Goal: Task Accomplishment & Management: Use online tool/utility

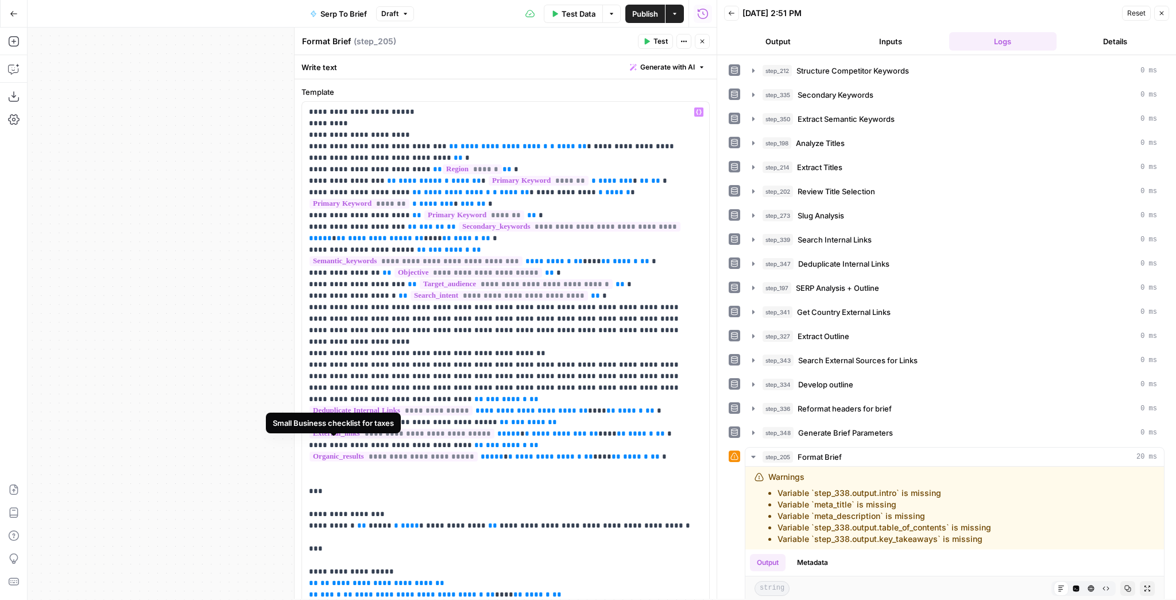
scroll to position [276, 0]
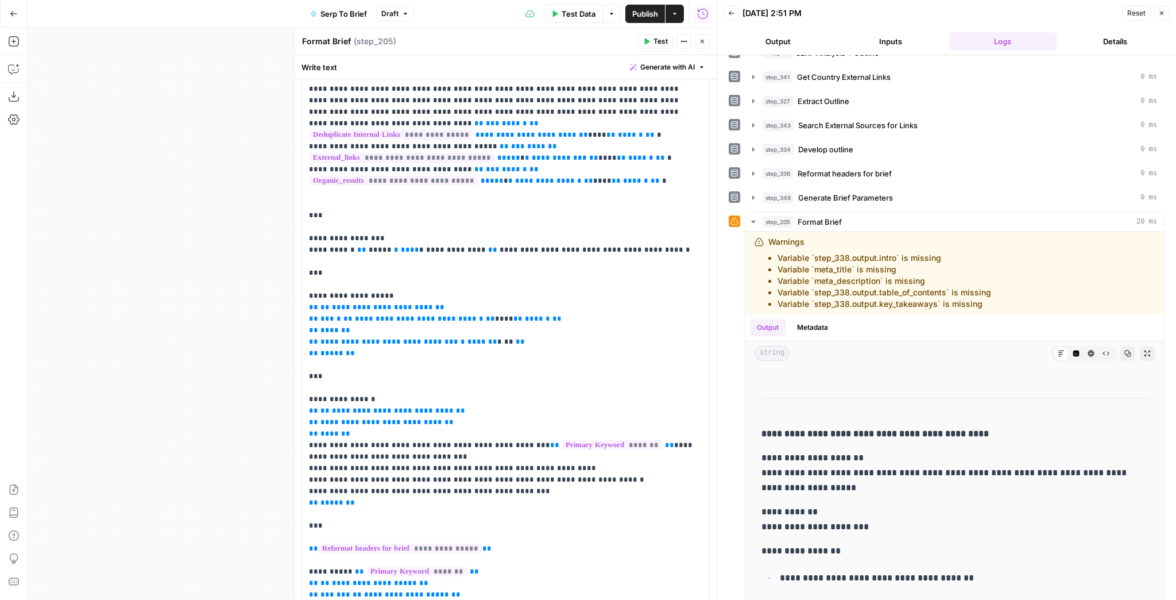
click at [180, 459] on div "Workflow Input Settings Inputs Run Code · JavaScript Structure Competitor Keywo…" at bounding box center [372, 314] width 689 height 572
click at [652, 11] on span "Publish" at bounding box center [645, 13] width 26 height 11
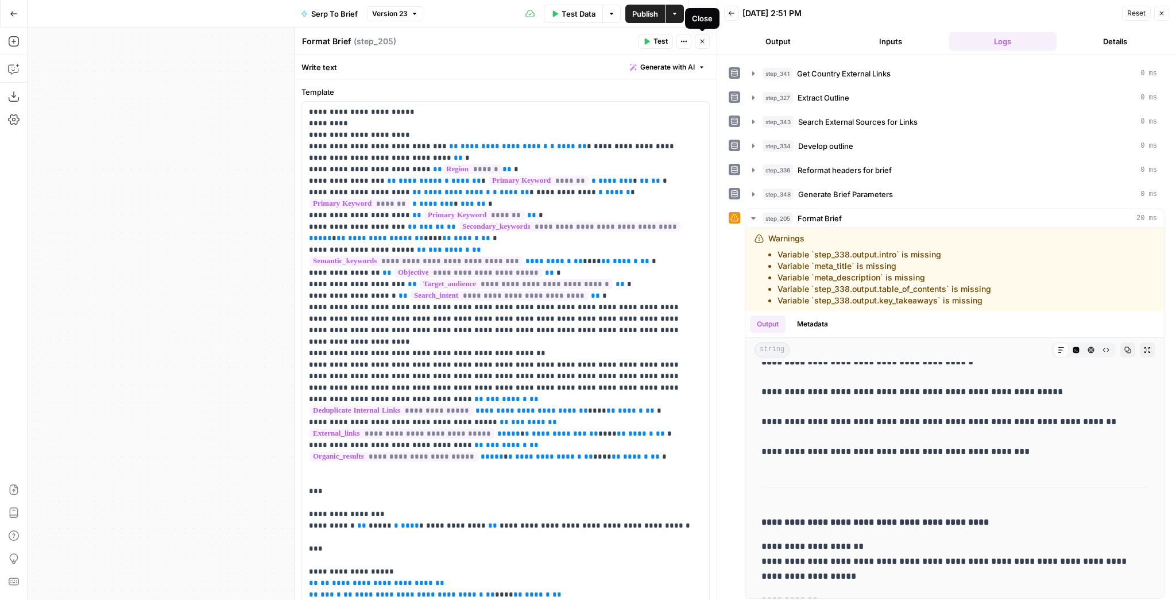
click at [705, 41] on icon "button" at bounding box center [702, 41] width 7 height 7
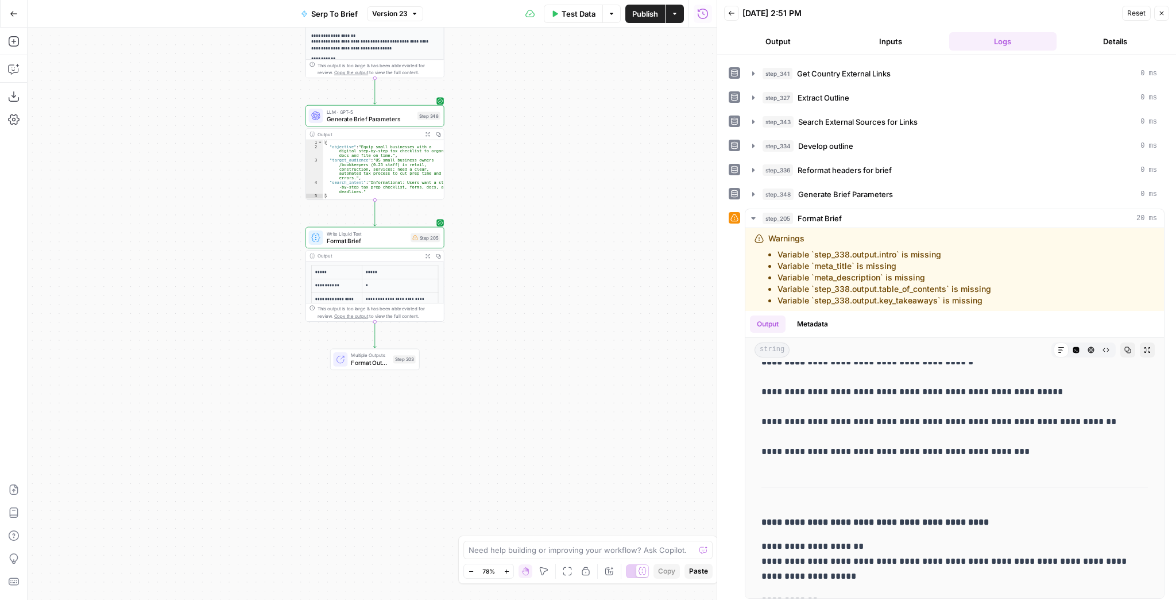
drag, startPoint x: 536, startPoint y: 164, endPoint x: 589, endPoint y: 283, distance: 129.3
click at [587, 272] on div "Workflow Input Settings Inputs Run Code · JavaScript Structure Competitor Keywo…" at bounding box center [372, 314] width 689 height 572
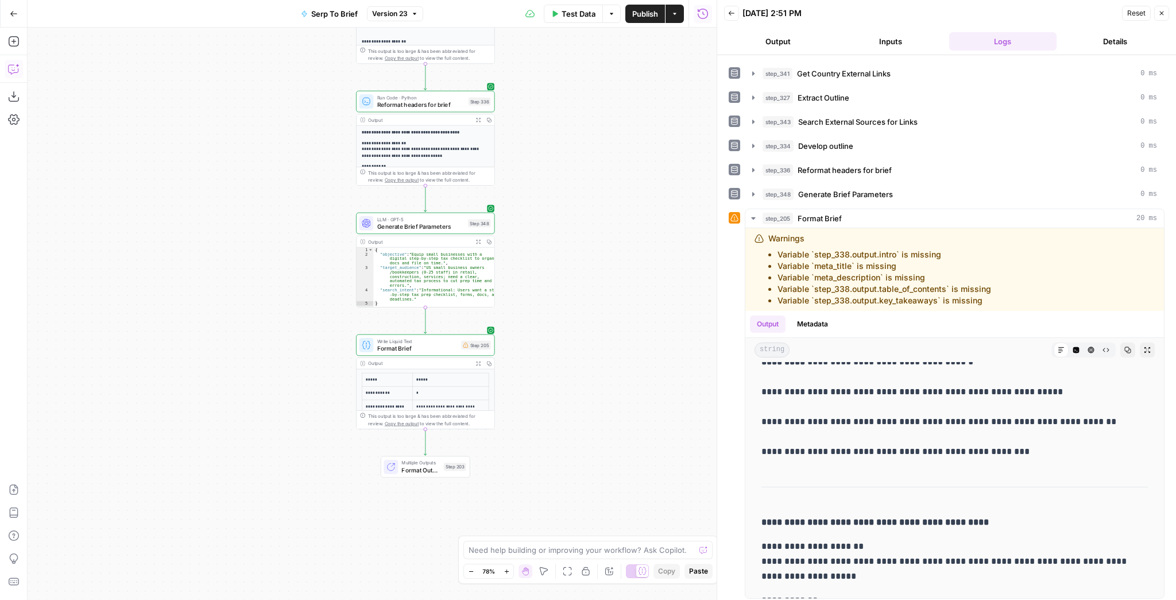
click at [14, 73] on button "Copilot" at bounding box center [14, 69] width 18 height 18
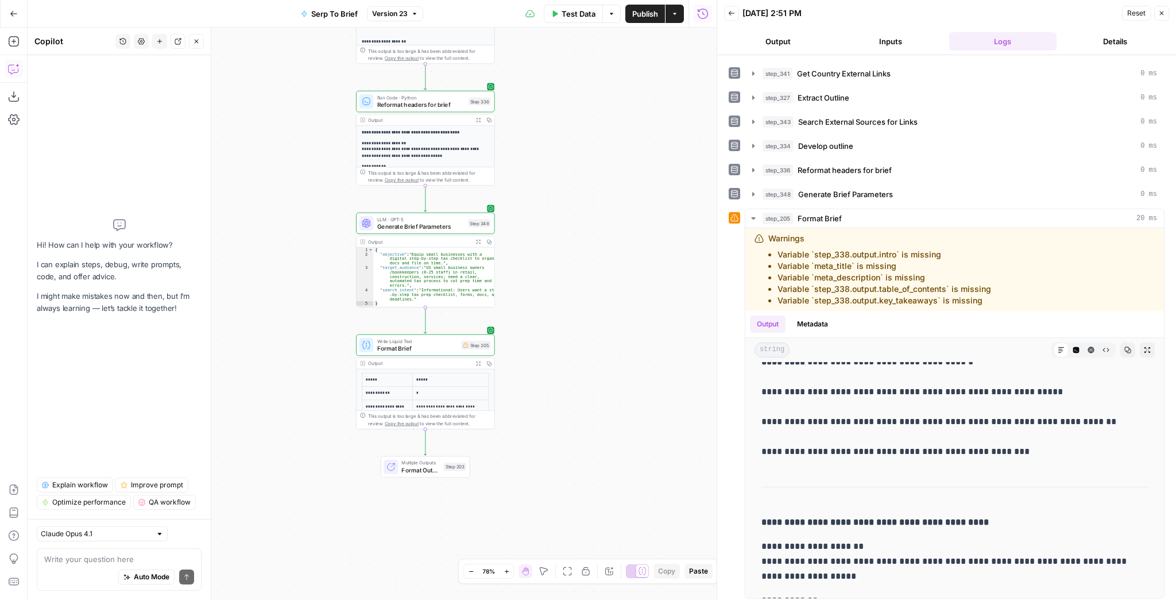
click at [92, 459] on div "Auto Mode Send" at bounding box center [119, 577] width 150 height 25
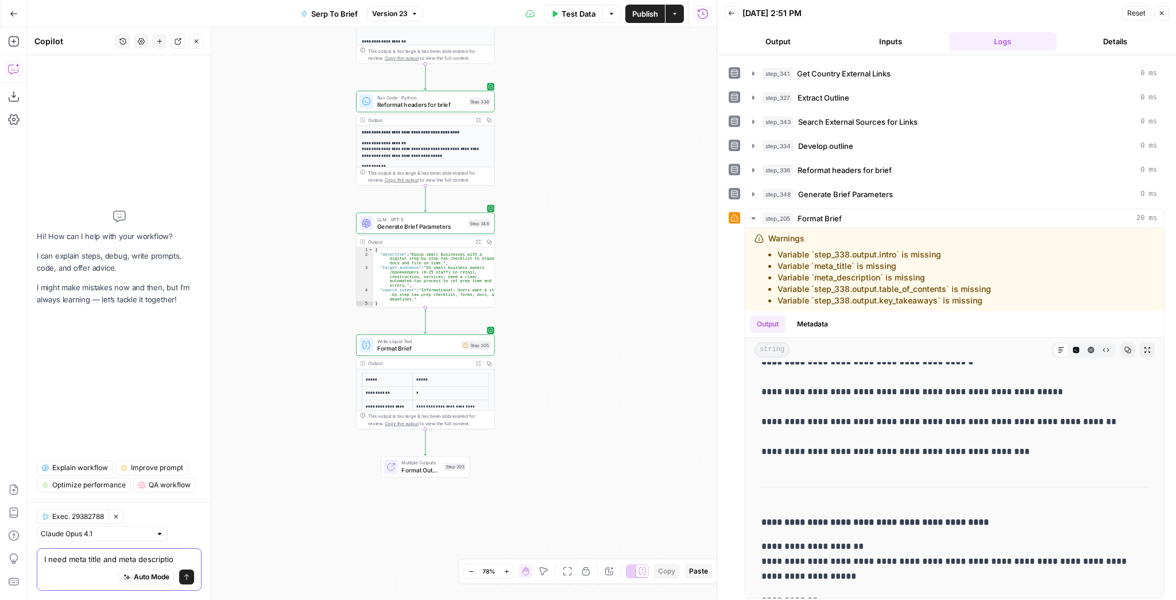
type textarea "I need meta title and meta description"
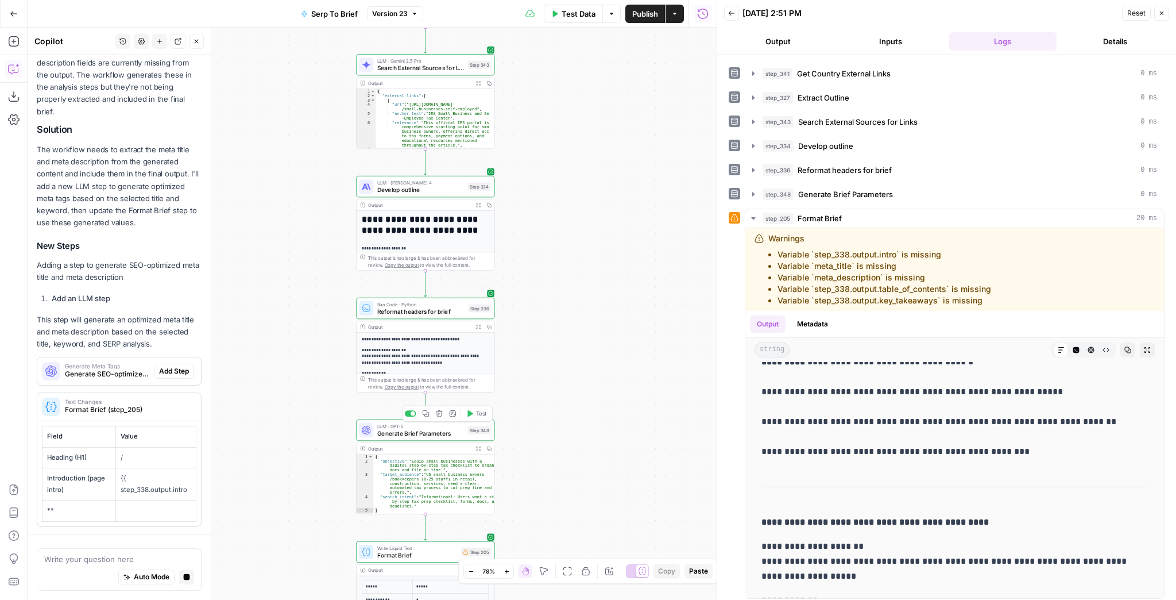
click at [408, 435] on span "Generate Brief Parameters" at bounding box center [420, 432] width 87 height 9
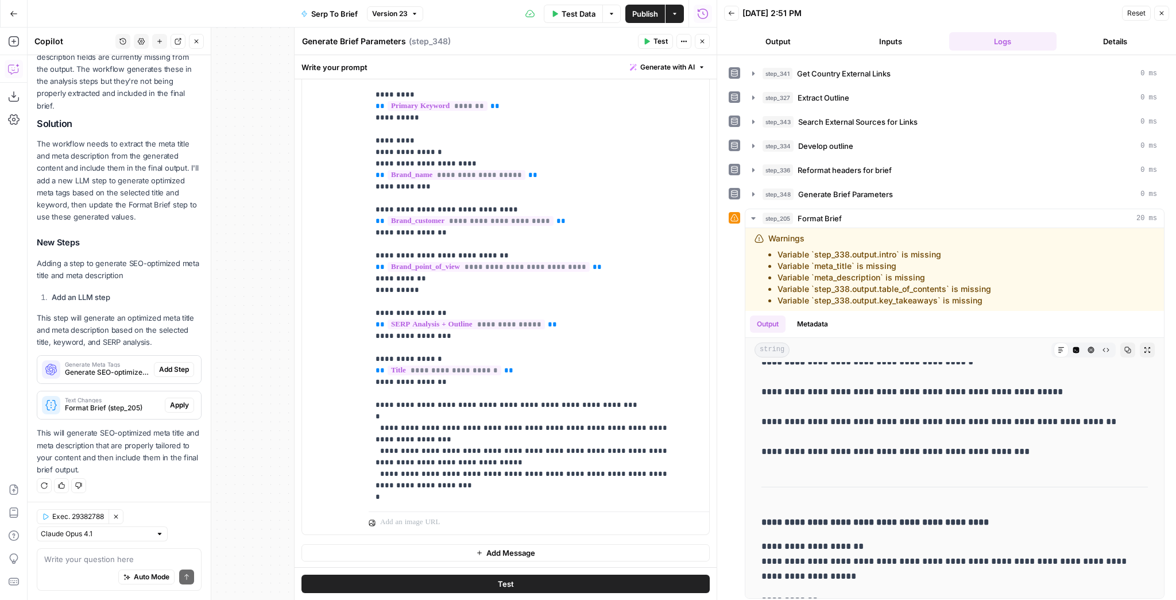
click at [704, 45] on button "Close" at bounding box center [702, 41] width 15 height 15
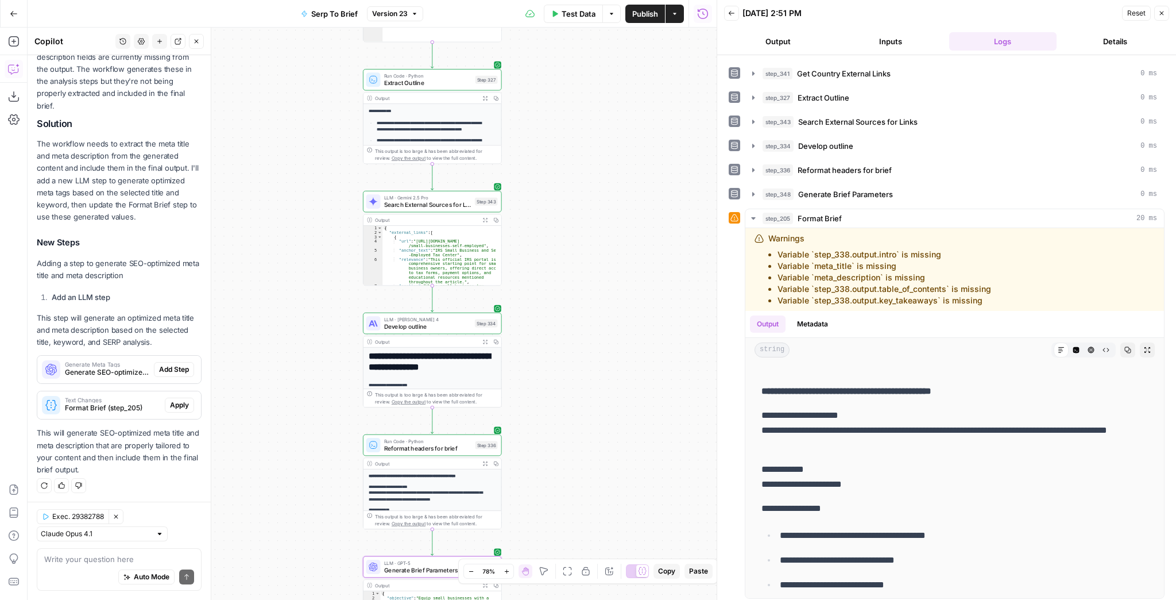
drag, startPoint x: 593, startPoint y: 161, endPoint x: 602, endPoint y: 303, distance: 142.2
click at [602, 303] on div "Workflow Input Settings Inputs Run Code · JavaScript Structure Competitor Keywo…" at bounding box center [372, 314] width 689 height 572
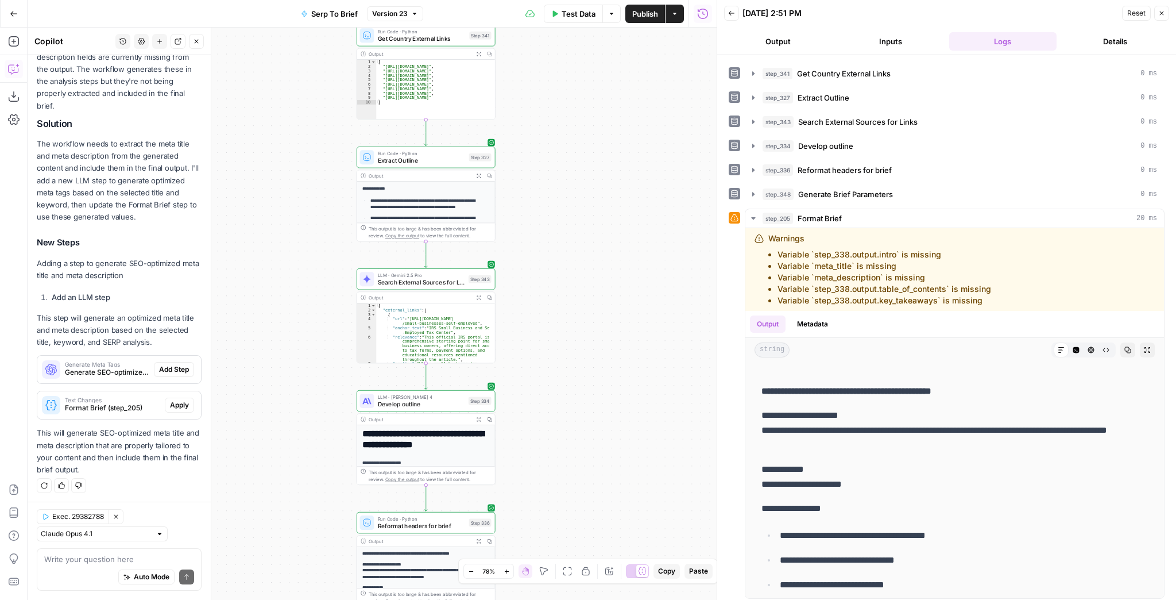
drag, startPoint x: 606, startPoint y: 263, endPoint x: 590, endPoint y: 424, distance: 161.6
click at [587, 442] on div "Workflow Input Settings Inputs Run Code · JavaScript Structure Competitor Keywo…" at bounding box center [372, 314] width 689 height 572
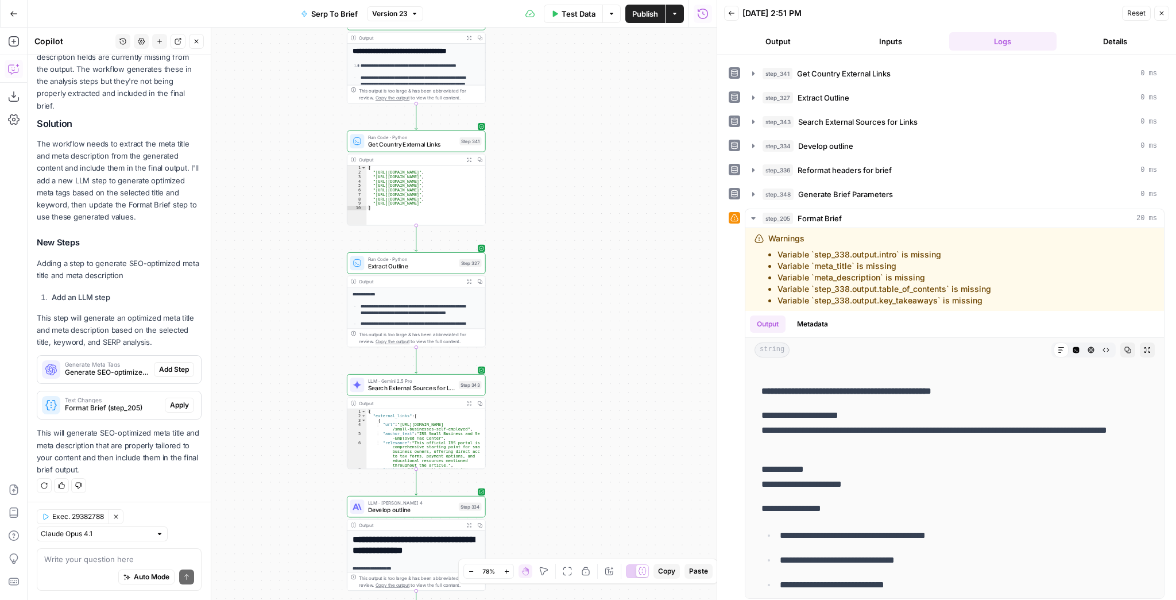
drag, startPoint x: 620, startPoint y: 300, endPoint x: 603, endPoint y: 461, distance: 161.2
click at [602, 457] on div "Workflow Input Settings Inputs Run Code · JavaScript Structure Competitor Keywo…" at bounding box center [372, 314] width 689 height 572
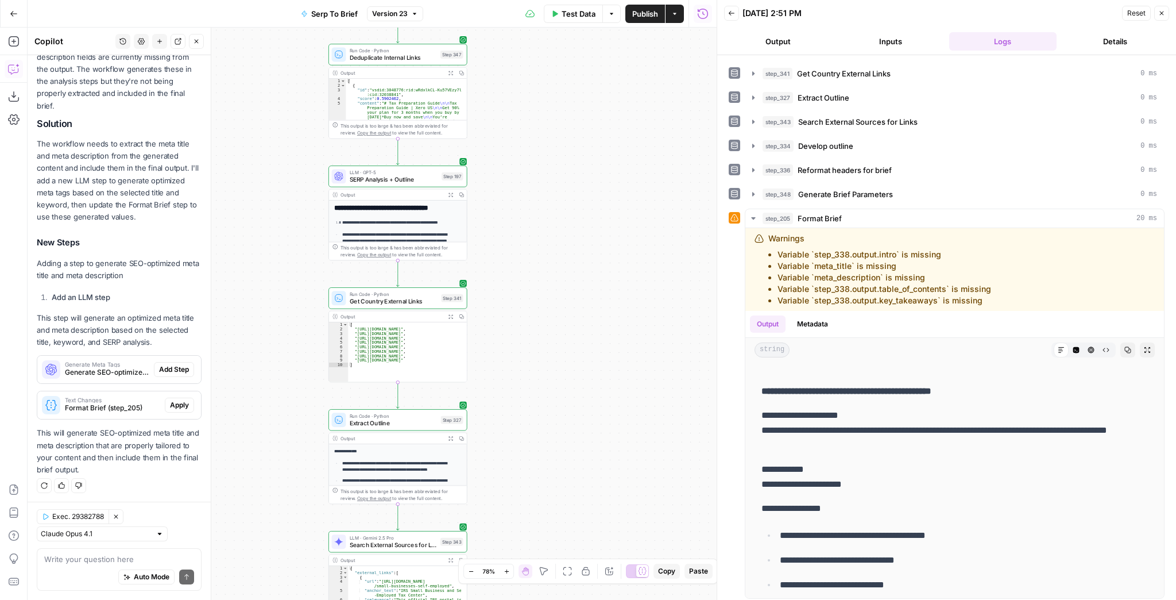
drag, startPoint x: 600, startPoint y: 315, endPoint x: 612, endPoint y: 432, distance: 117.8
click at [612, 431] on div "Workflow Input Settings Inputs Run Code · JavaScript Structure Competitor Keywo…" at bounding box center [372, 314] width 689 height 572
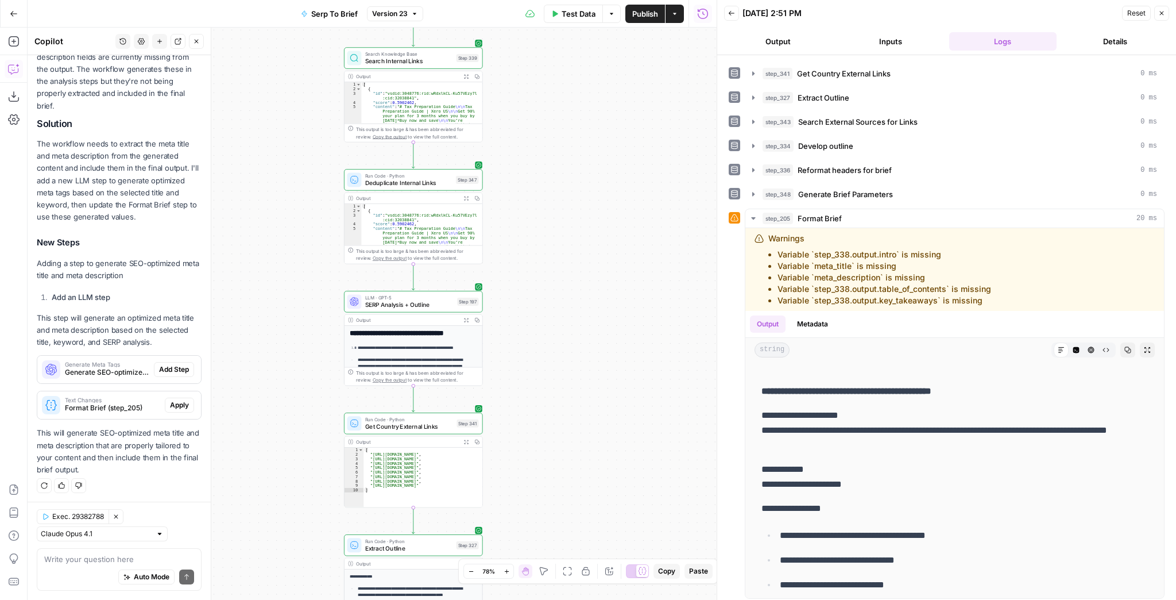
drag, startPoint x: 606, startPoint y: 413, endPoint x: 594, endPoint y: 478, distance: 66.6
click at [594, 459] on div "Workflow Input Settings Inputs Run Code · JavaScript Structure Competitor Keywo…" at bounding box center [372, 314] width 689 height 572
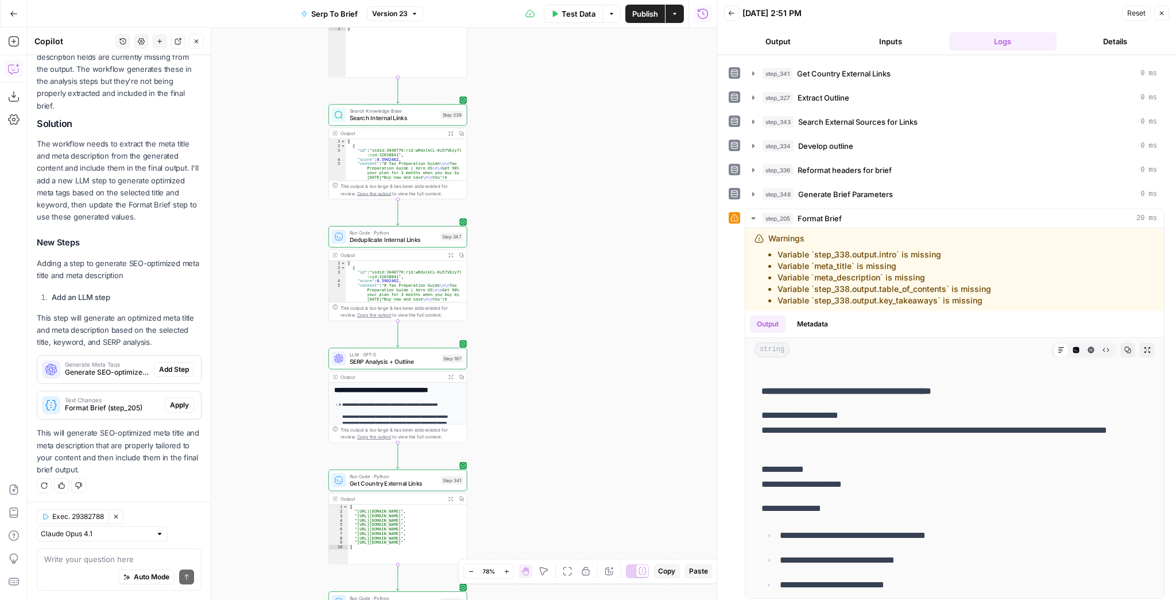
drag, startPoint x: 594, startPoint y: 366, endPoint x: 574, endPoint y: 499, distance: 134.8
click at [574, 459] on div "Workflow Input Settings Inputs Run Code · JavaScript Structure Competitor Keywo…" at bounding box center [372, 314] width 689 height 572
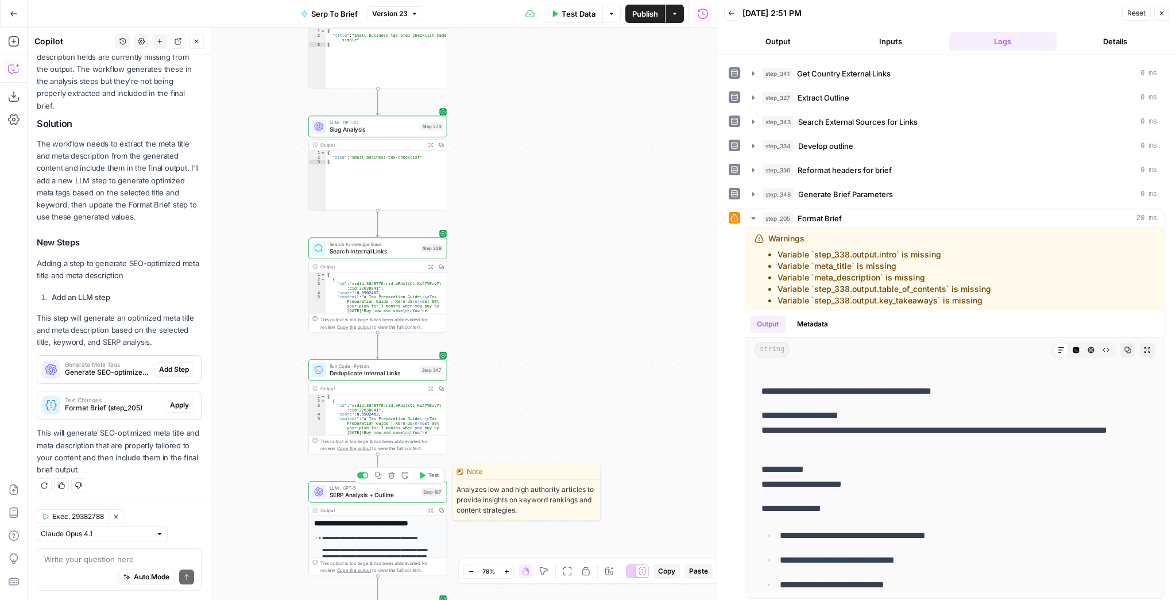
click at [412, 459] on div "LLM · GPT-5 SERP Analysis + Outline Step 197 Copy step Delete step Edit Note Te…" at bounding box center [377, 491] width 139 height 21
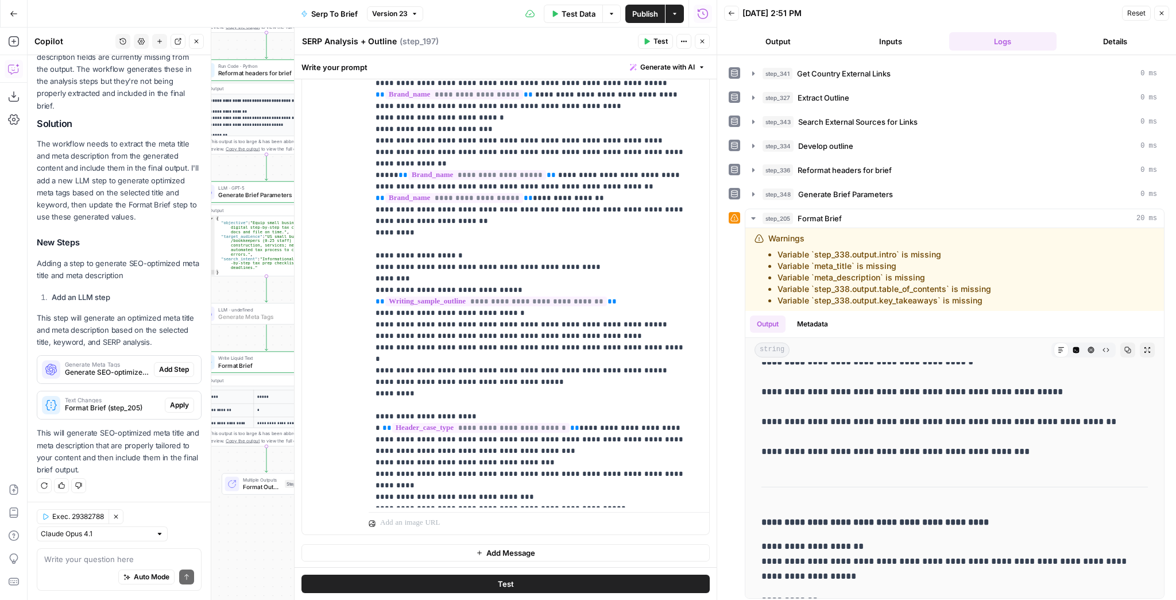
click at [173, 365] on span "Add Step" at bounding box center [174, 369] width 30 height 10
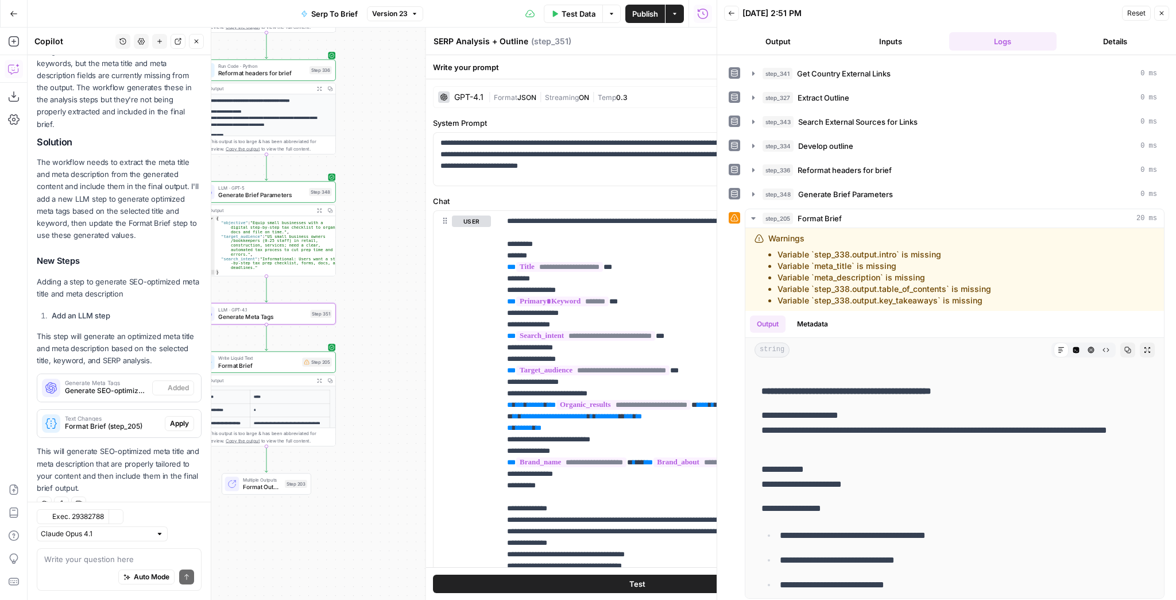
type textarea "Generate Meta Tags"
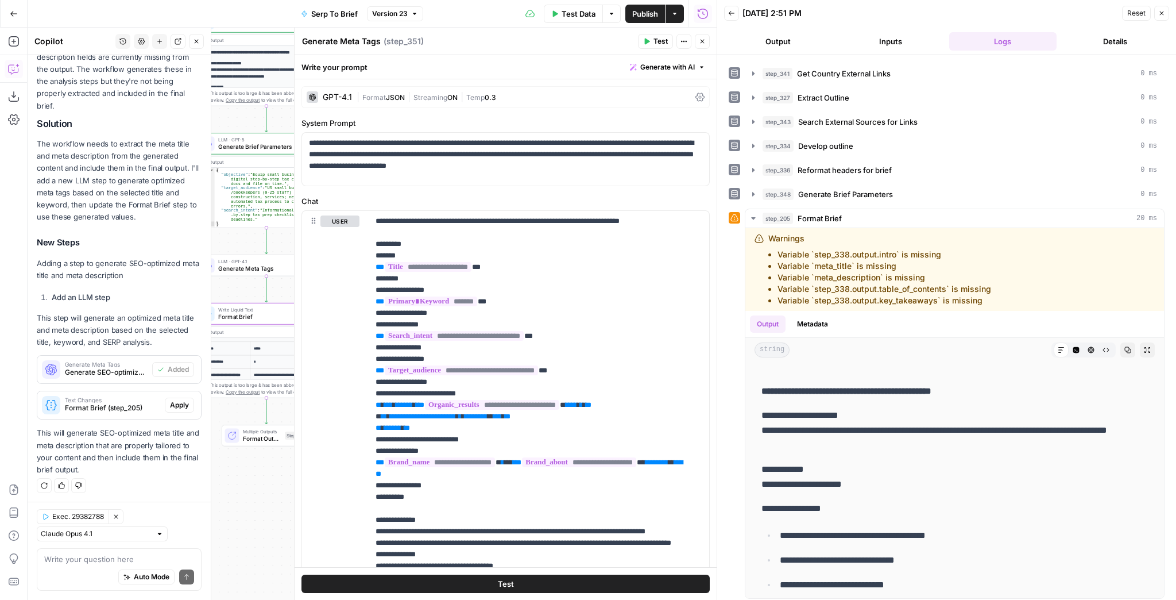
click at [181, 402] on span "Apply" at bounding box center [179, 405] width 19 height 10
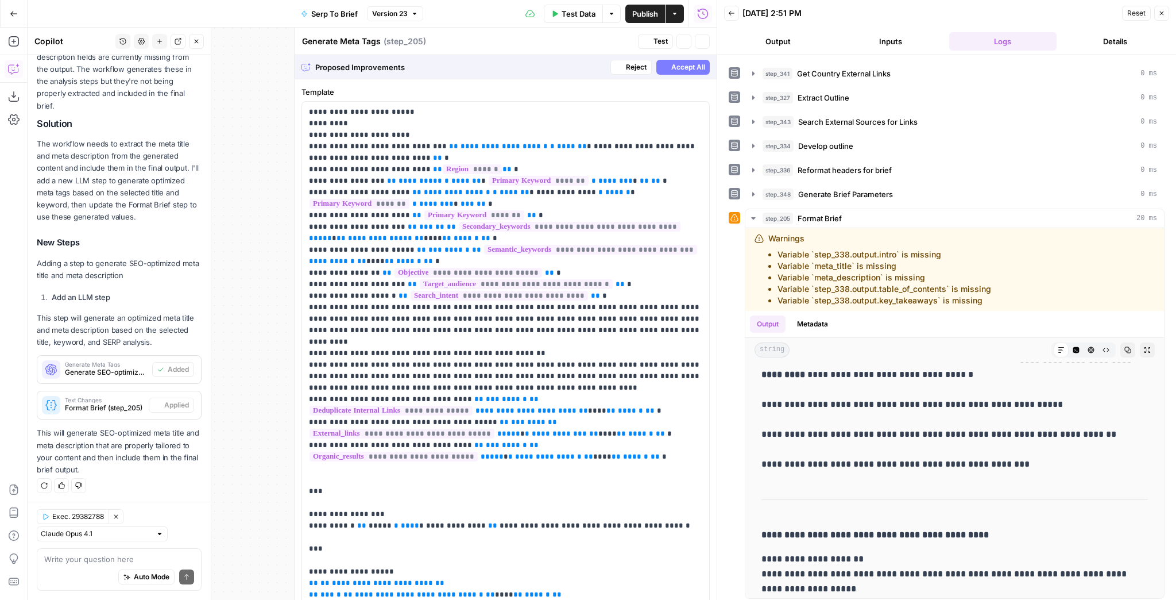
type textarea "Format Brief"
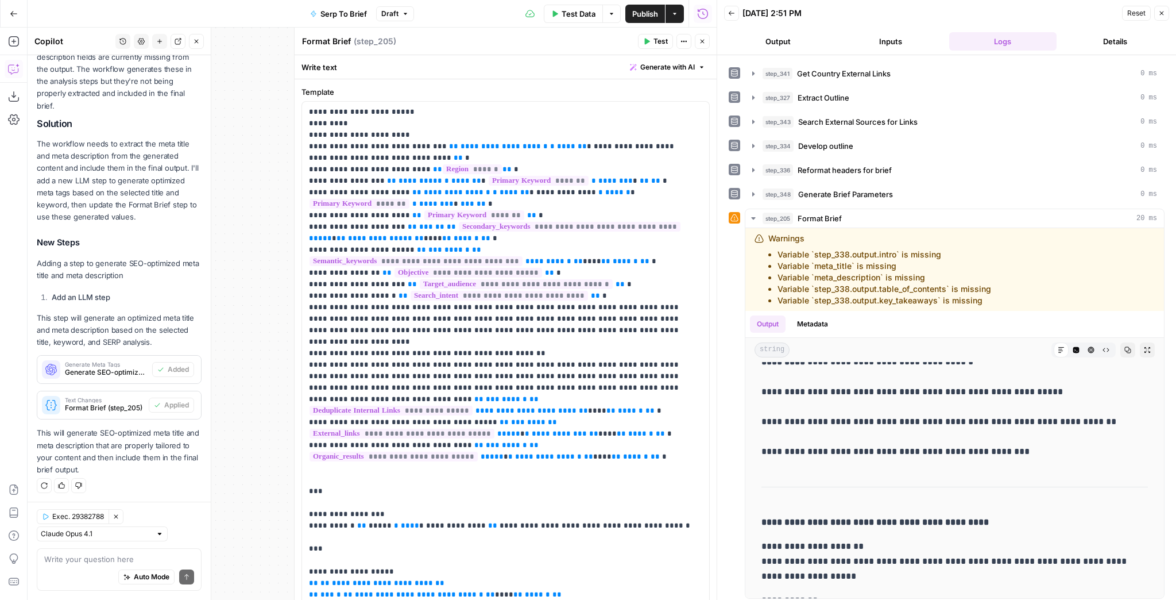
click at [650, 41] on icon "button" at bounding box center [647, 41] width 5 height 6
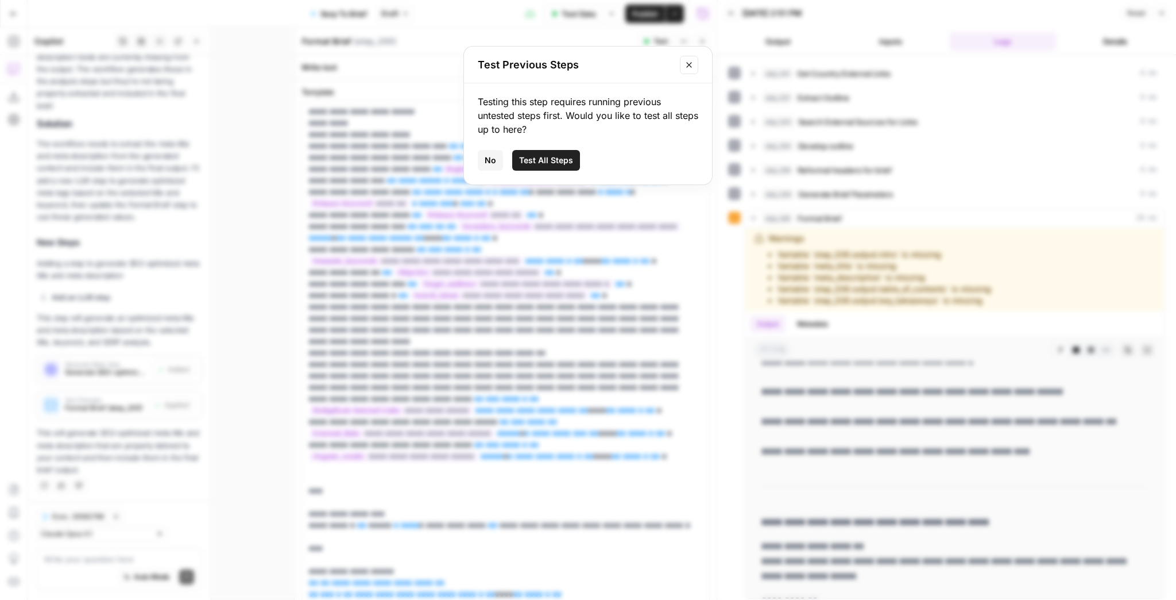
click at [692, 69] on button "Close modal" at bounding box center [689, 65] width 18 height 18
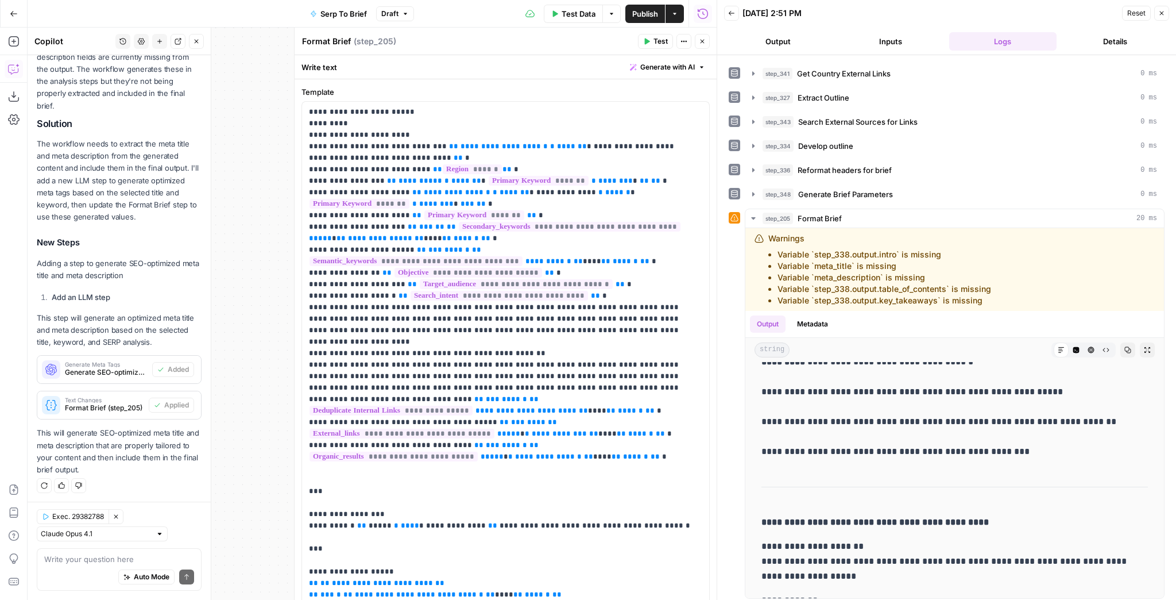
click at [698, 44] on button "Close" at bounding box center [702, 41] width 15 height 15
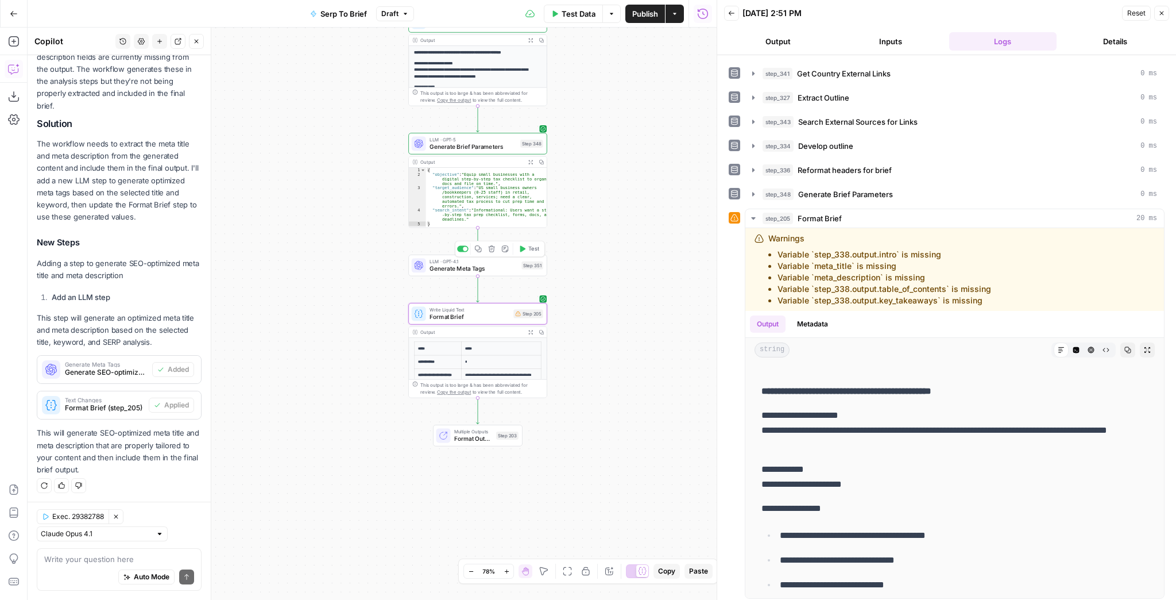
click at [532, 253] on span "Test" at bounding box center [533, 249] width 11 height 8
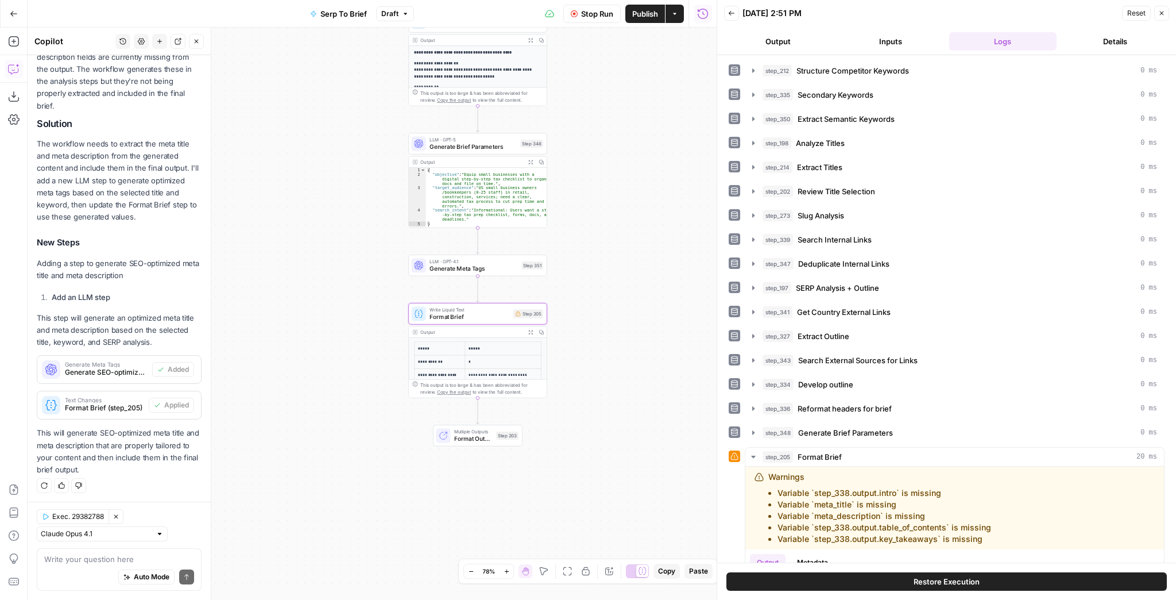
click at [13, 51] on div "Add Steps Copilot Download as JSON Settings Import JSON AirOps Academy Help Giv…" at bounding box center [14, 314] width 28 height 572
click at [14, 46] on icon "button" at bounding box center [13, 41] width 10 height 10
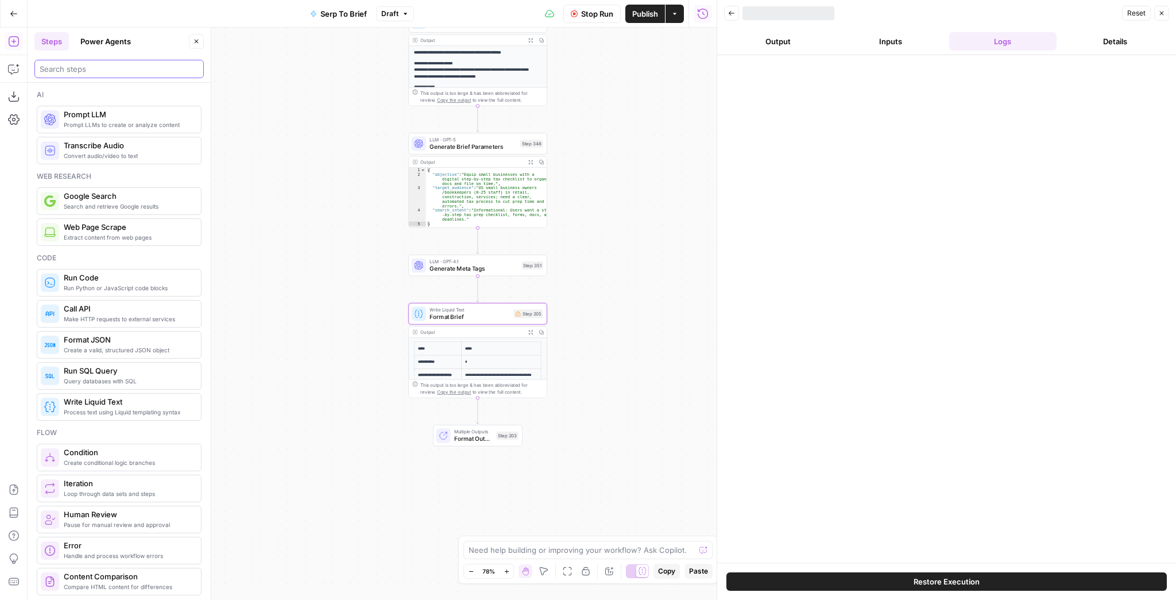
click at [77, 72] on input "search" at bounding box center [119, 68] width 159 height 11
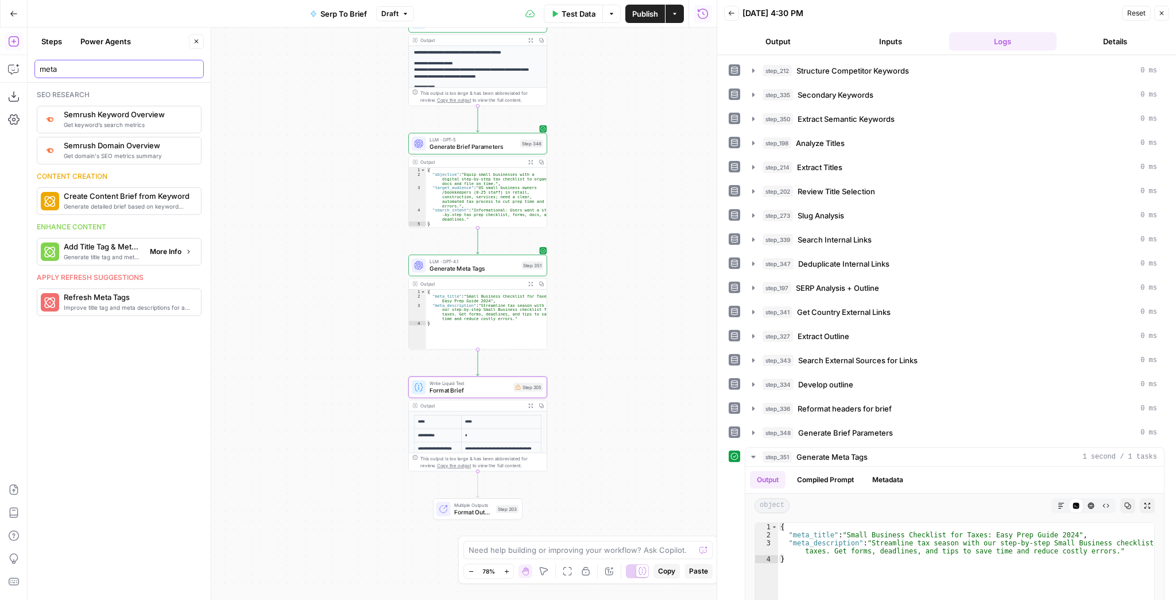
type input "meta"
click at [152, 252] on span "More Info" at bounding box center [166, 251] width 32 height 10
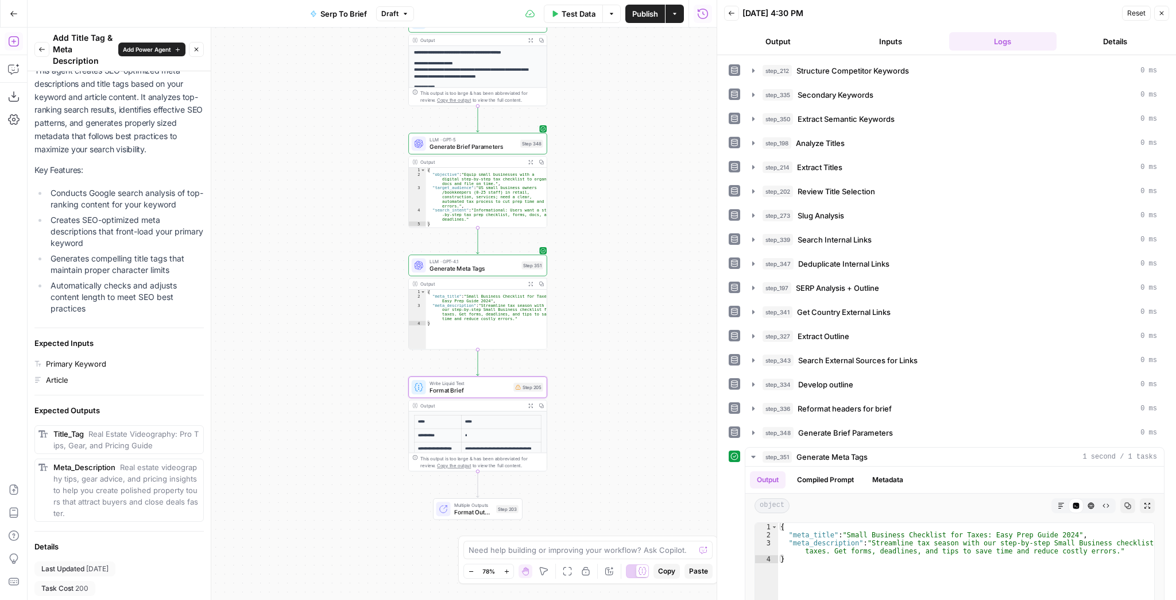
scroll to position [92, 0]
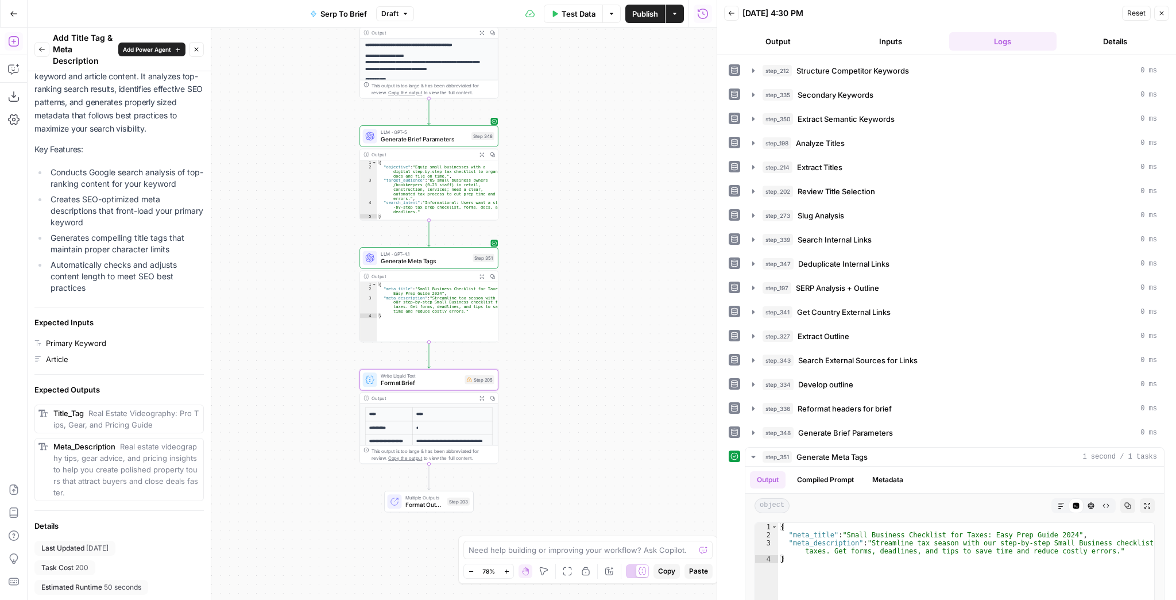
drag, startPoint x: 575, startPoint y: 287, endPoint x: 519, endPoint y: 277, distance: 56.6
click at [521, 278] on div "Workflow Input Settings Inputs Run Code · JavaScript Structure Competitor Keywo…" at bounding box center [372, 314] width 689 height 572
click at [450, 259] on span "Generate Meta Tags" at bounding box center [420, 259] width 88 height 9
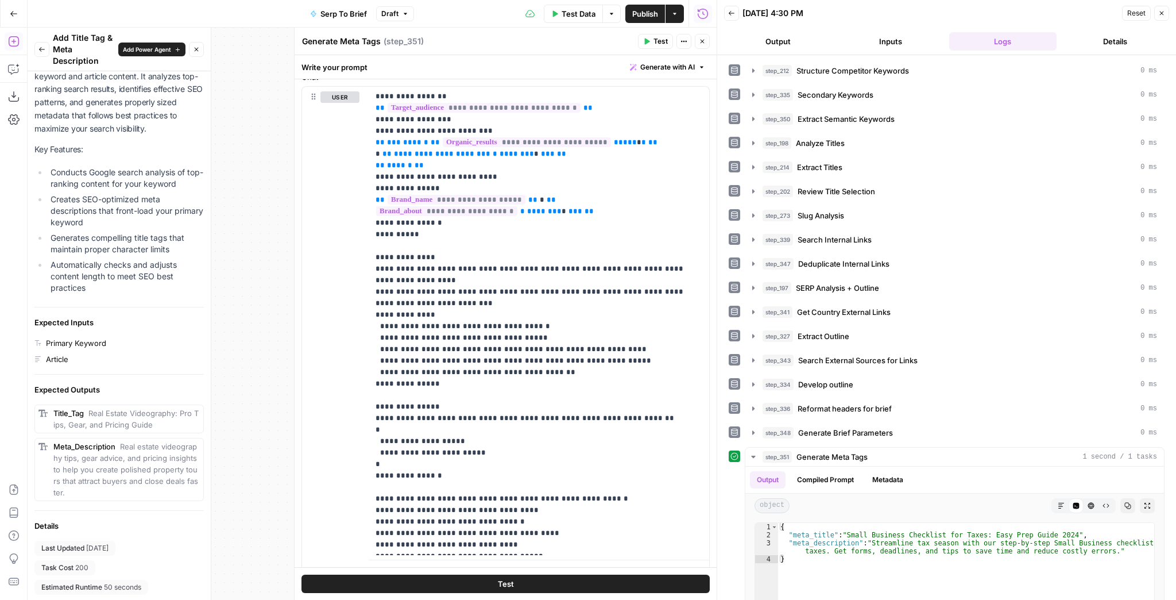
scroll to position [172, 0]
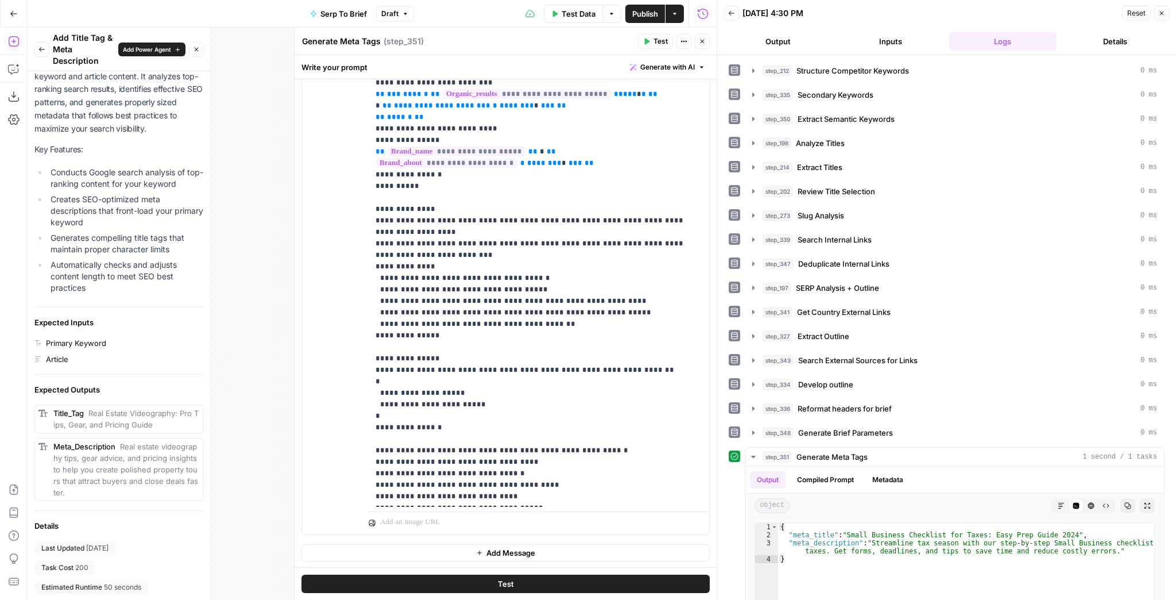
click at [699, 37] on button "Close" at bounding box center [702, 41] width 15 height 15
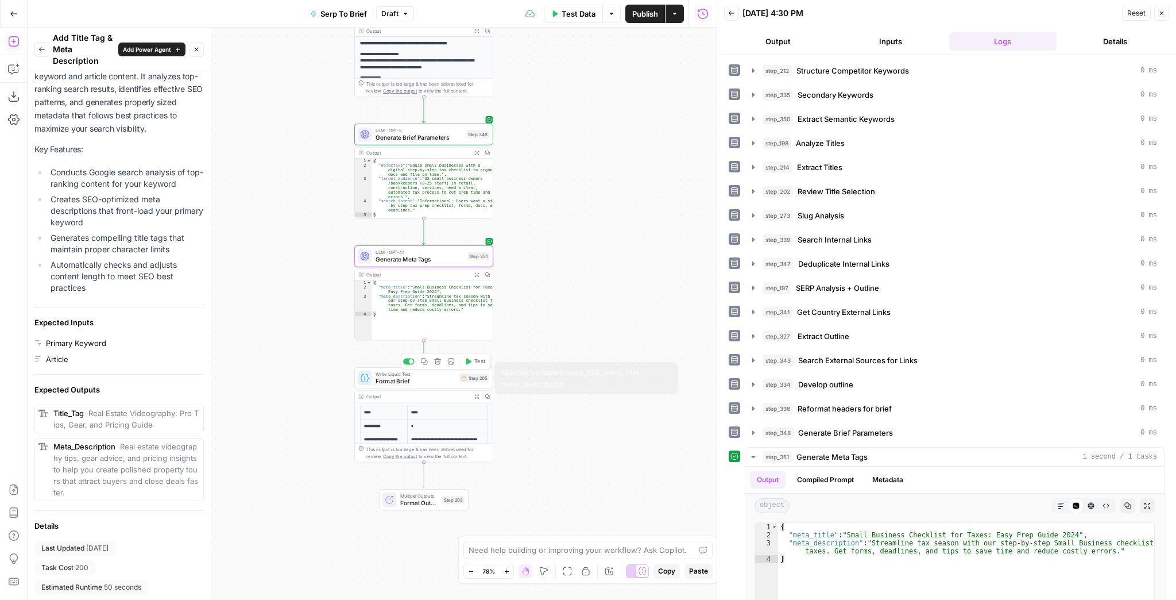
click at [473, 361] on button "Test" at bounding box center [475, 361] width 28 height 11
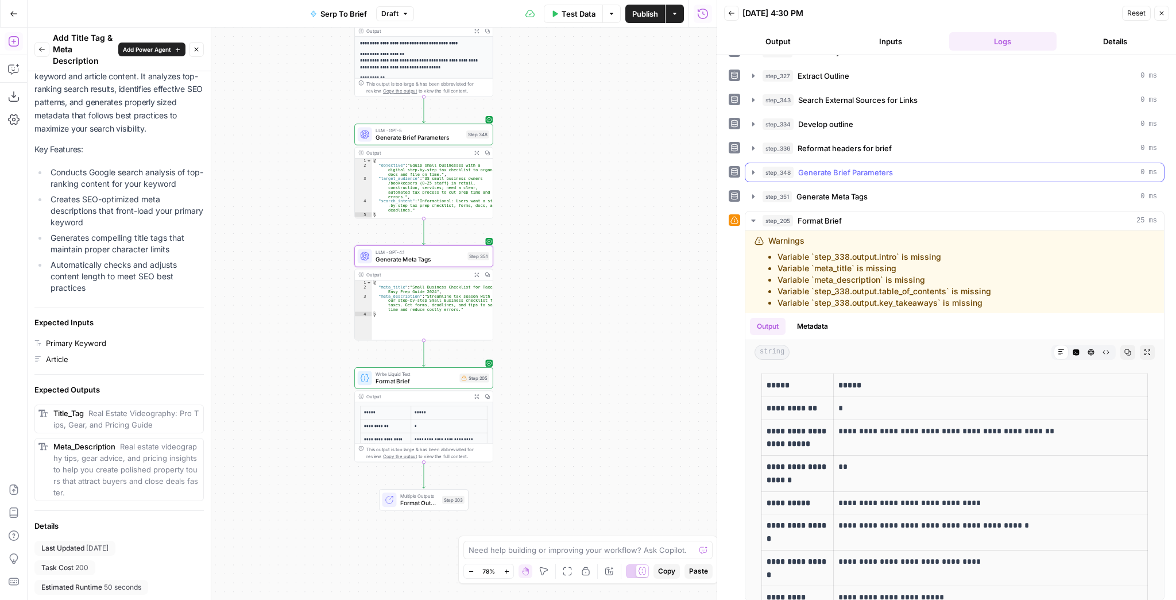
scroll to position [262, 0]
click at [423, 386] on div "Write Liquid Text Format Brief Step 205 Copy step Delete step Add Note Test" at bounding box center [423, 377] width 139 height 21
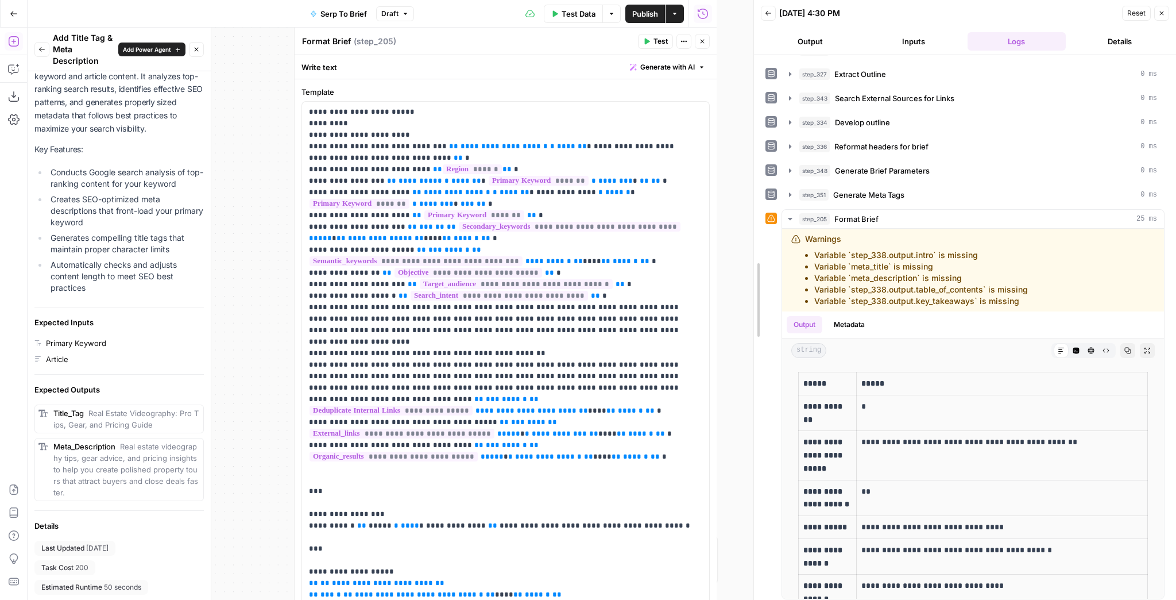
drag, startPoint x: 712, startPoint y: 181, endPoint x: 886, endPoint y: 180, distance: 174.0
click at [760, 180] on div at bounding box center [753, 300] width 11 height 600
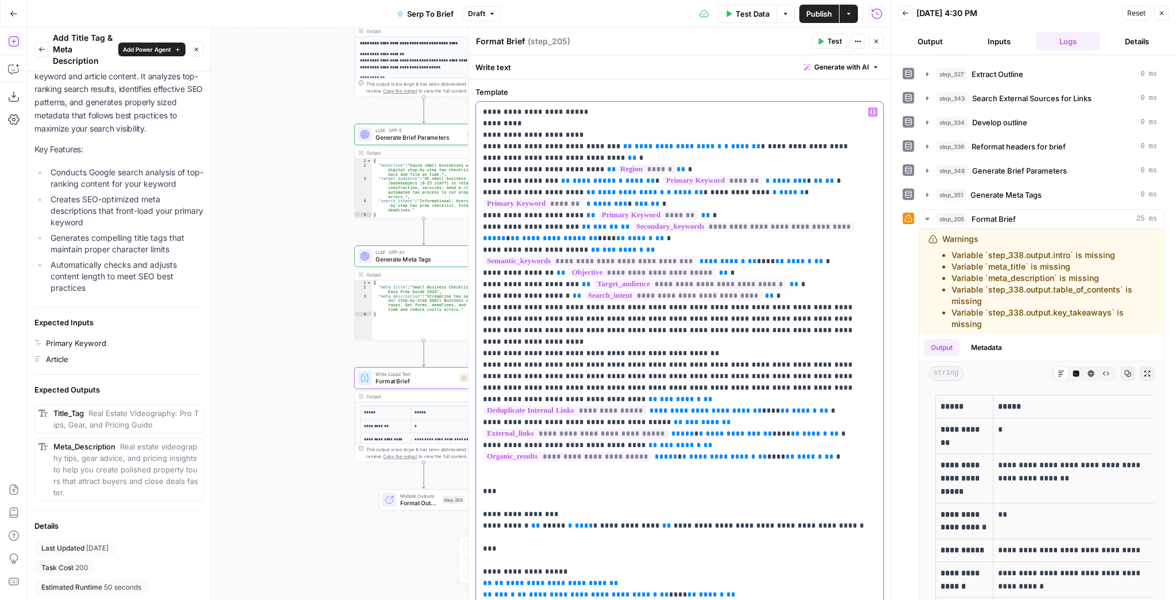
drag, startPoint x: 776, startPoint y: 178, endPoint x: 541, endPoint y: 181, distance: 234.9
click at [541, 181] on p "**********" at bounding box center [676, 548] width 387 height 884
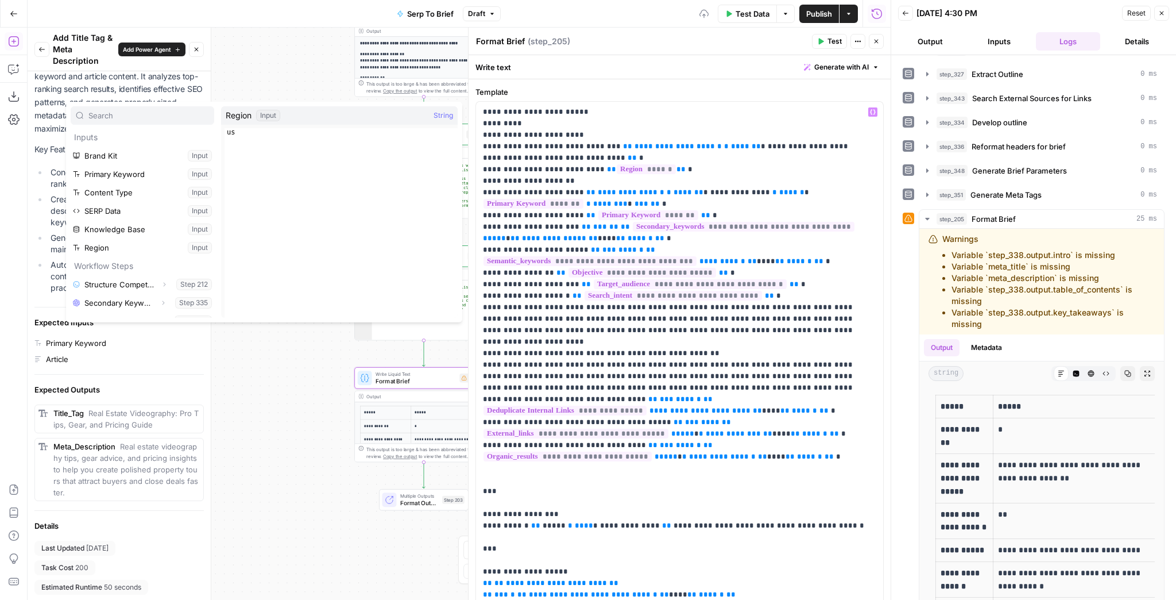
scroll to position [269, 0]
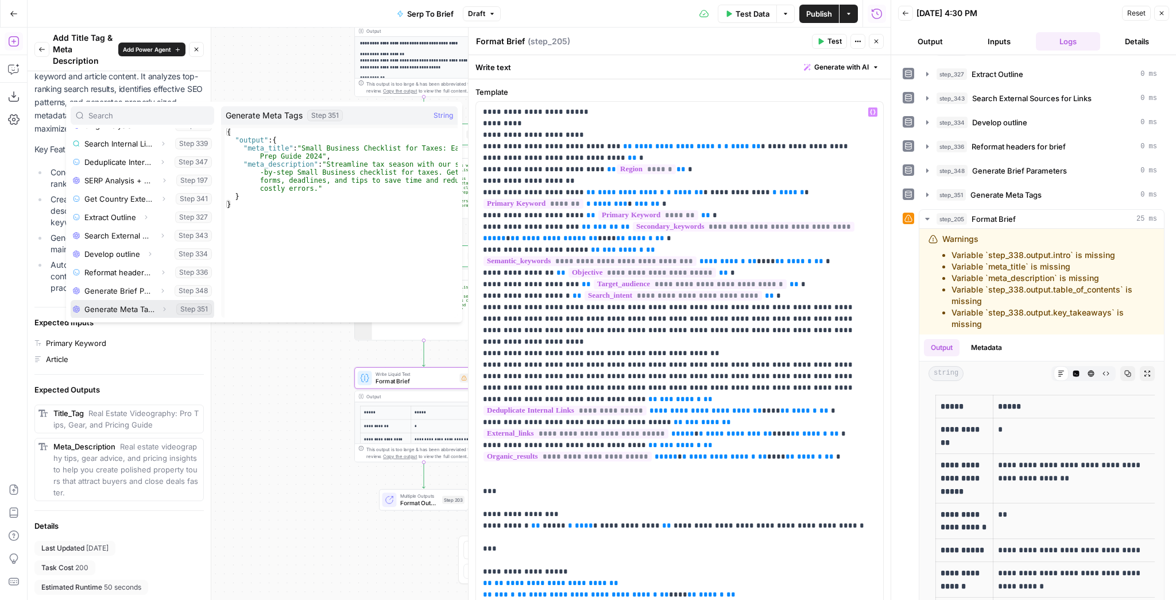
click at [157, 311] on button "Expand" at bounding box center [164, 309] width 15 height 15
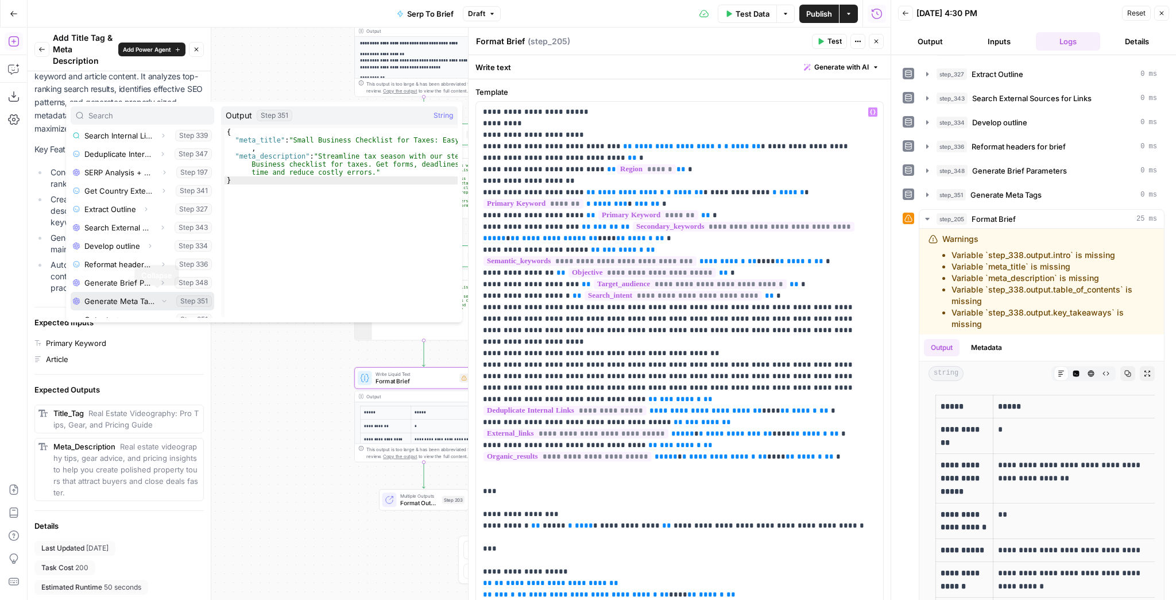
scroll to position [288, 0]
click at [115, 311] on icon "button" at bounding box center [118, 309] width 7 height 7
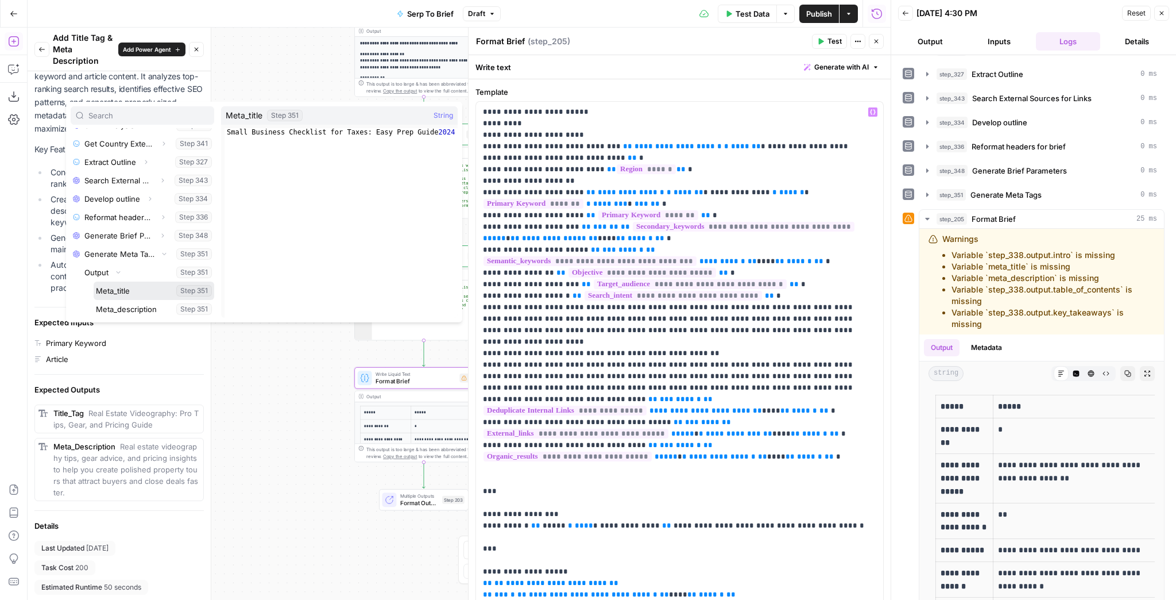
click at [123, 296] on button "Select variable Meta_title" at bounding box center [154, 290] width 121 height 18
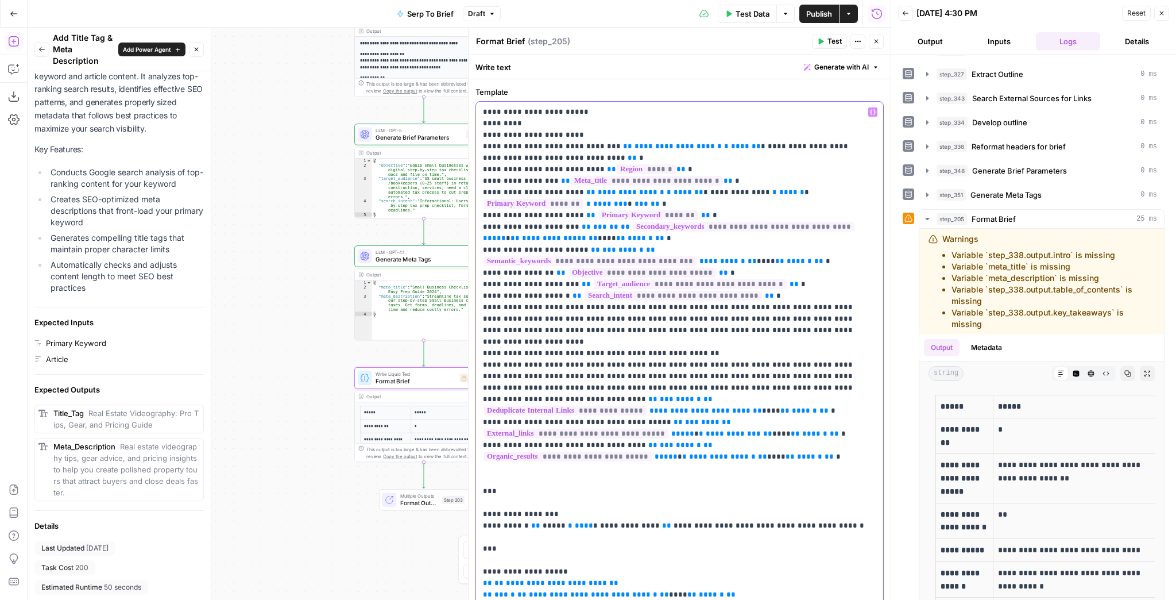
drag, startPoint x: 536, startPoint y: 204, endPoint x: 567, endPoint y: 191, distance: 34.0
click at [567, 191] on p "**********" at bounding box center [676, 548] width 387 height 884
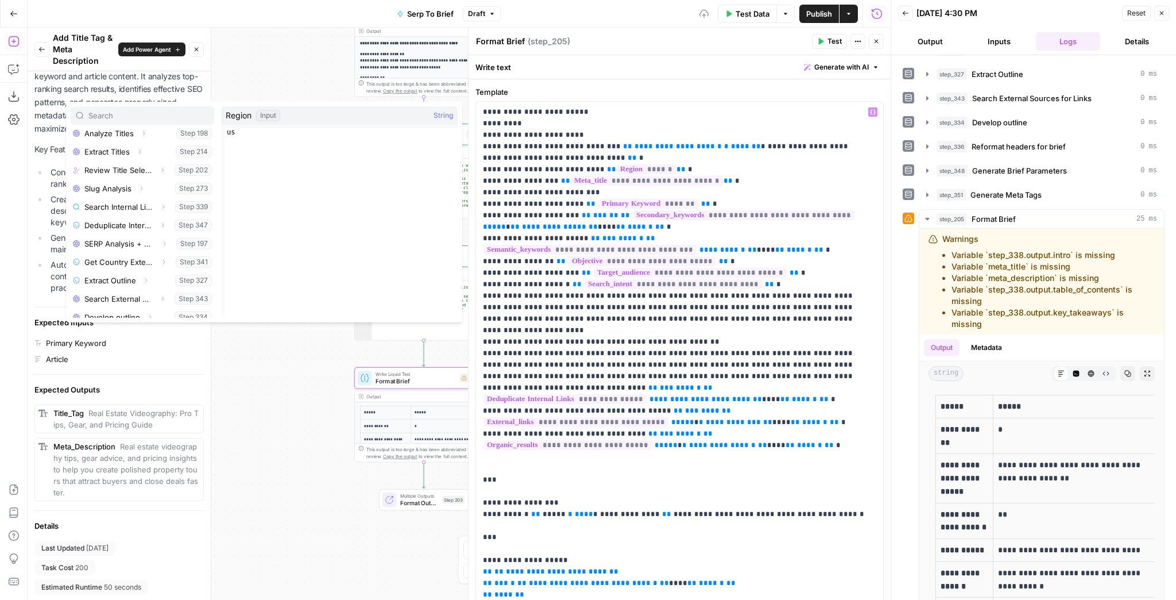
scroll to position [269, 0]
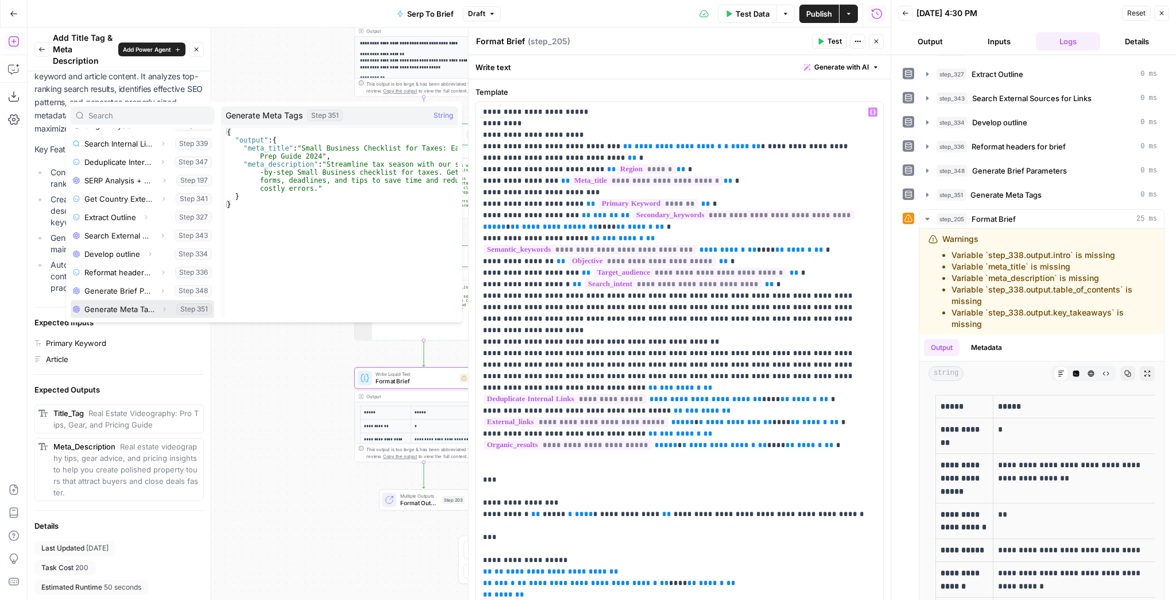
click at [157, 307] on button "Expand" at bounding box center [164, 309] width 15 height 15
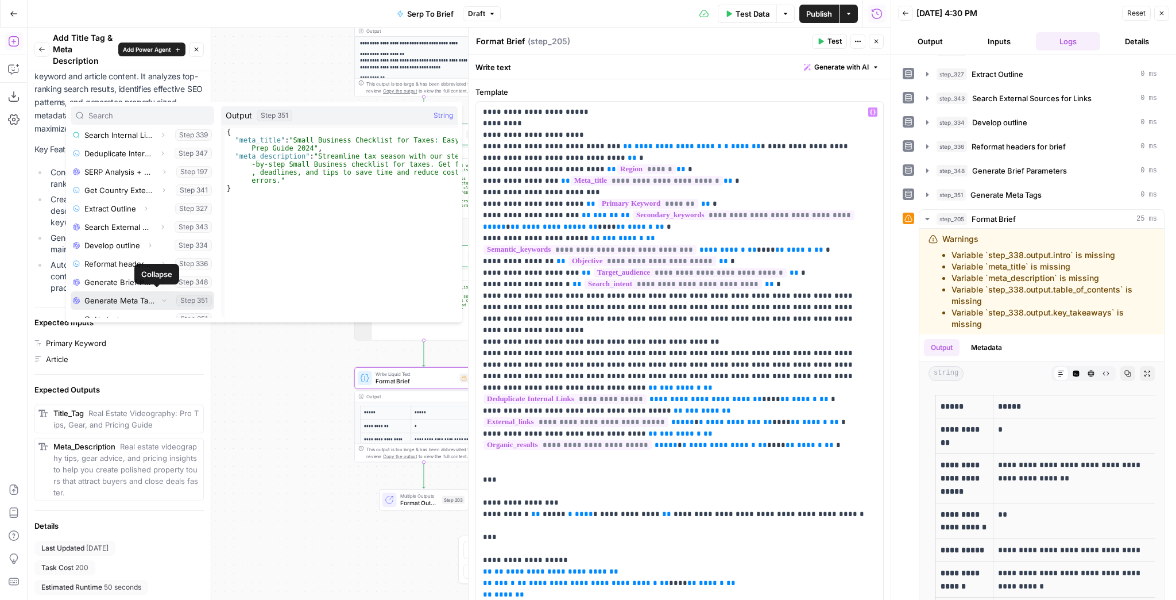
scroll to position [288, 0]
click at [119, 307] on icon "button" at bounding box center [118, 309] width 7 height 7
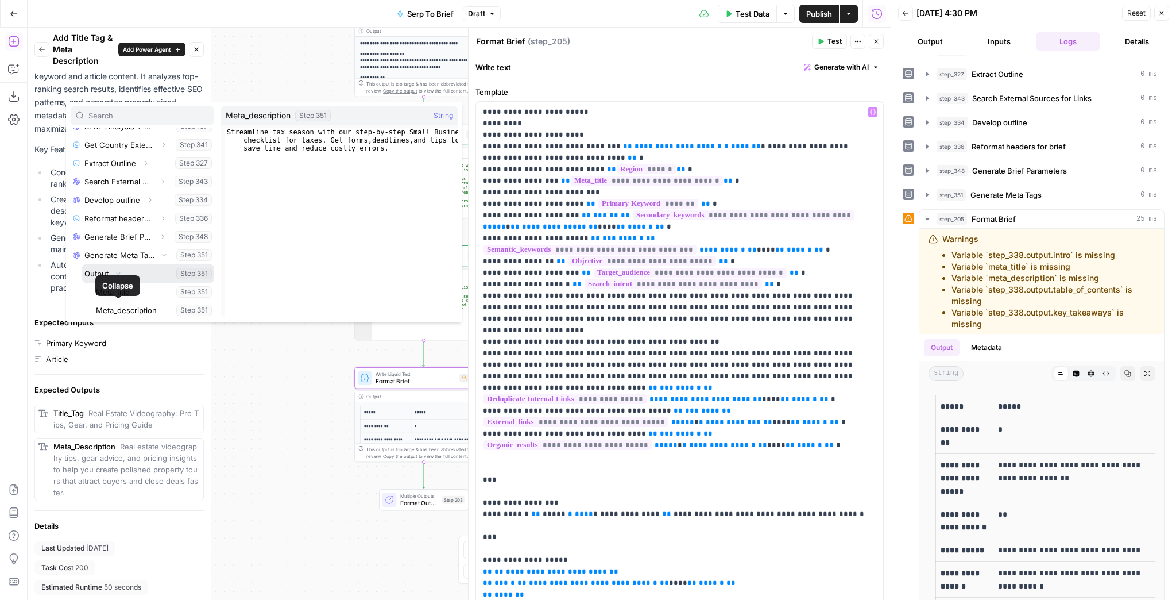
scroll to position [324, 0]
click at [132, 311] on button "Select variable Meta_description" at bounding box center [154, 309] width 121 height 18
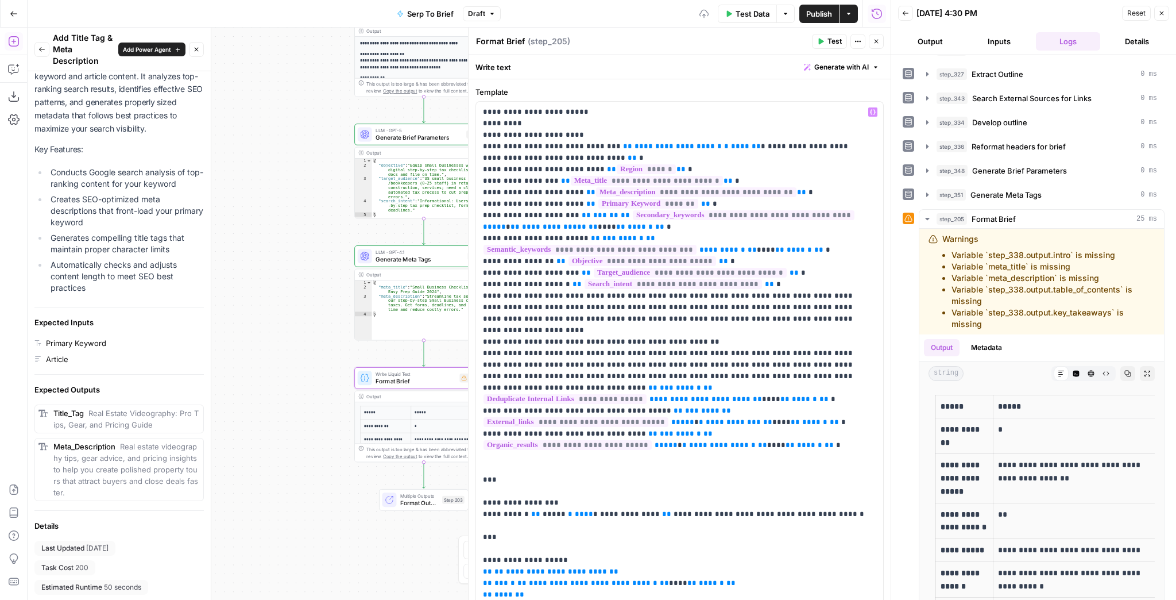
click at [826, 14] on span "Publish" at bounding box center [819, 13] width 26 height 11
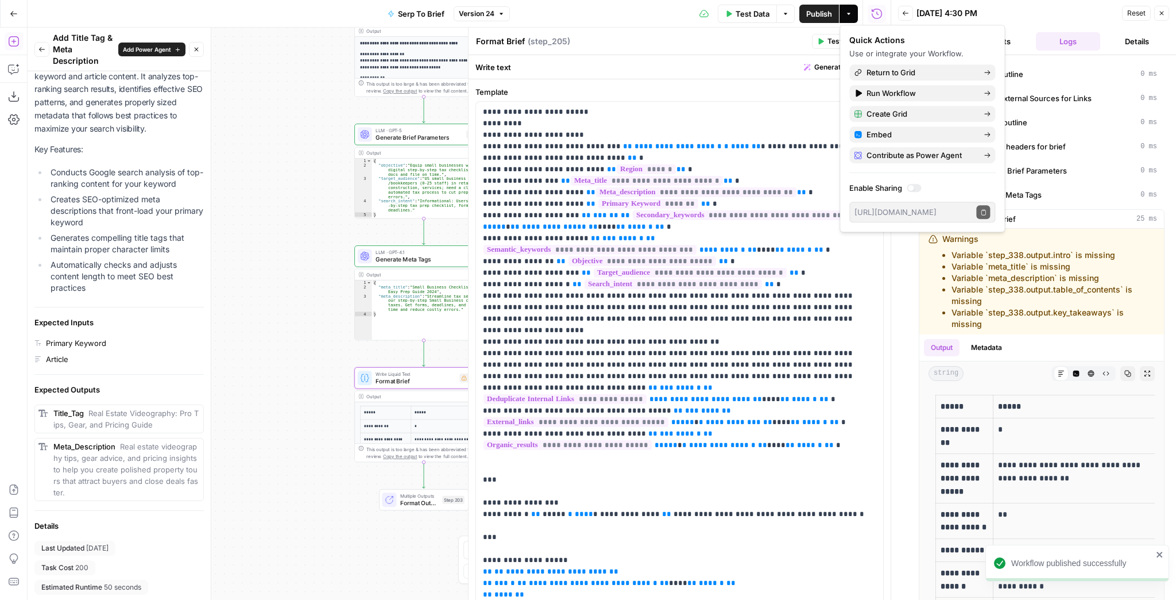
click at [739, 46] on div "Format Brief Format Brief ( step_205 )" at bounding box center [642, 41] width 333 height 13
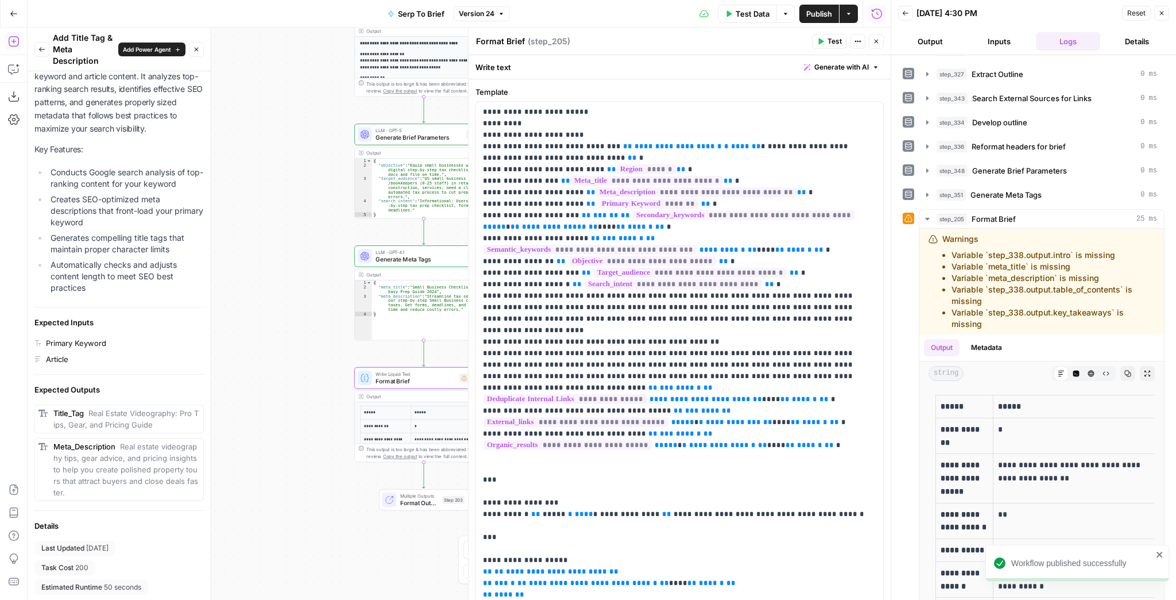
click at [883, 45] on button "Close" at bounding box center [876, 41] width 15 height 15
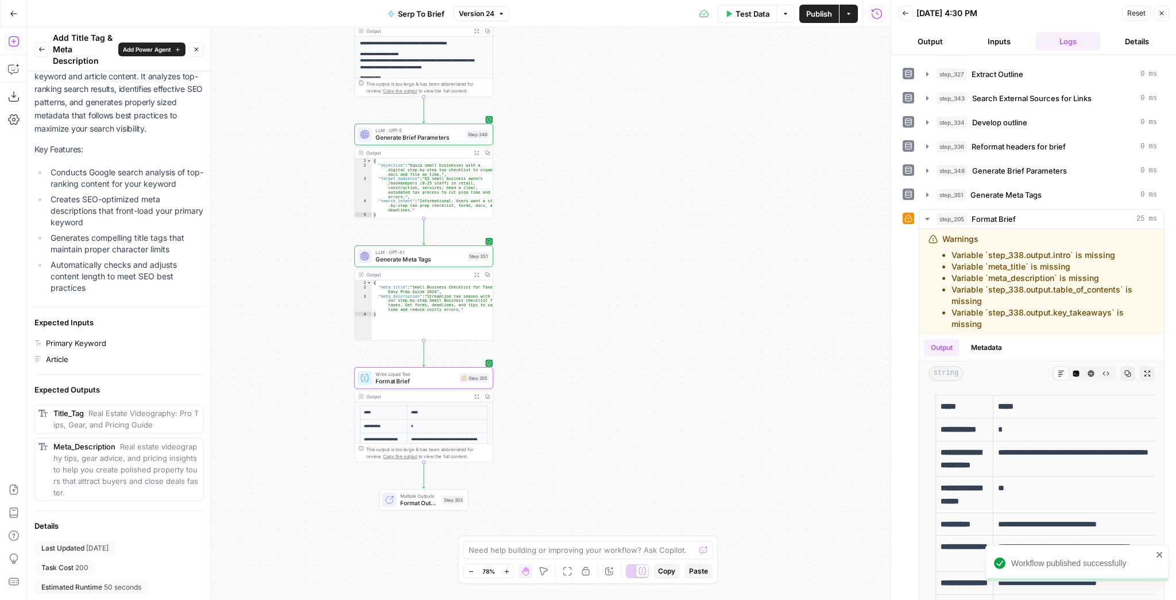
drag, startPoint x: 570, startPoint y: 214, endPoint x: 598, endPoint y: 218, distance: 28.5
click at [597, 218] on div "Workflow Input Settings Inputs Run Code · JavaScript Structure Competitor Keywo…" at bounding box center [459, 314] width 863 height 572
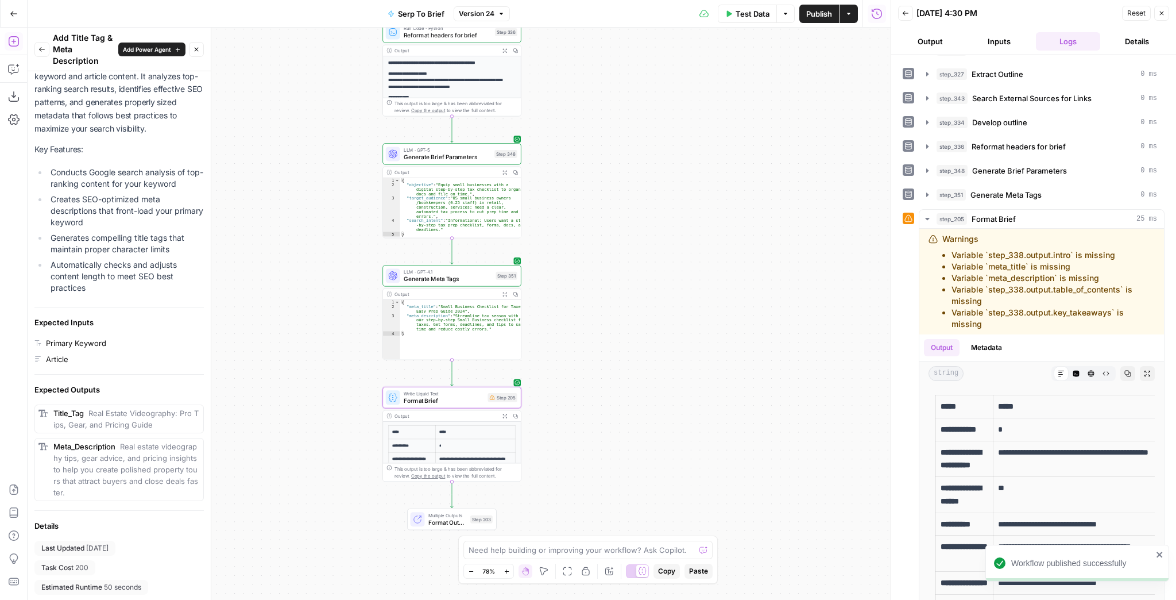
drag, startPoint x: 632, startPoint y: 219, endPoint x: 611, endPoint y: 324, distance: 107.7
click at [613, 326] on div "Workflow Input Settings Inputs Run Code · JavaScript Structure Competitor Keywo…" at bounding box center [459, 314] width 863 height 572
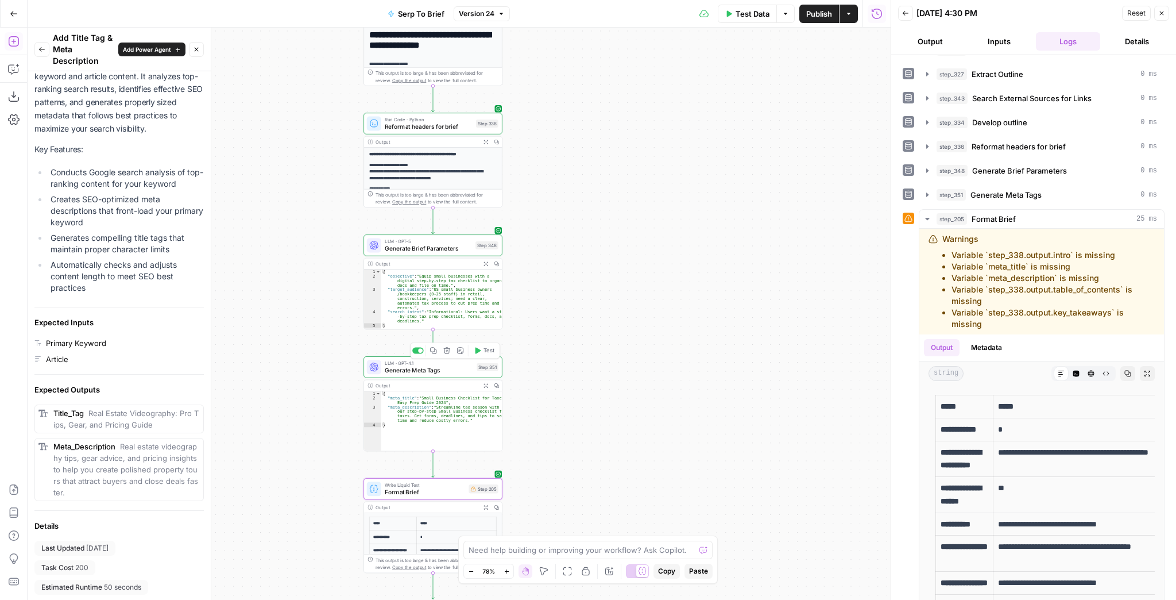
click at [456, 372] on span "Generate Meta Tags" at bounding box center [429, 370] width 88 height 9
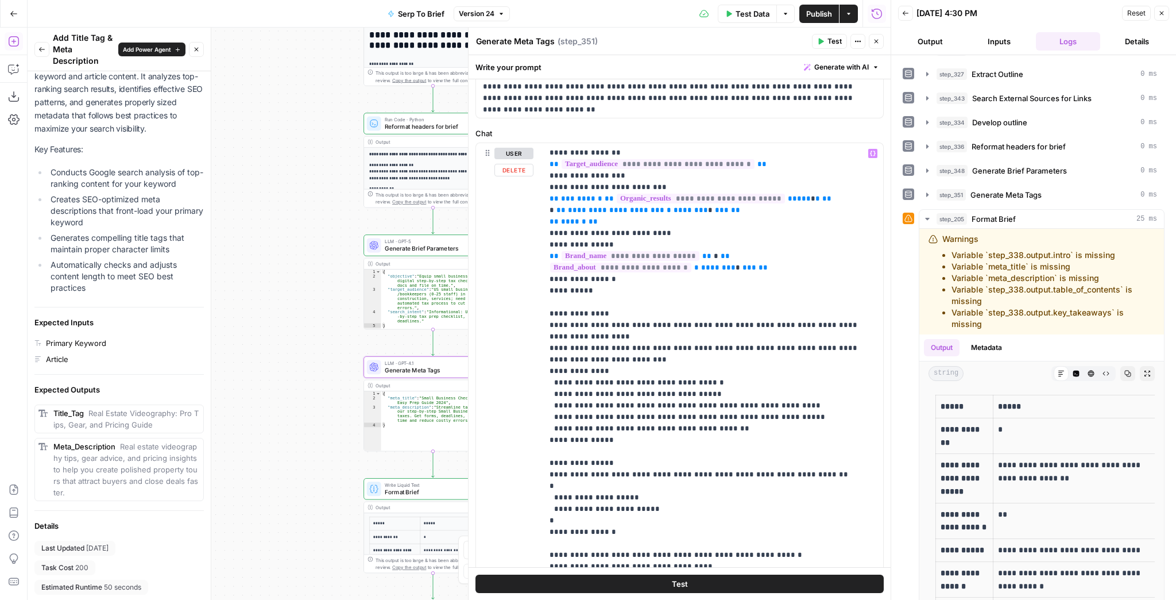
scroll to position [92, 0]
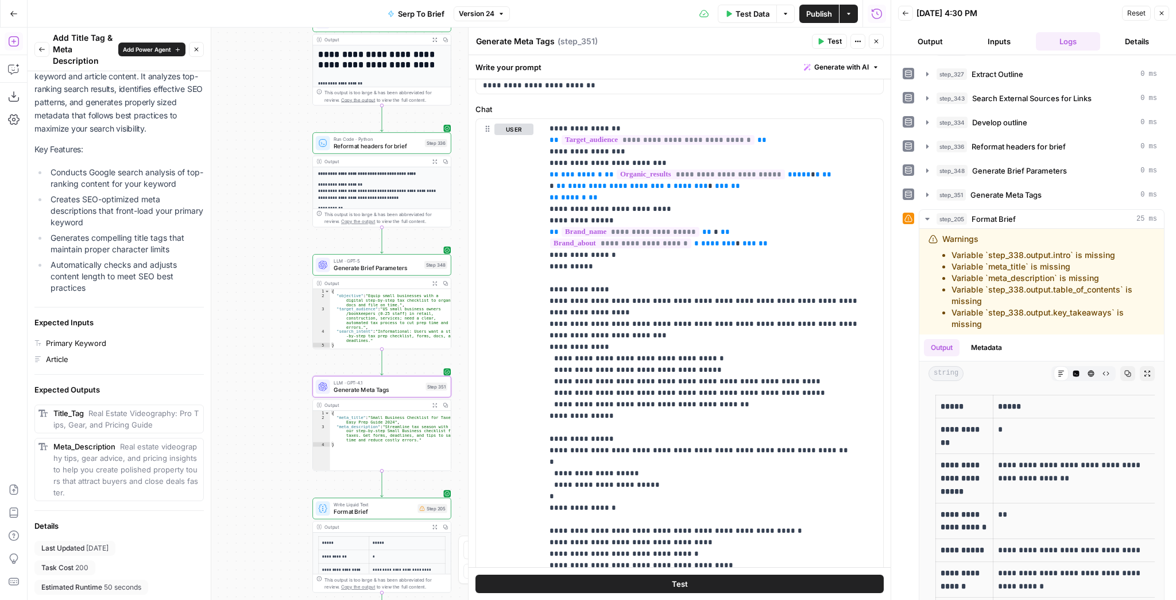
drag, startPoint x: 328, startPoint y: 331, endPoint x: 277, endPoint y: 351, distance: 54.7
click at [277, 351] on div "Workflow Input Settings Inputs Run Code · JavaScript Structure Competitor Keywo…" at bounding box center [459, 314] width 863 height 572
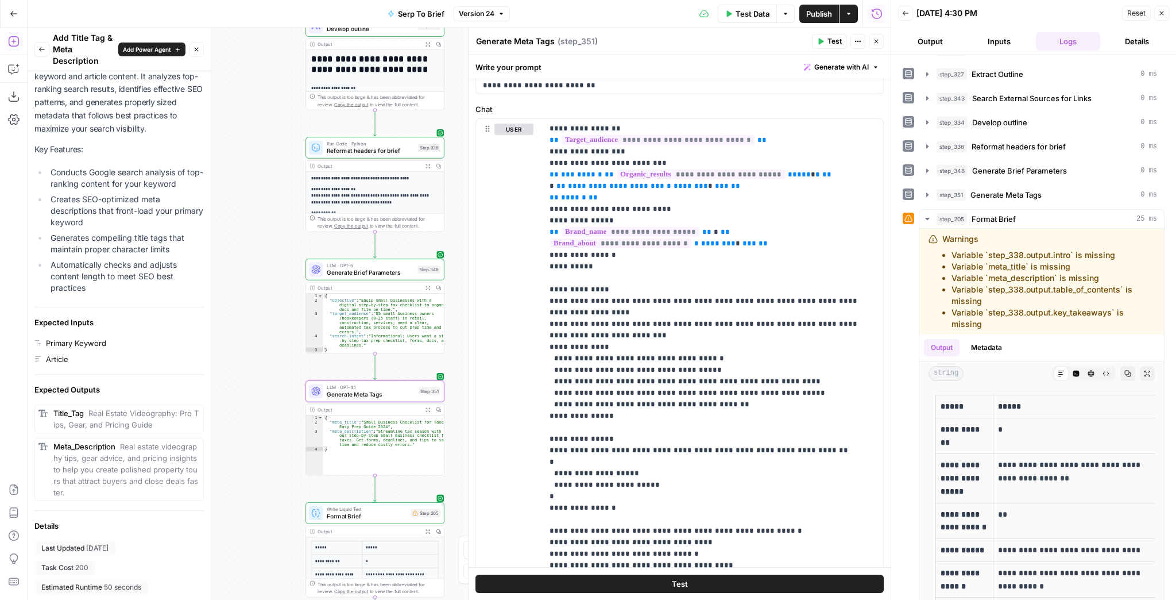
drag, startPoint x: 278, startPoint y: 351, endPoint x: 271, endPoint y: 356, distance: 8.6
click at [271, 356] on div "Workflow Input Settings Inputs Run Code · JavaScript Structure Competitor Keywo…" at bounding box center [459, 314] width 863 height 572
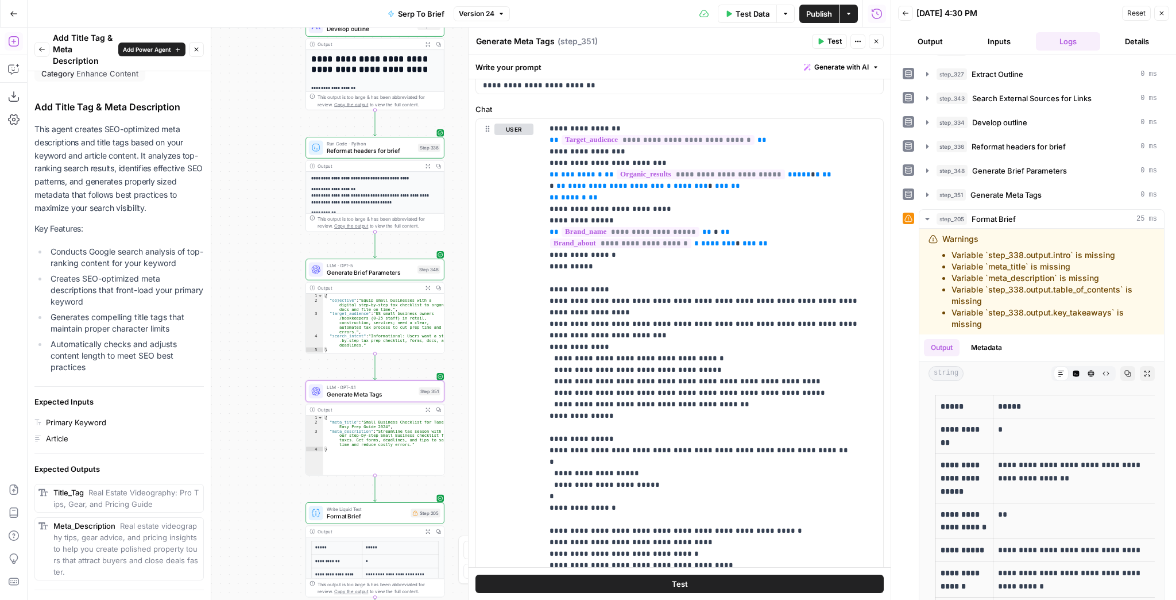
scroll to position [0, 0]
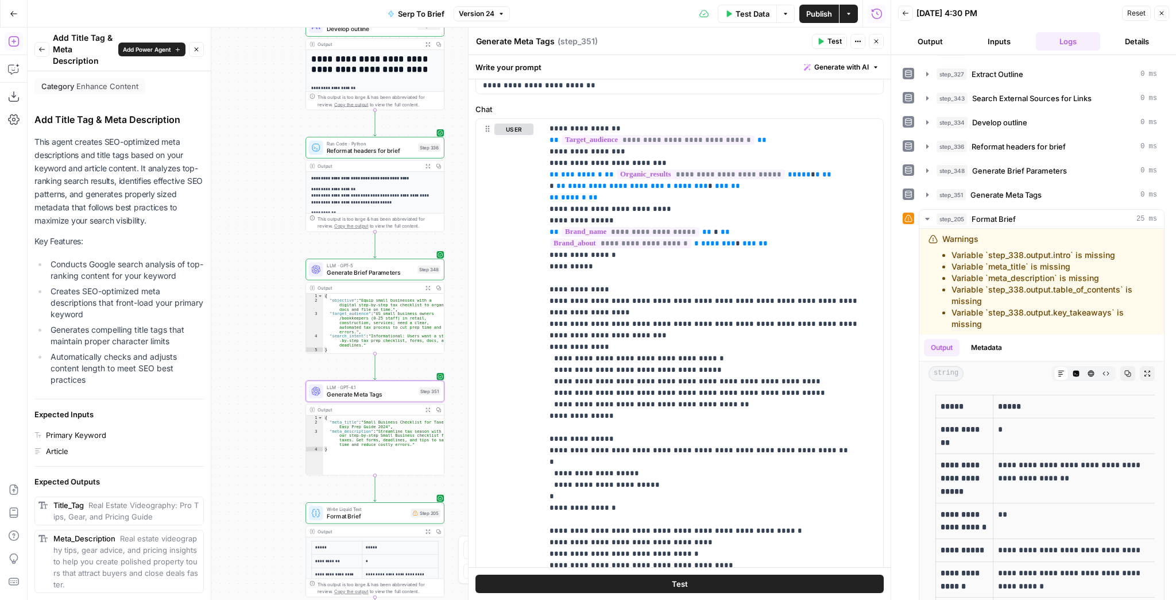
click at [41, 47] on icon "button" at bounding box center [41, 49] width 7 height 7
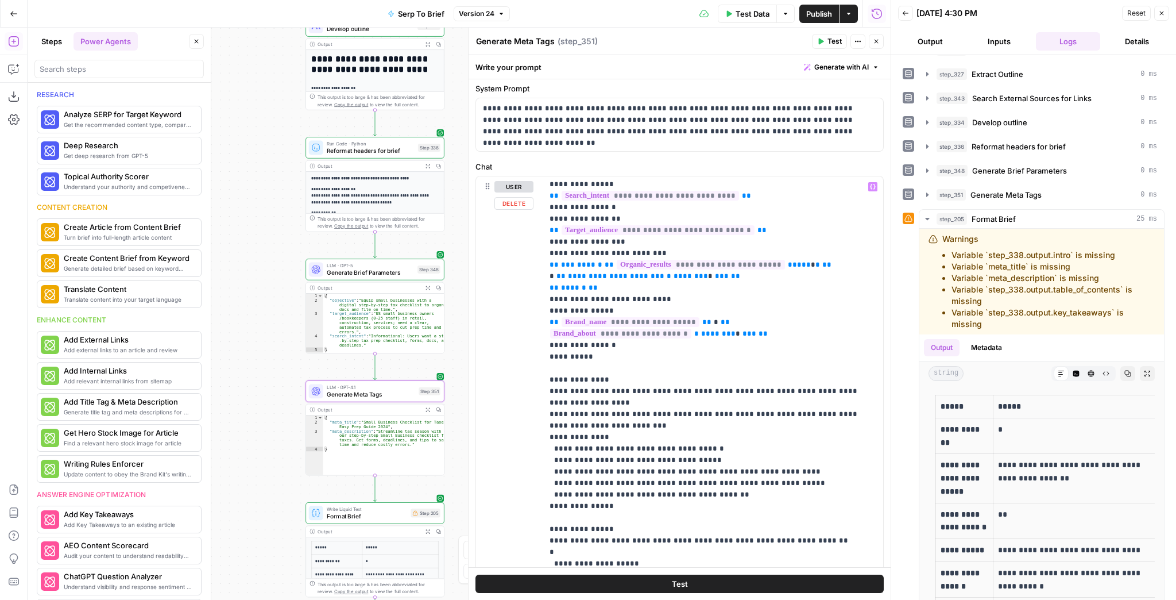
scroll to position [138, 0]
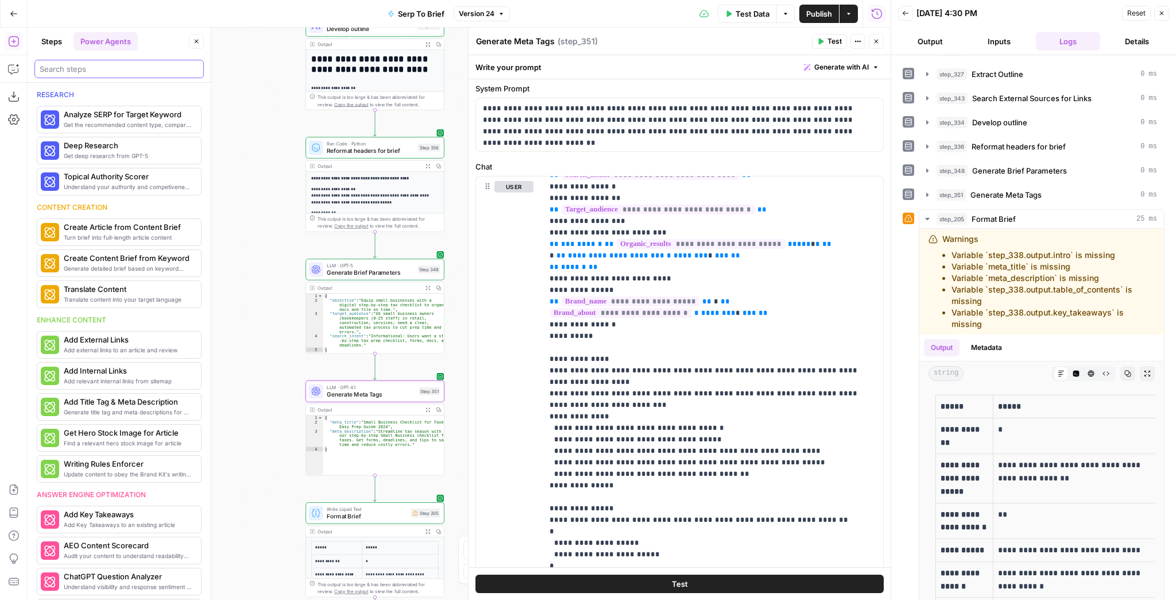
click at [75, 65] on input "search" at bounding box center [119, 68] width 159 height 11
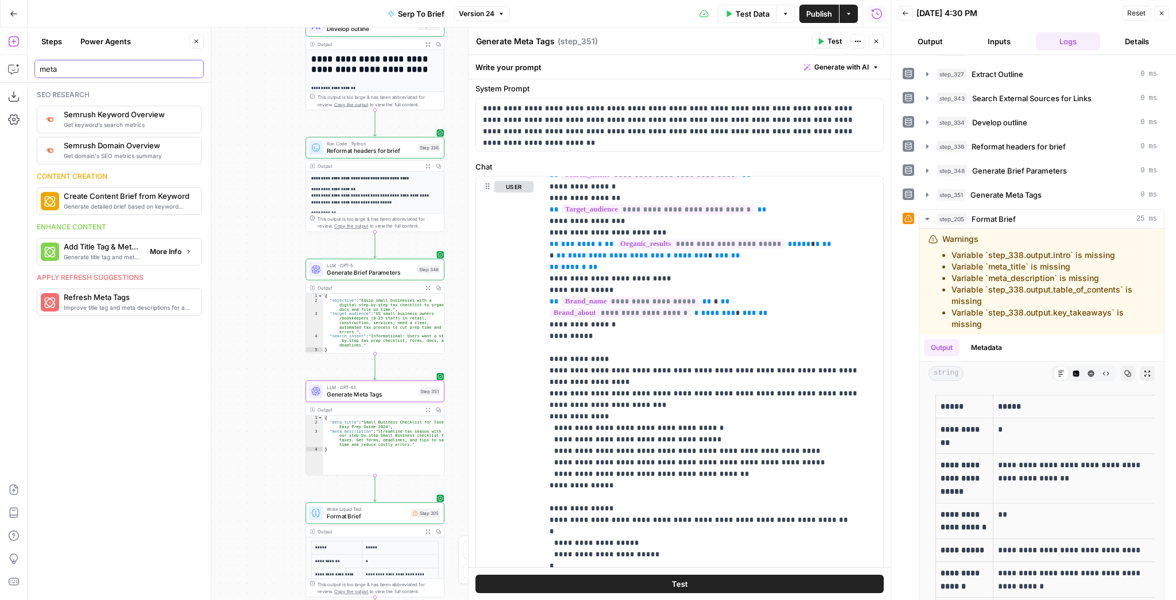
type input "meta"
click at [122, 253] on span "Generate title tag and meta descriptions for a page" at bounding box center [102, 256] width 77 height 9
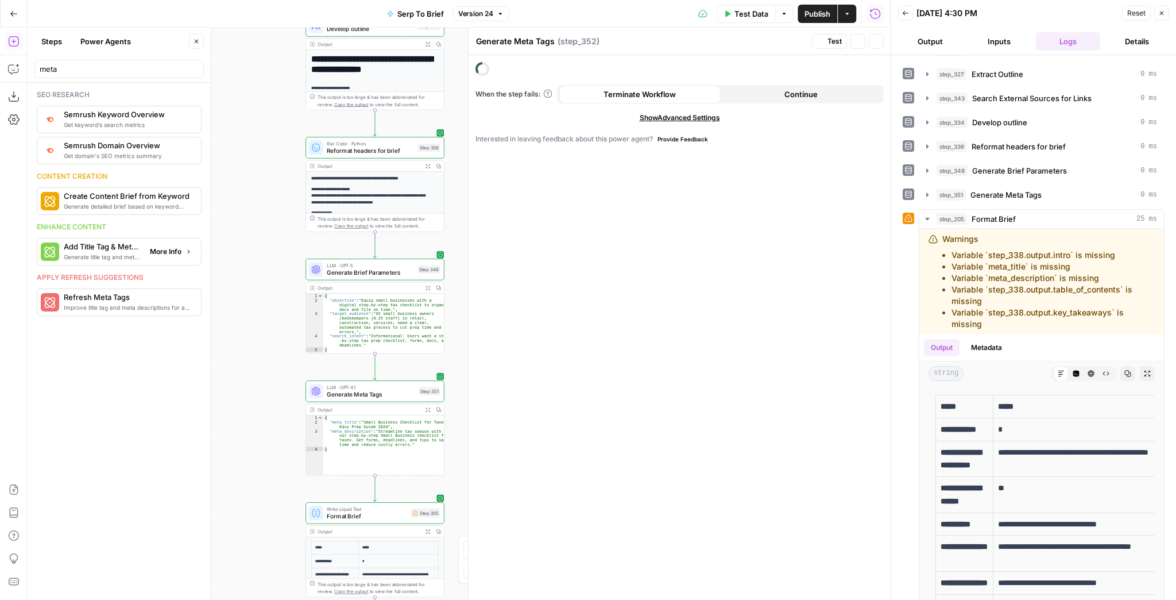
type textarea "Add Title Tag & Meta Description"
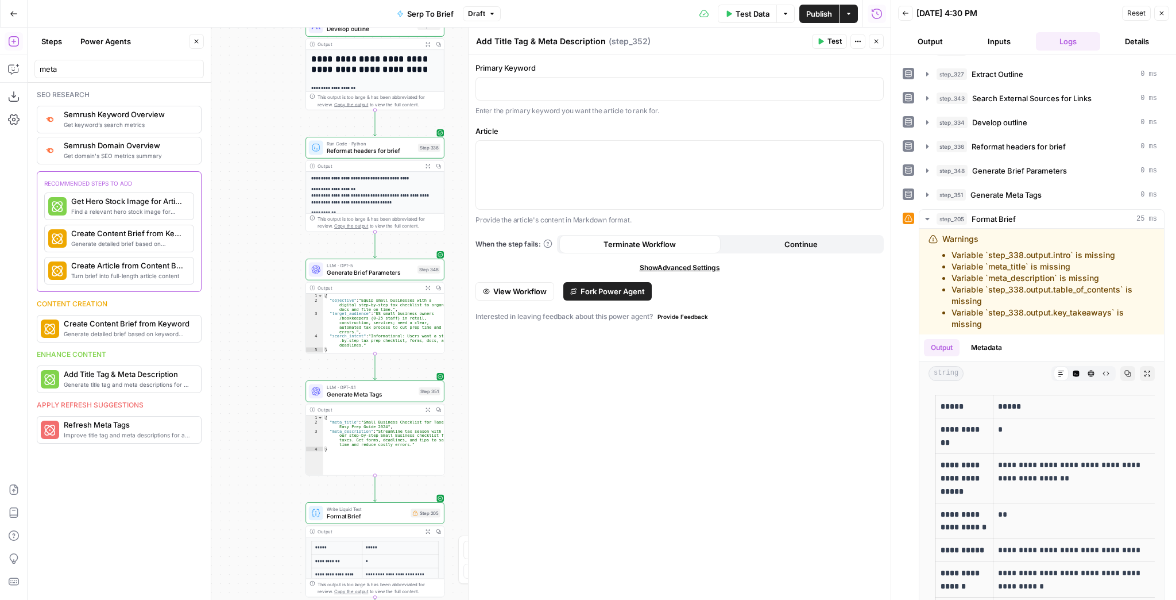
drag, startPoint x: 872, startPoint y: 41, endPoint x: 749, endPoint y: 137, distance: 156.4
click at [872, 40] on button "Close" at bounding box center [876, 41] width 15 height 15
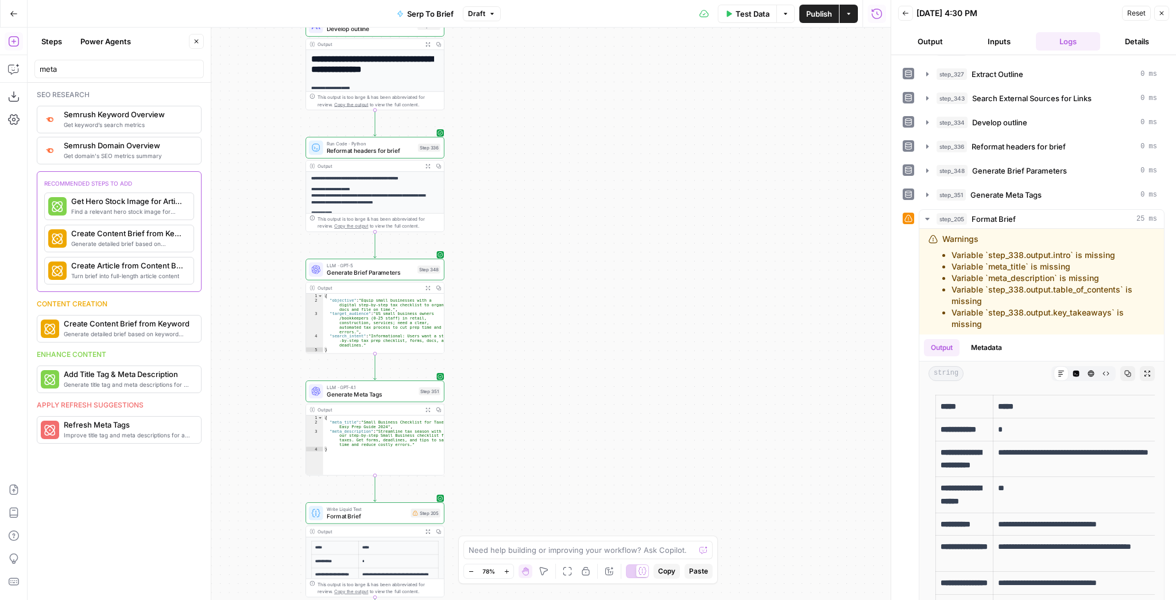
drag, startPoint x: 535, startPoint y: 324, endPoint x: 591, endPoint y: 97, distance: 234.3
click at [591, 98] on div "Workflow Input Settings Inputs Run Code · JavaScript Structure Competitor Keywo…" at bounding box center [459, 314] width 863 height 572
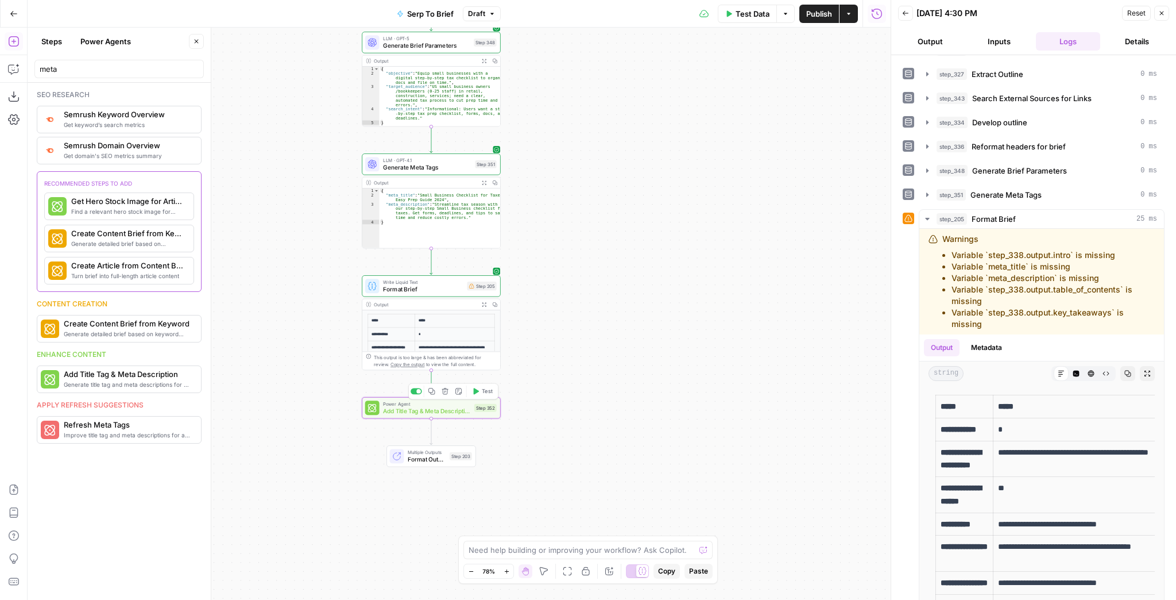
click at [447, 394] on icon "button" at bounding box center [445, 391] width 7 height 7
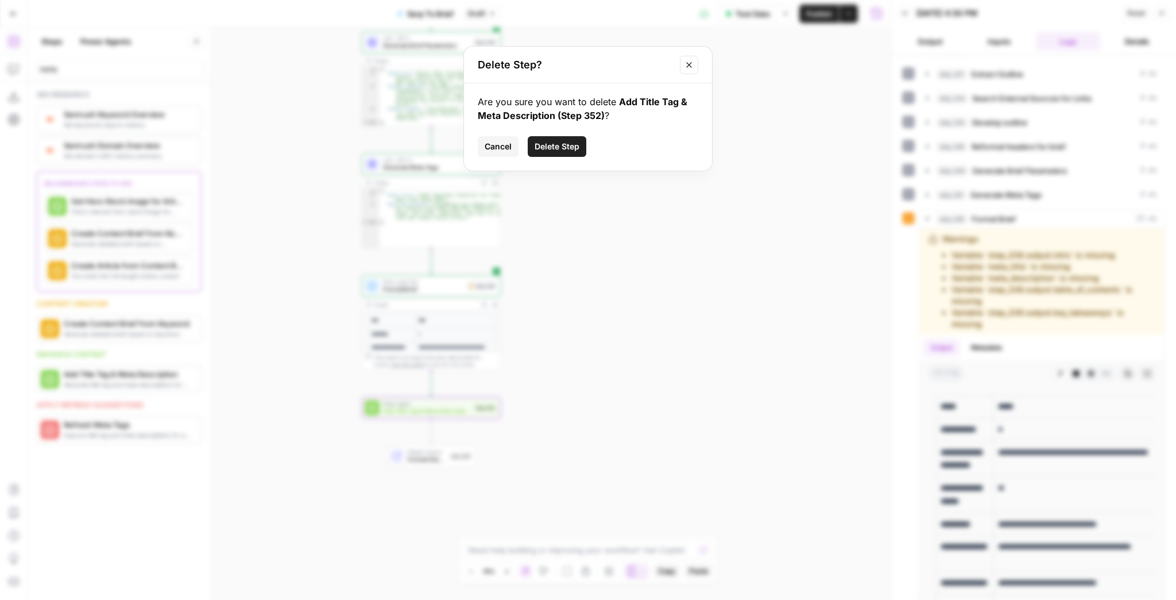
click at [570, 142] on span "Delete Step" at bounding box center [557, 146] width 45 height 11
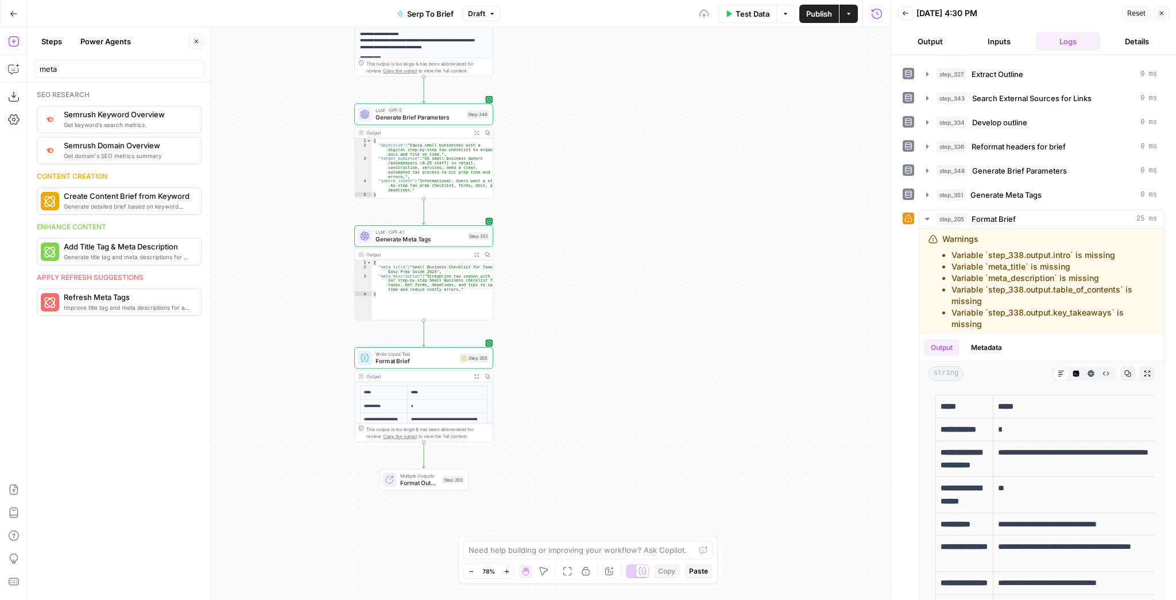
drag, startPoint x: 588, startPoint y: 156, endPoint x: 579, endPoint y: 243, distance: 87.2
click at [580, 239] on div "Workflow Input Settings Inputs Run Code · JavaScript Structure Competitor Keywo…" at bounding box center [459, 314] width 863 height 572
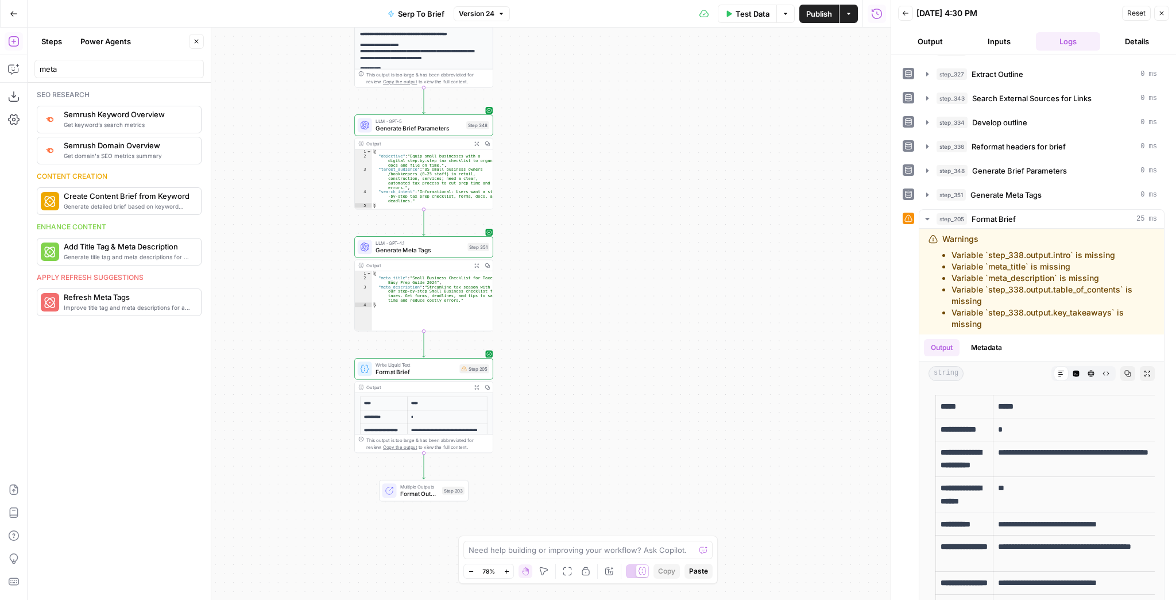
click at [12, 13] on icon "button" at bounding box center [14, 14] width 8 height 8
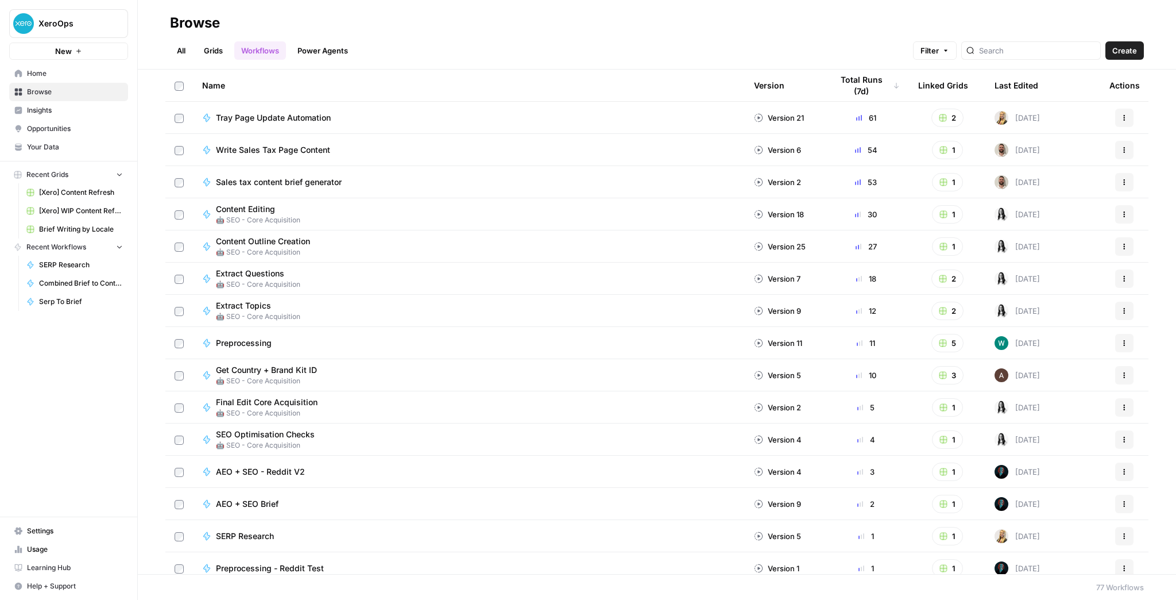
drag, startPoint x: 436, startPoint y: 147, endPoint x: 439, endPoint y: 139, distance: 8.4
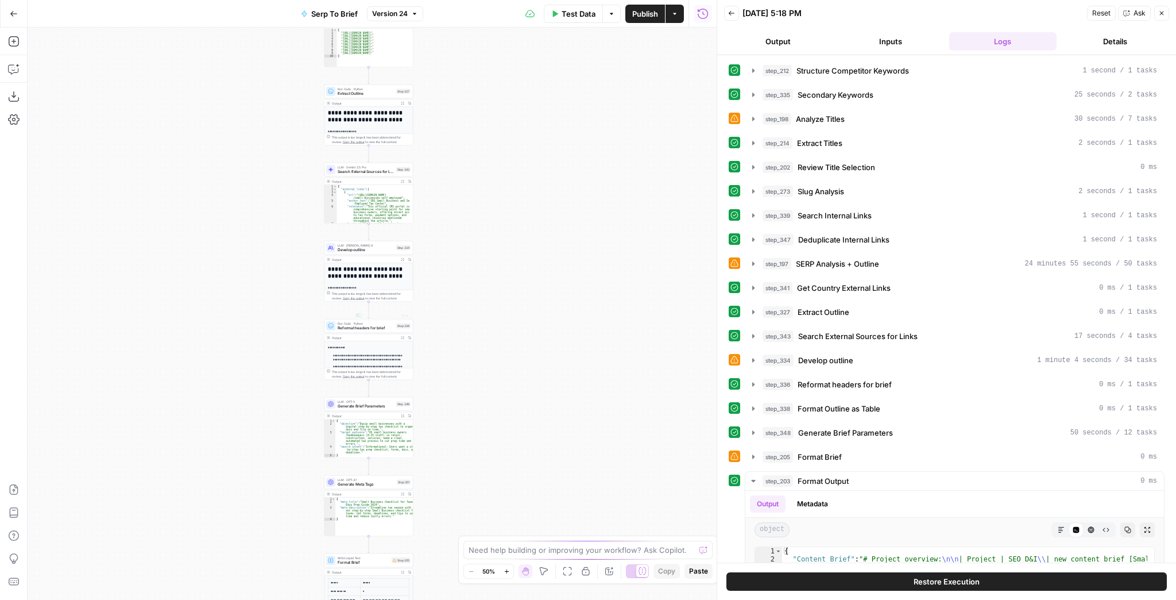
scroll to position [262, 0]
click at [361, 459] on div "LLM · GPT-4.1 Generate Meta Tags Step 351 Copy step Delete step Add Note Test" at bounding box center [368, 482] width 89 height 14
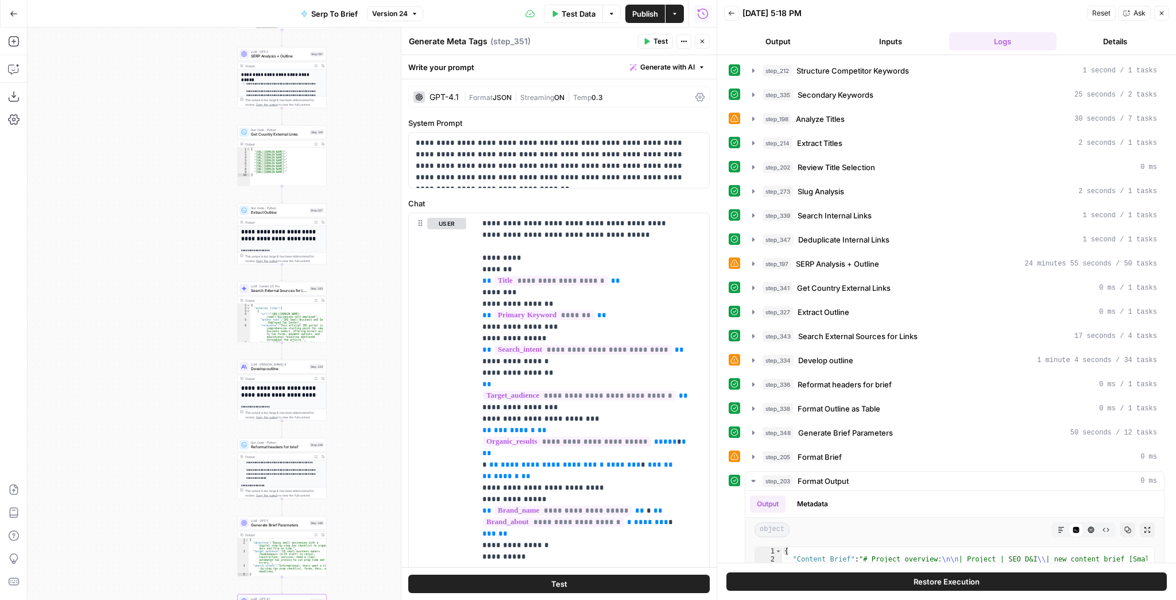
drag, startPoint x: 249, startPoint y: 239, endPoint x: 154, endPoint y: 374, distance: 165.7
click at [137, 404] on div "Workflow Input Settings Inputs Run Code · JavaScript Structure Competitor Keywo…" at bounding box center [372, 314] width 689 height 572
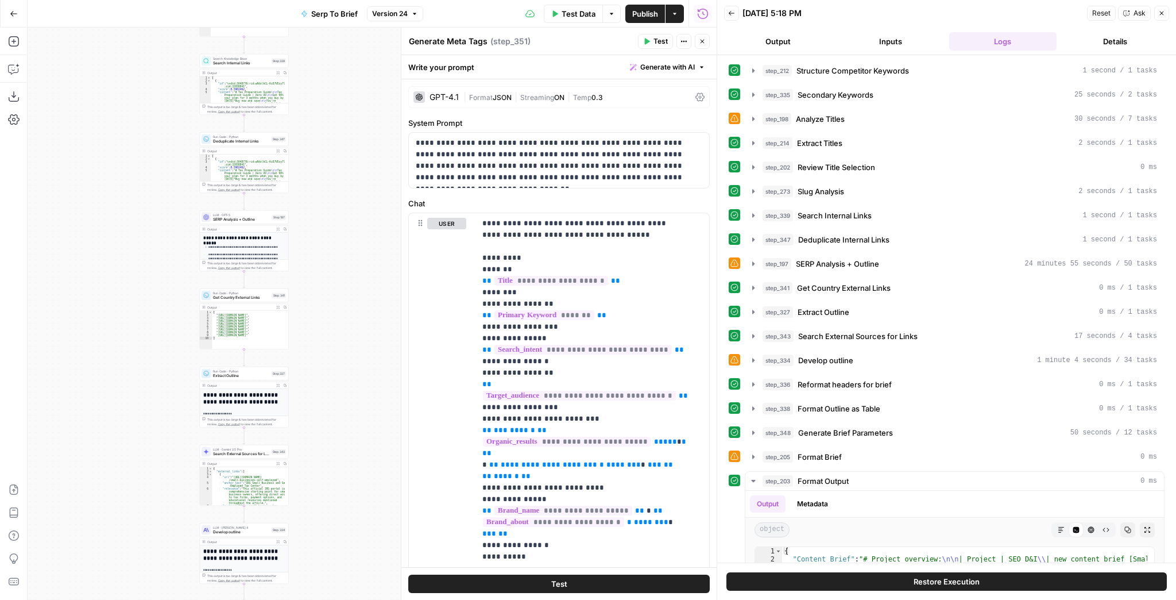
drag, startPoint x: 166, startPoint y: 231, endPoint x: 157, endPoint y: 349, distance: 117.5
click at [157, 343] on div "Workflow Input Settings Inputs Run Code · JavaScript Structure Competitor Keywo…" at bounding box center [372, 314] width 689 height 572
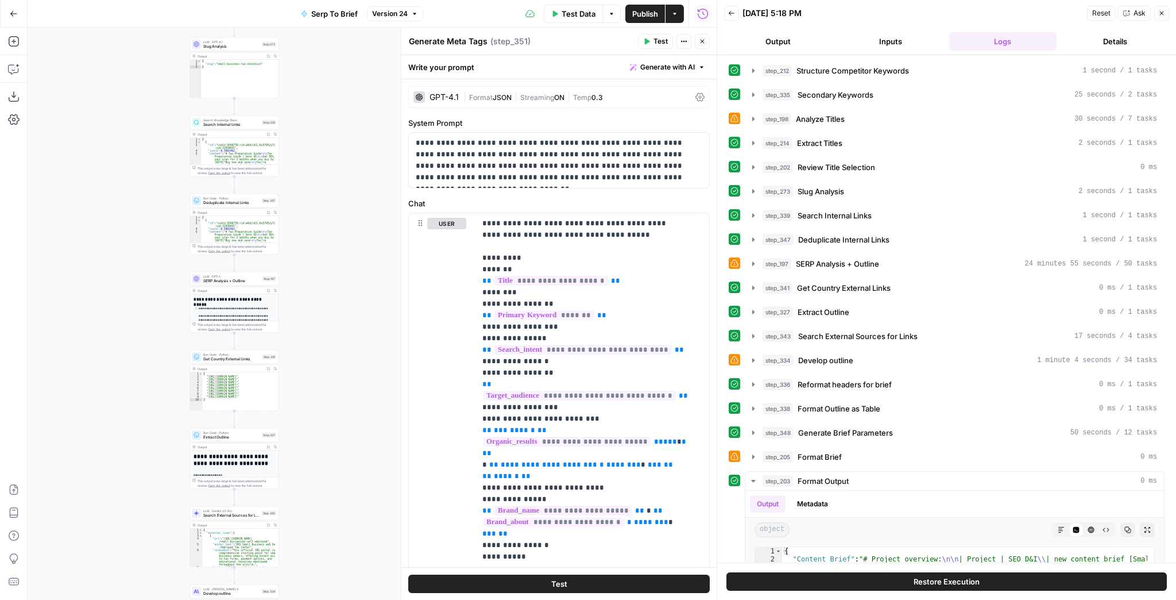
drag, startPoint x: 144, startPoint y: 191, endPoint x: 129, endPoint y: 280, distance: 90.8
click at [129, 276] on div "Workflow Input Settings Inputs Run Code · JavaScript Structure Competitor Keywo…" at bounding box center [372, 314] width 689 height 572
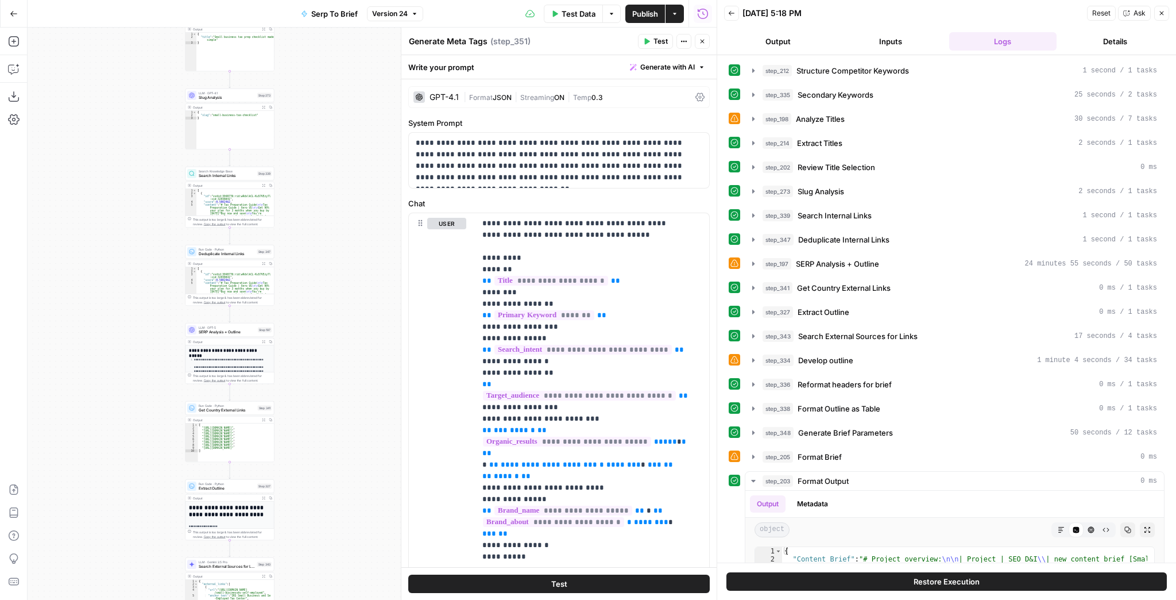
drag, startPoint x: 132, startPoint y: 227, endPoint x: 132, endPoint y: 237, distance: 10.3
click at [132, 237] on div "Workflow Input Settings Inputs Run Code · JavaScript Structure Competitor Keywo…" at bounding box center [372, 314] width 689 height 572
drag, startPoint x: 131, startPoint y: 216, endPoint x: 114, endPoint y: 329, distance: 113.8
click at [114, 328] on div "Workflow Input Settings Inputs Run Code · JavaScript Structure Competitor Keywo…" at bounding box center [372, 314] width 689 height 572
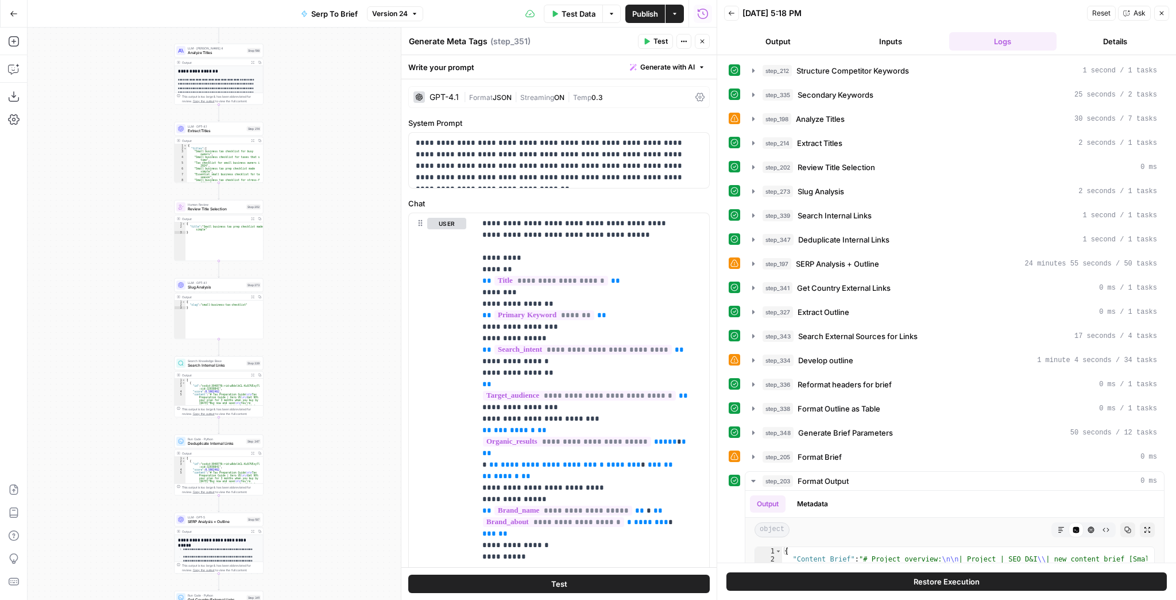
drag, startPoint x: 123, startPoint y: 205, endPoint x: 142, endPoint y: 346, distance: 142.0
click at [141, 346] on div "Workflow Input Settings Inputs Run Code · JavaScript Structure Competitor Keywo…" at bounding box center [372, 314] width 689 height 572
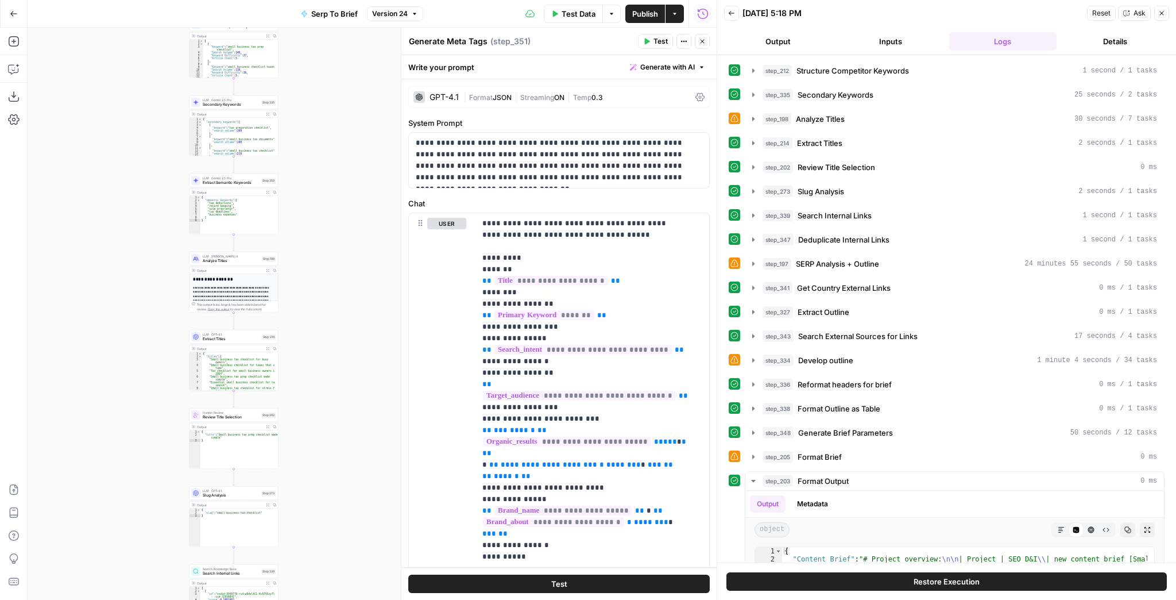
click at [153, 365] on div "Workflow Input Settings Inputs Run Code · JavaScript Structure Competitor Keywo…" at bounding box center [372, 314] width 689 height 572
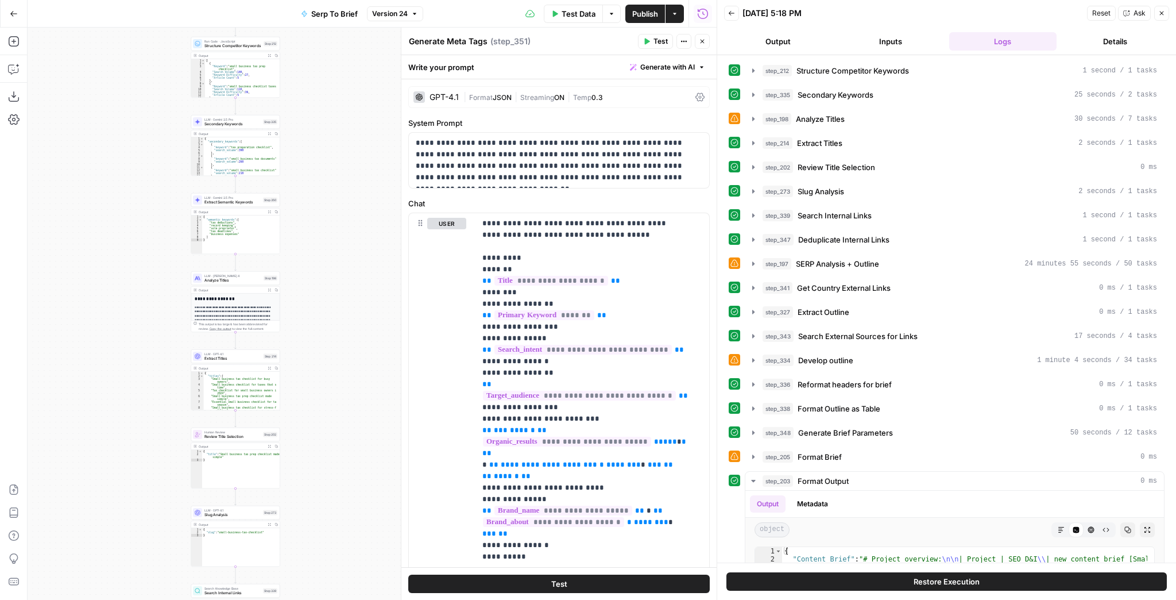
click at [149, 356] on div "Workflow Input Settings Inputs Run Code · JavaScript Structure Competitor Keywo…" at bounding box center [372, 314] width 689 height 572
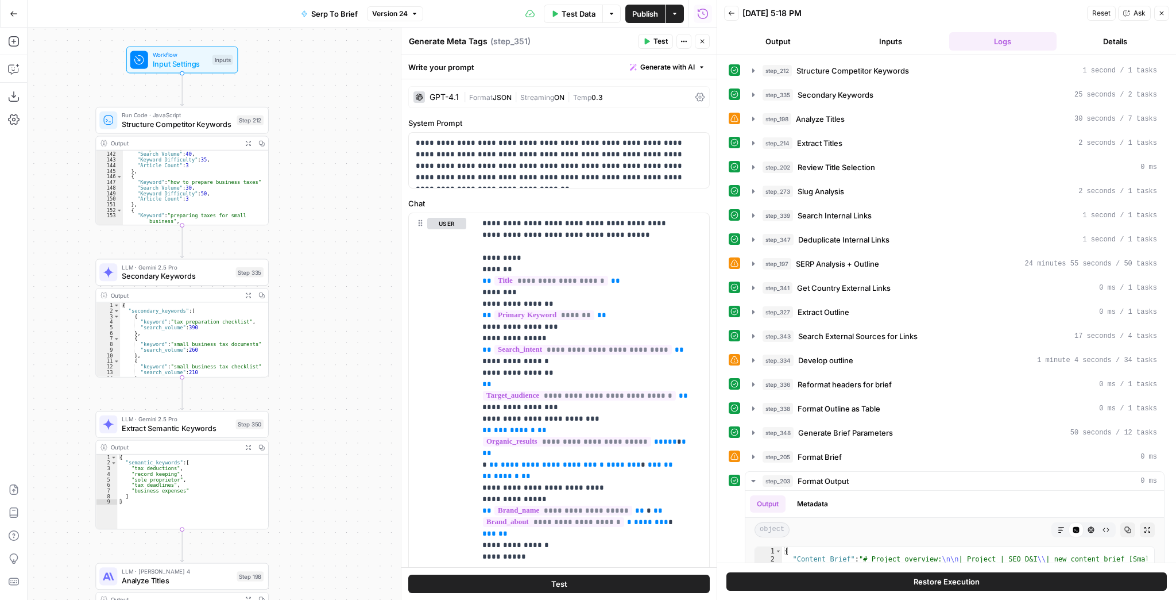
scroll to position [956, 0]
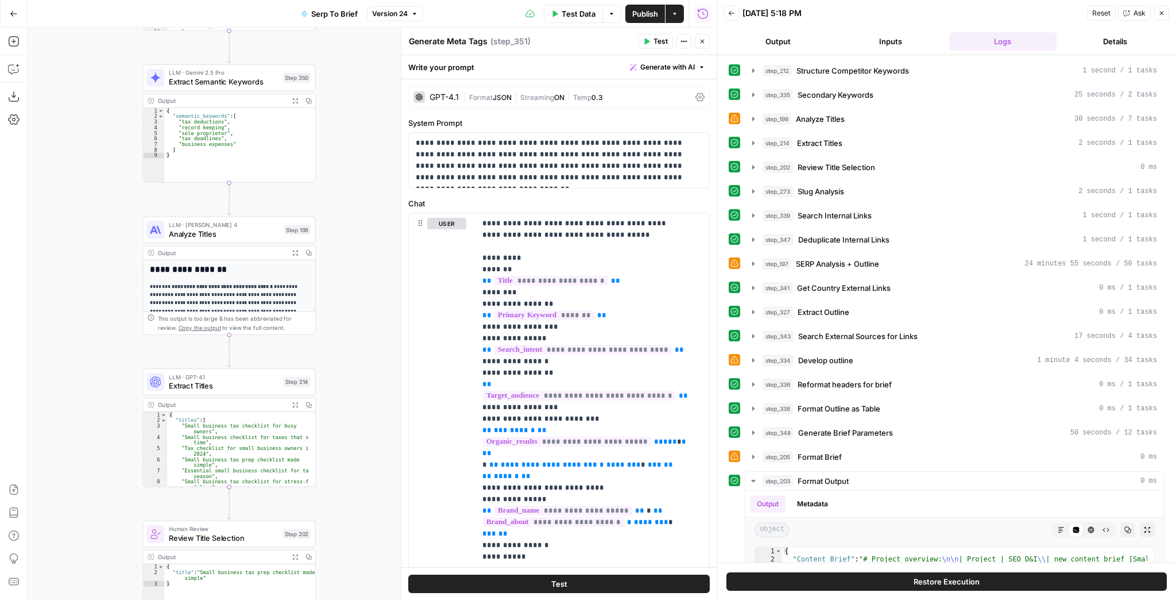
drag, startPoint x: 298, startPoint y: 217, endPoint x: 349, endPoint y: 211, distance: 51.4
click at [349, 212] on div "Workflow Input Settings Inputs Run Code · JavaScript Structure Competitor Keywo…" at bounding box center [372, 314] width 689 height 572
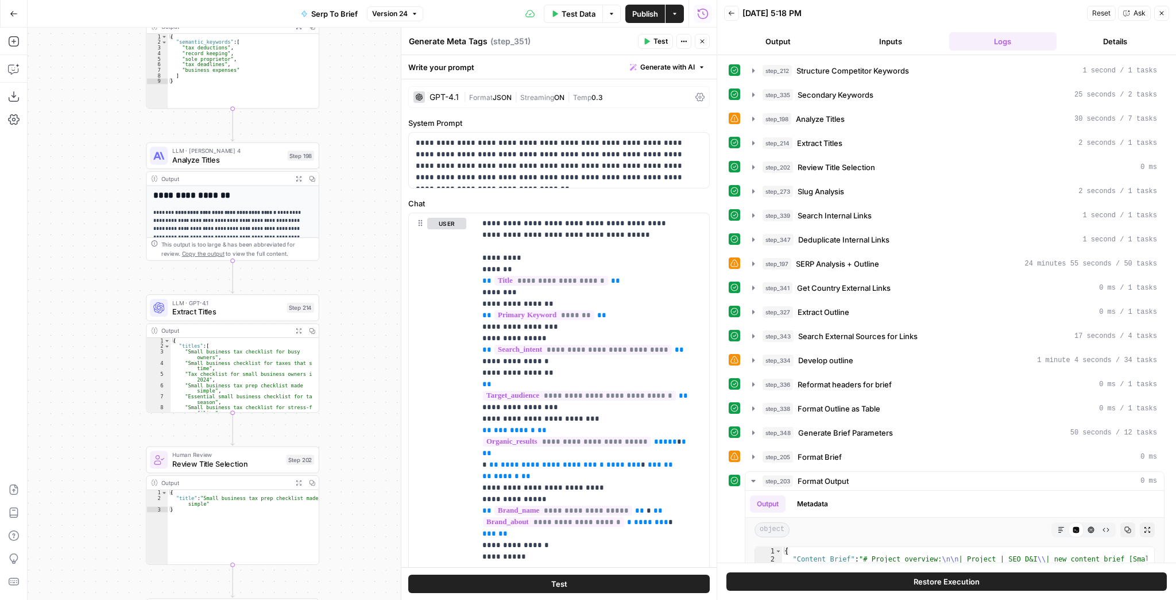
drag, startPoint x: 347, startPoint y: 223, endPoint x: 344, endPoint y: 191, distance: 32.3
click at [345, 191] on div "Workflow Input Settings Inputs Run Code · JavaScript Structure Competitor Keywo…" at bounding box center [372, 314] width 689 height 572
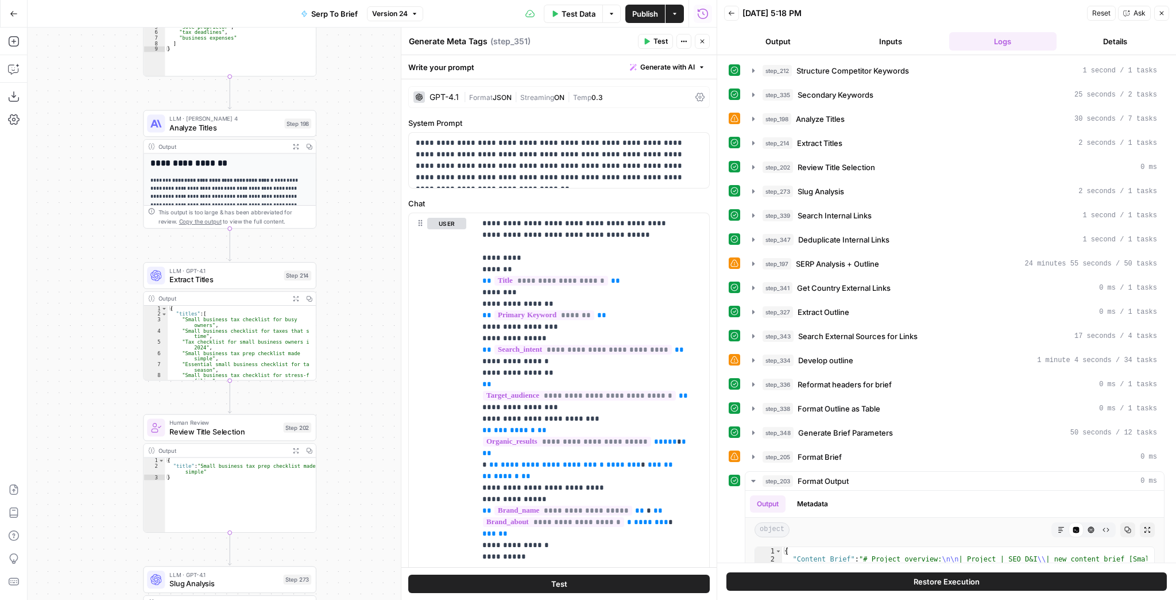
drag, startPoint x: 338, startPoint y: 291, endPoint x: 331, endPoint y: 187, distance: 104.1
click at [331, 187] on div "Workflow Input Settings Inputs Run Code · JavaScript Structure Competitor Keywo…" at bounding box center [372, 314] width 689 height 572
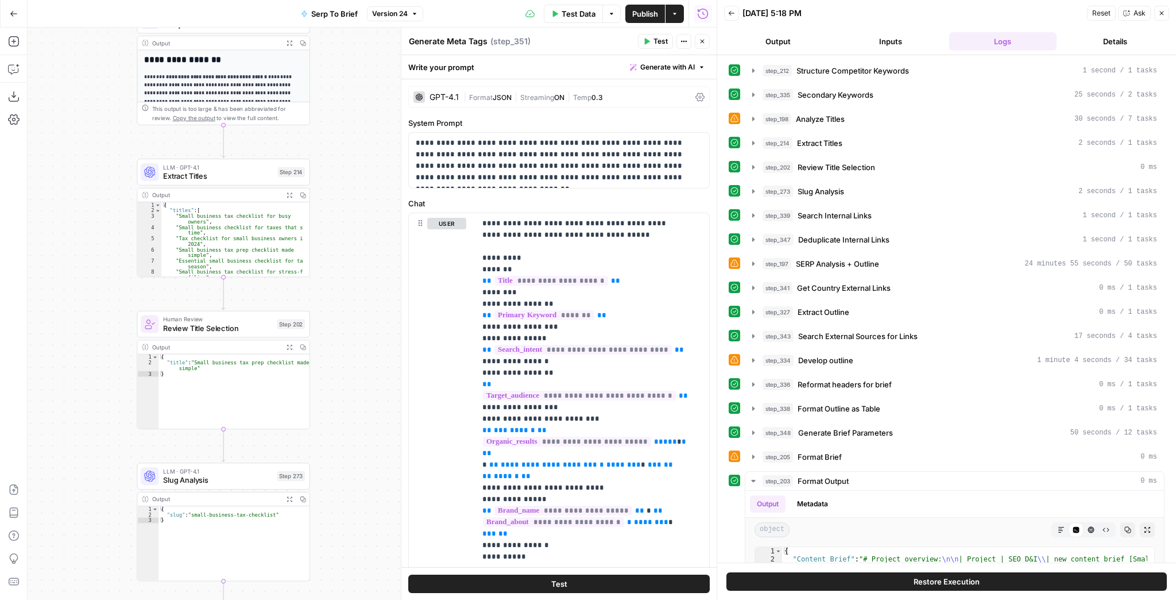
drag, startPoint x: 341, startPoint y: 299, endPoint x: 315, endPoint y: 172, distance: 129.4
click at [315, 172] on div "Workflow Input Settings Inputs Run Code · JavaScript Structure Competitor Keywo…" at bounding box center [372, 314] width 689 height 572
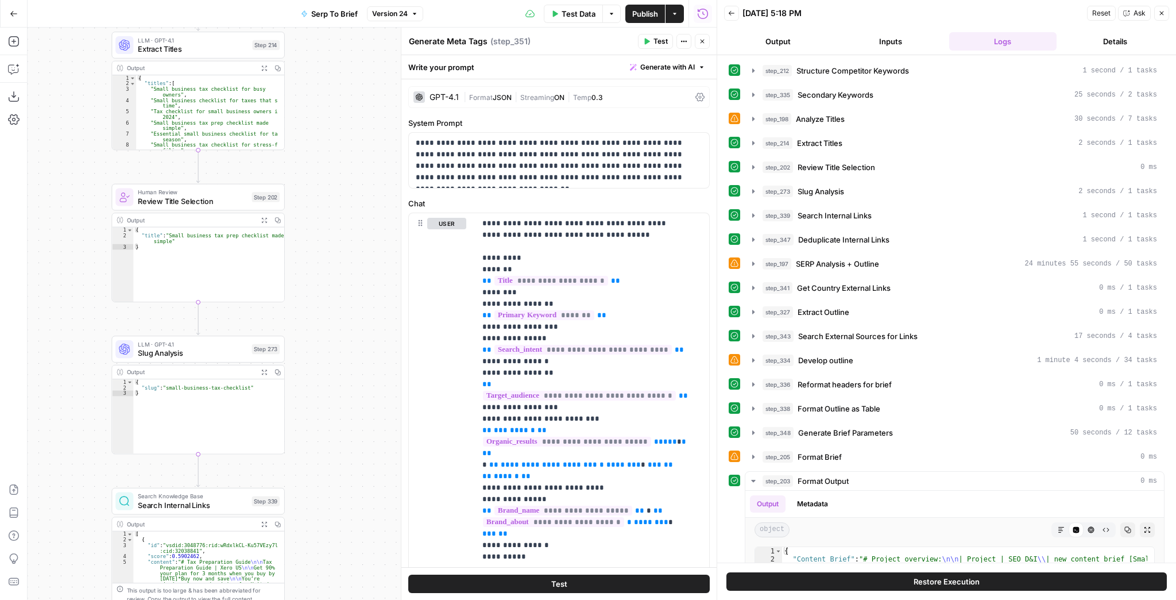
drag, startPoint x: 328, startPoint y: 303, endPoint x: 323, endPoint y: 178, distance: 125.3
click at [324, 179] on div "Workflow Input Settings Inputs Run Code · JavaScript Structure Competitor Keywo…" at bounding box center [372, 314] width 689 height 572
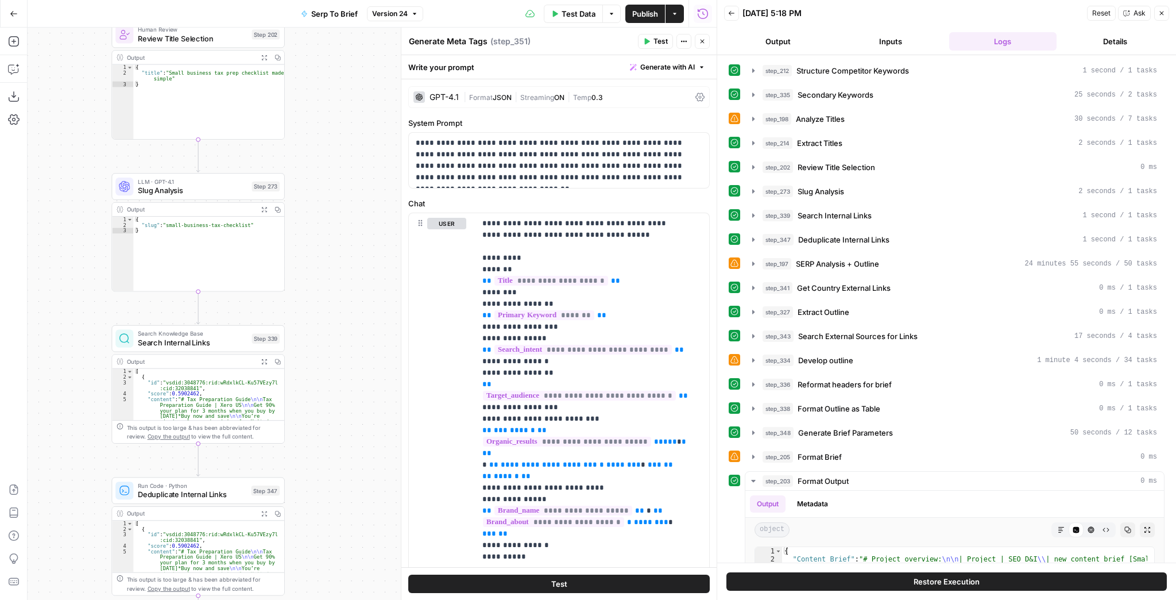
drag, startPoint x: 324, startPoint y: 269, endPoint x: 326, endPoint y: 202, distance: 67.2
click at [326, 204] on div "Workflow Input Settings Inputs Run Code · JavaScript Structure Competitor Keywo…" at bounding box center [372, 314] width 689 height 572
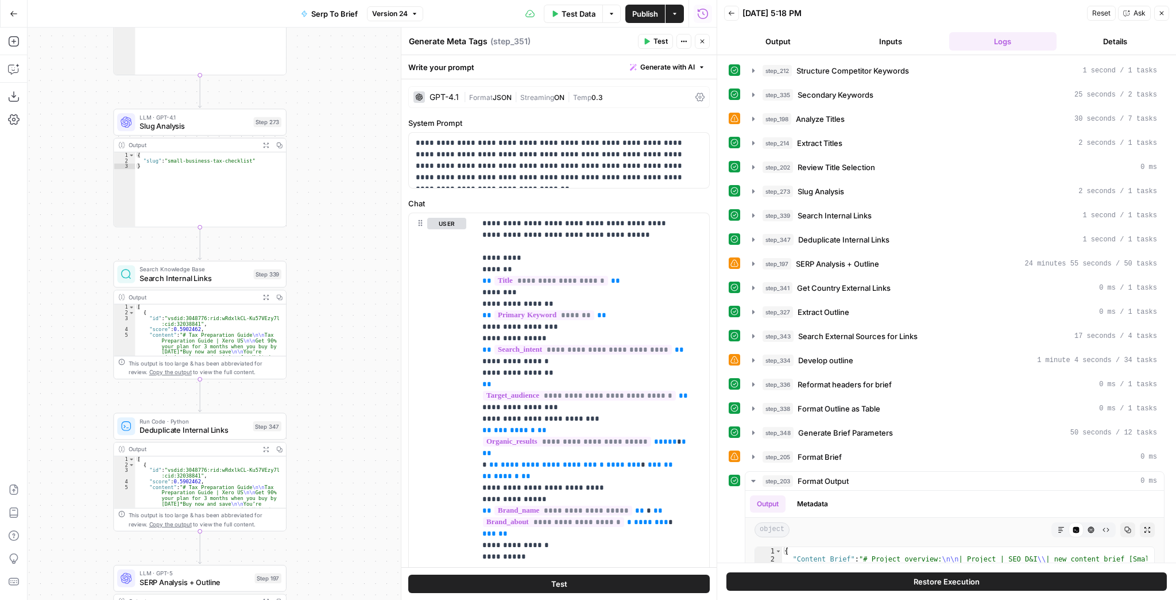
drag, startPoint x: 318, startPoint y: 295, endPoint x: 330, endPoint y: 237, distance: 59.9
click at [330, 237] on div "Workflow Input Settings Inputs Run Code · JavaScript Structure Competitor Keywo…" at bounding box center [372, 314] width 689 height 572
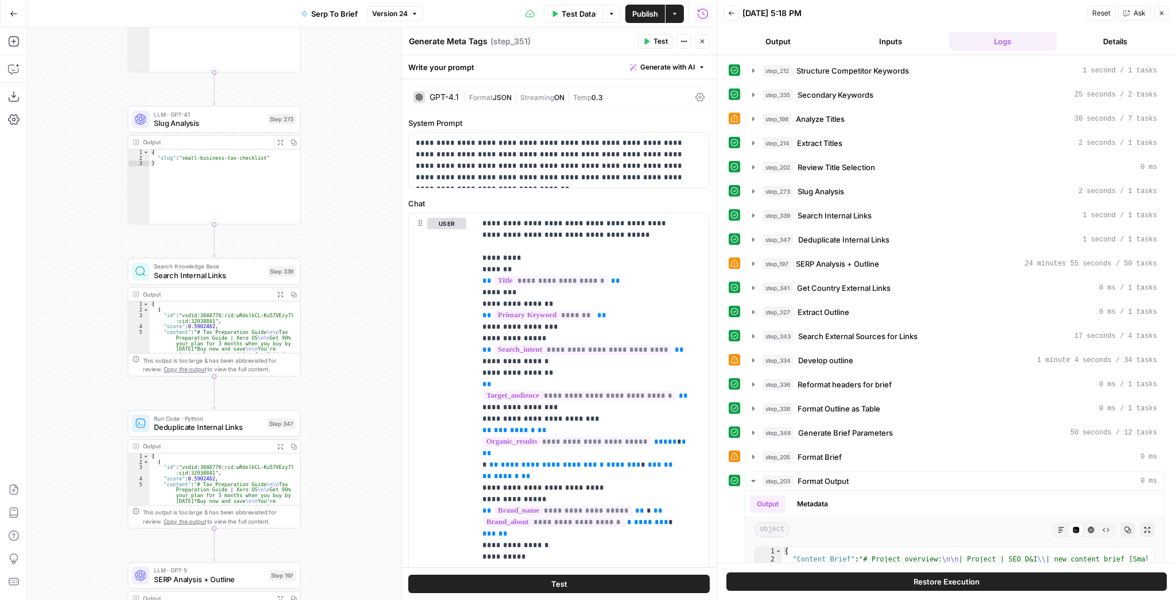
drag, startPoint x: 323, startPoint y: 138, endPoint x: 318, endPoint y: 188, distance: 49.7
click at [321, 190] on div "Workflow Input Settings Inputs Run Code · JavaScript Structure Competitor Keywo…" at bounding box center [372, 314] width 689 height 572
click at [229, 103] on button "Delete step" at bounding box center [229, 97] width 14 height 14
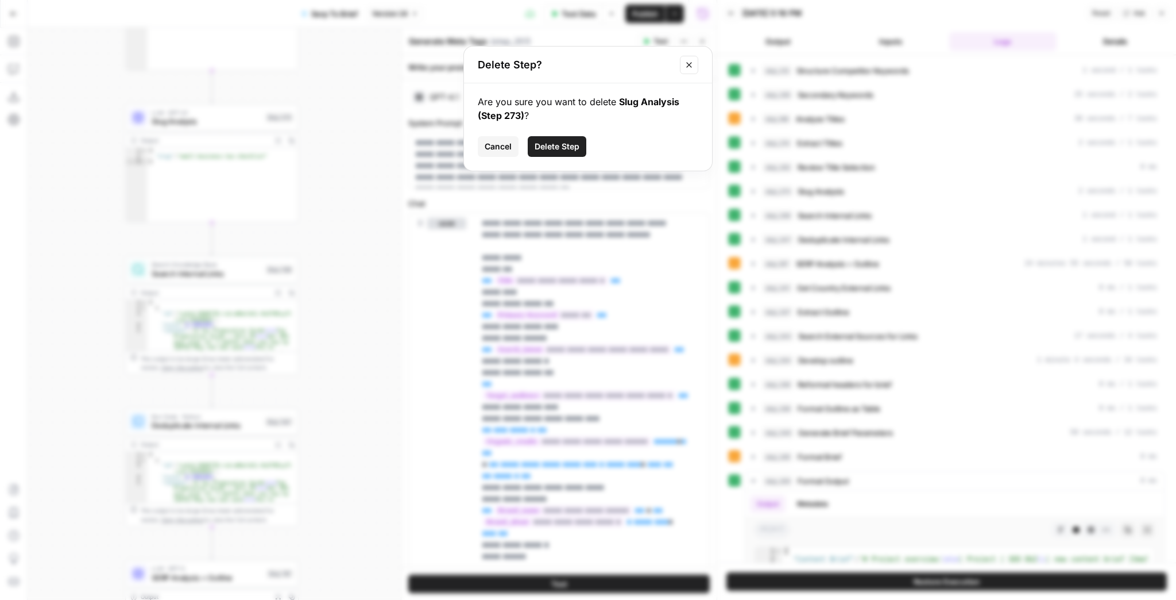
click at [543, 152] on span "Delete Step" at bounding box center [557, 146] width 45 height 11
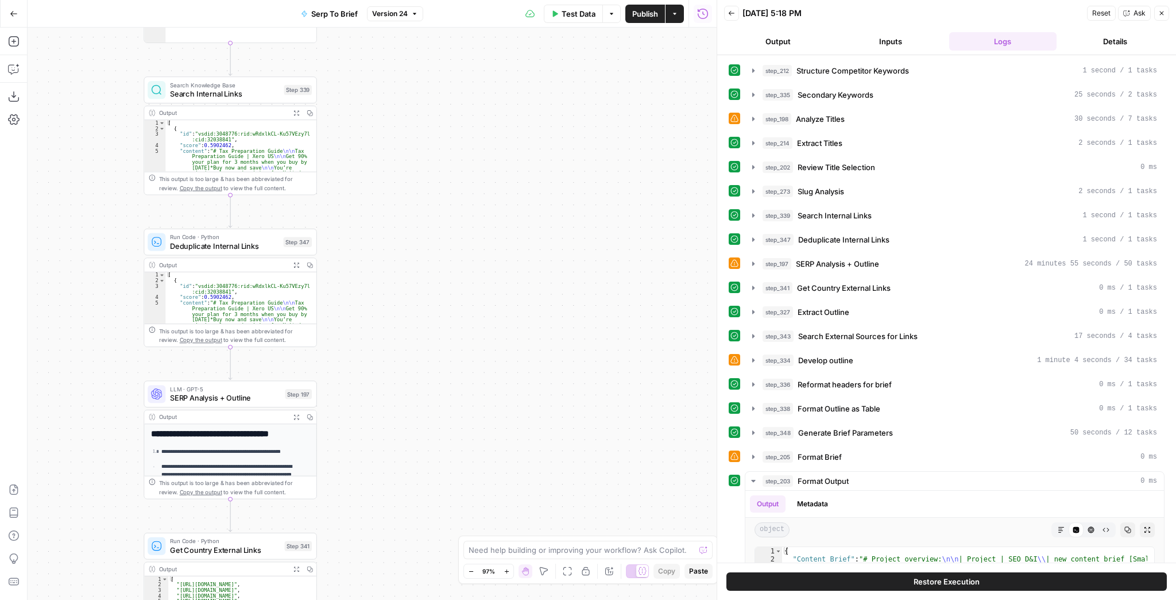
drag, startPoint x: 427, startPoint y: 232, endPoint x: 609, endPoint y: 80, distance: 237.7
click at [609, 82] on div "Workflow Input Settings Inputs Run Code · JavaScript Structure Competitor Keywo…" at bounding box center [372, 314] width 689 height 572
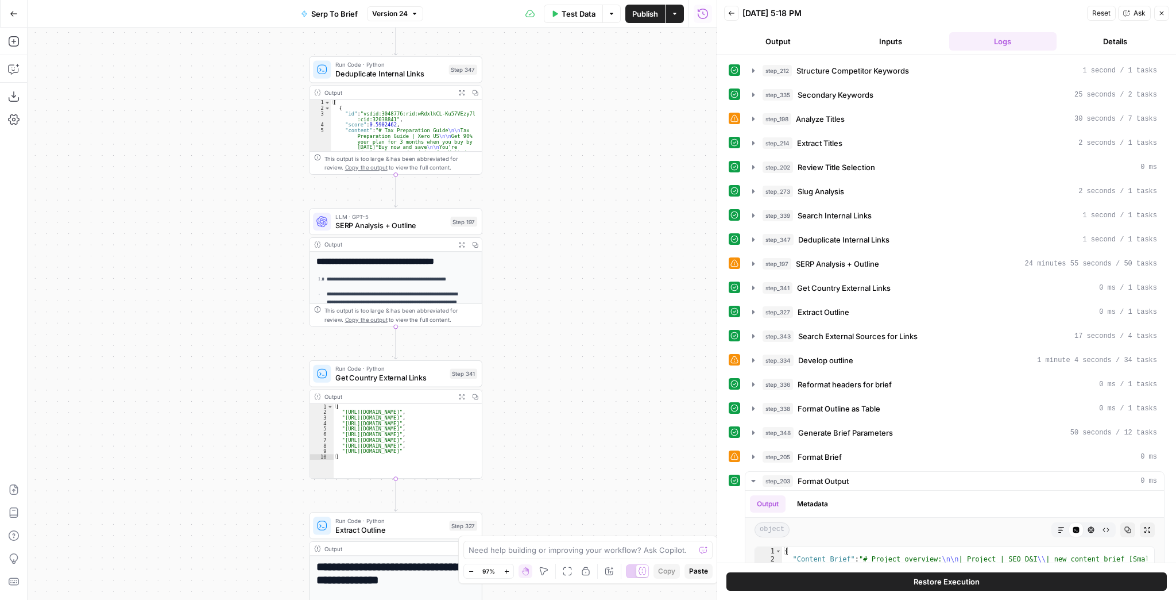
drag, startPoint x: 596, startPoint y: 219, endPoint x: 593, endPoint y: 140, distance: 79.3
click at [593, 142] on div "Workflow Input Settings Inputs Run Code · JavaScript Structure Competitor Keywo…" at bounding box center [372, 314] width 689 height 572
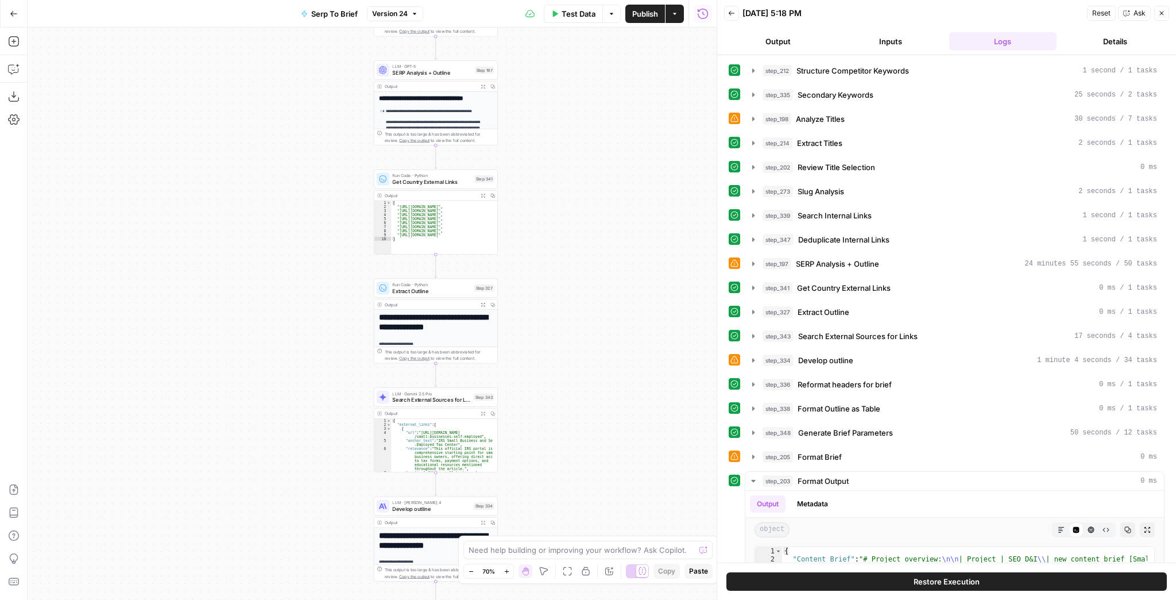
drag, startPoint x: 585, startPoint y: 262, endPoint x: 550, endPoint y: 101, distance: 165.7
click at [554, 52] on div "Workflow Input Settings Inputs Run Code · JavaScript Structure Competitor Keywo…" at bounding box center [372, 314] width 689 height 572
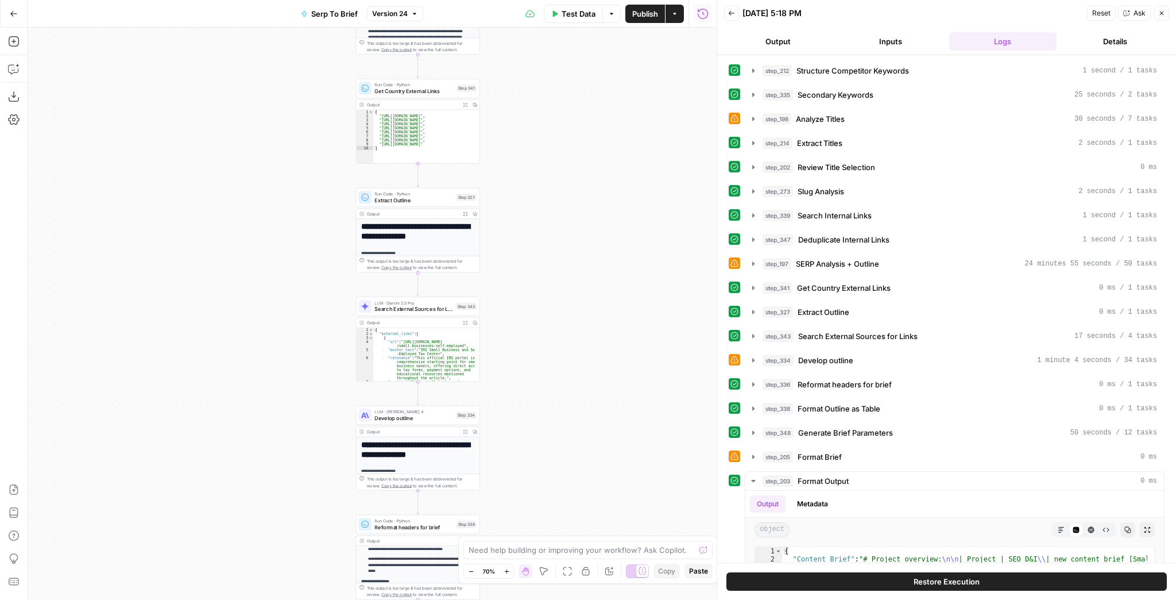
drag, startPoint x: 570, startPoint y: 308, endPoint x: 558, endPoint y: 100, distance: 208.8
click at [558, 103] on div "Workflow Input Settings Inputs Run Code · JavaScript Structure Competitor Keywo…" at bounding box center [372, 314] width 689 height 572
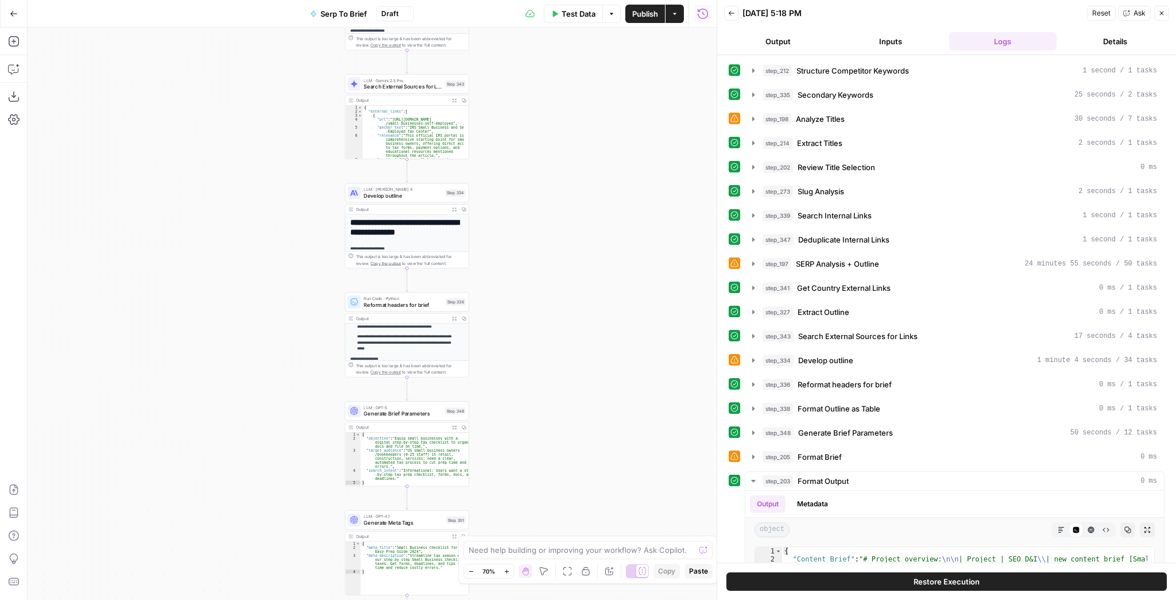
drag, startPoint x: 578, startPoint y: 282, endPoint x: 559, endPoint y: 93, distance: 189.9
click at [560, 83] on div "Workflow Input Settings Inputs Run Code · JavaScript Structure Competitor Keywo…" at bounding box center [372, 314] width 689 height 572
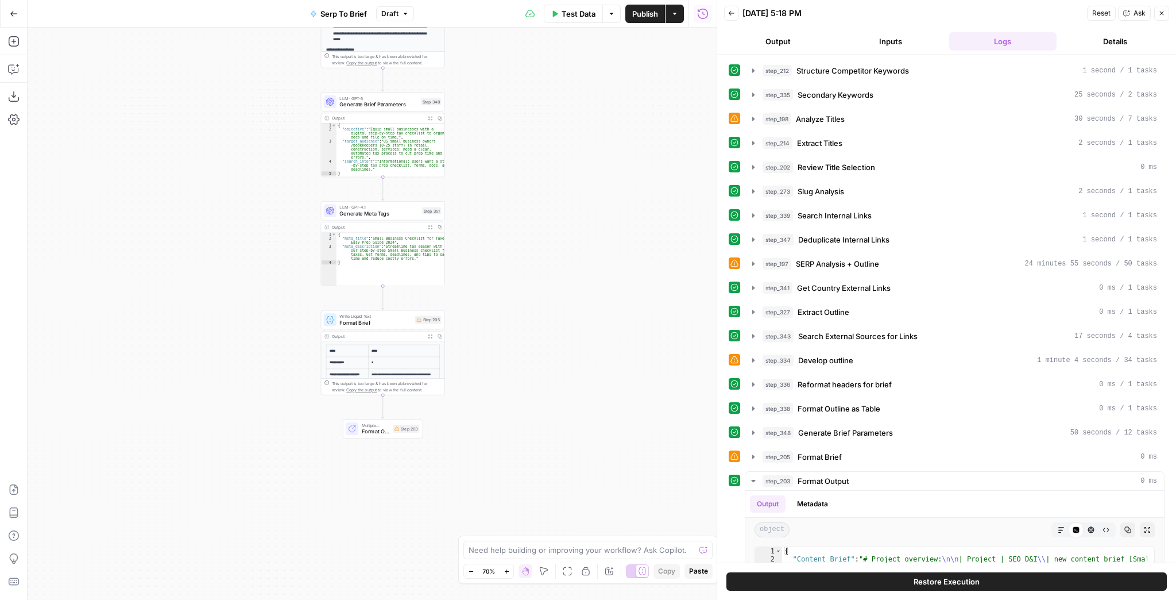
drag, startPoint x: 563, startPoint y: 292, endPoint x: 557, endPoint y: 184, distance: 107.6
click at [557, 184] on div "Workflow Input Settings Inputs Run Code · JavaScript Structure Competitor Keywo…" at bounding box center [372, 314] width 689 height 572
drag, startPoint x: 550, startPoint y: 214, endPoint x: 521, endPoint y: 420, distance: 208.7
click at [521, 420] on div "Workflow Input Settings Inputs Run Code · JavaScript Structure Competitor Keywo…" at bounding box center [372, 314] width 689 height 572
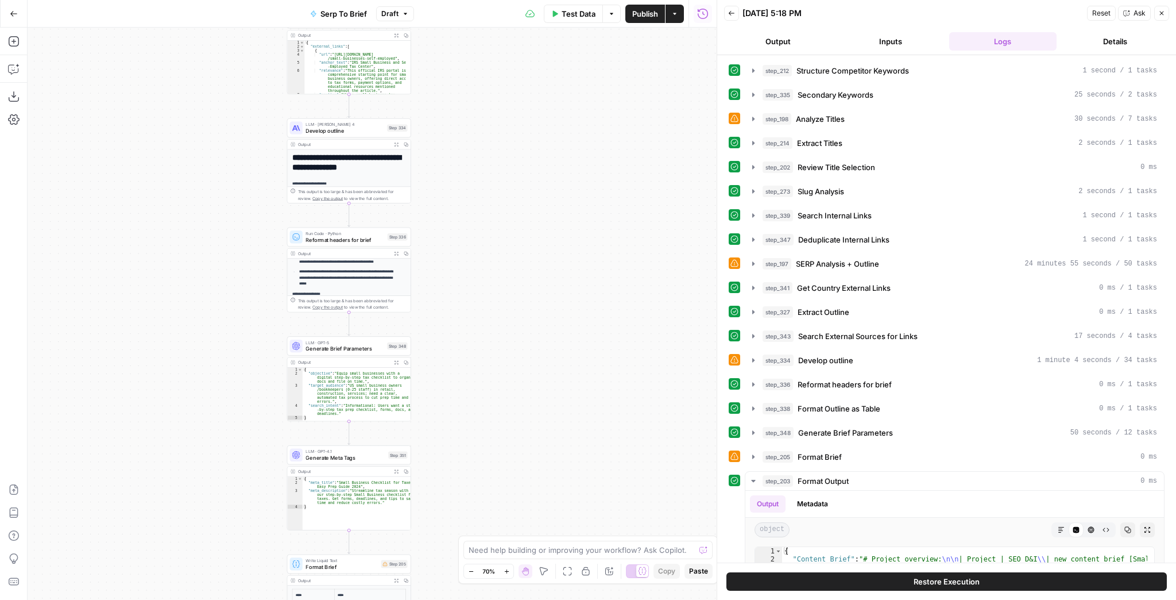
drag, startPoint x: 510, startPoint y: 142, endPoint x: 542, endPoint y: 346, distance: 206.9
click at [544, 389] on div "Workflow Input Settings Inputs Run Code · JavaScript Structure Competitor Keywo…" at bounding box center [372, 314] width 689 height 572
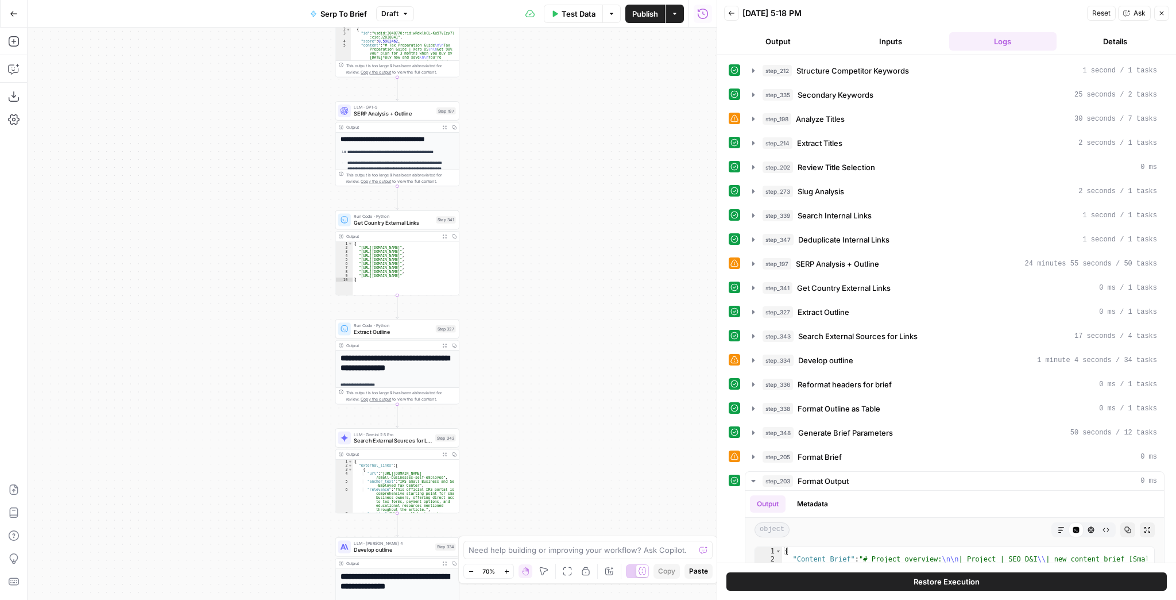
drag, startPoint x: 521, startPoint y: 173, endPoint x: 538, endPoint y: 361, distance: 189.1
click at [539, 356] on div "Workflow Input Settings Inputs Run Code · JavaScript Structure Competitor Keywo…" at bounding box center [372, 314] width 689 height 572
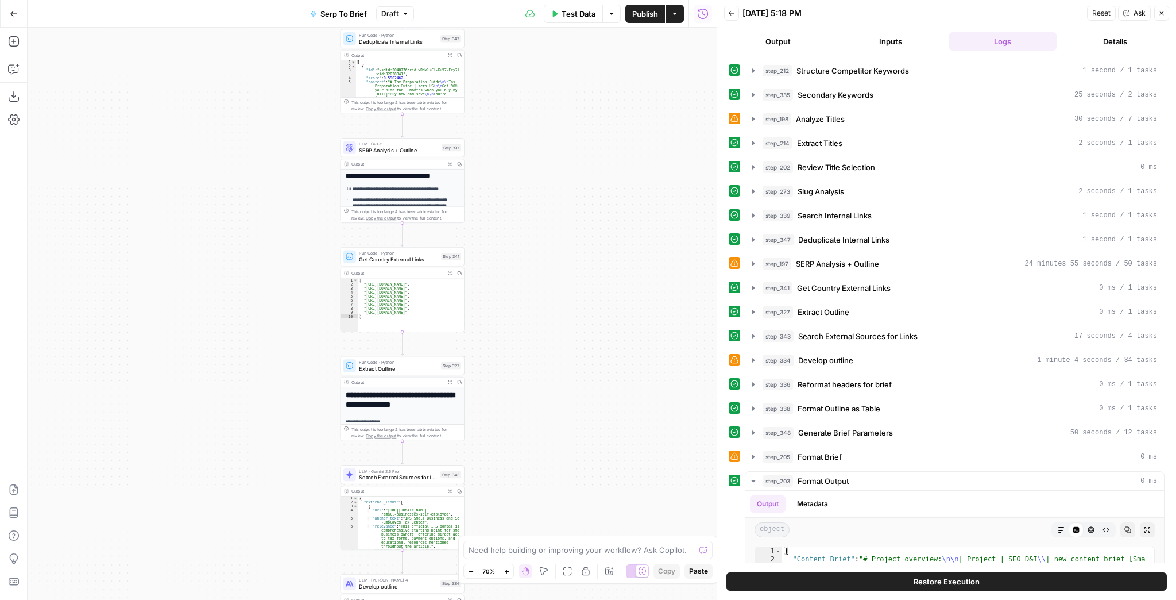
drag, startPoint x: 538, startPoint y: 199, endPoint x: 557, endPoint y: 285, distance: 87.5
click at [557, 283] on div "Workflow Input Settings Inputs Run Code · JavaScript Structure Competitor Keywo…" at bounding box center [372, 314] width 689 height 572
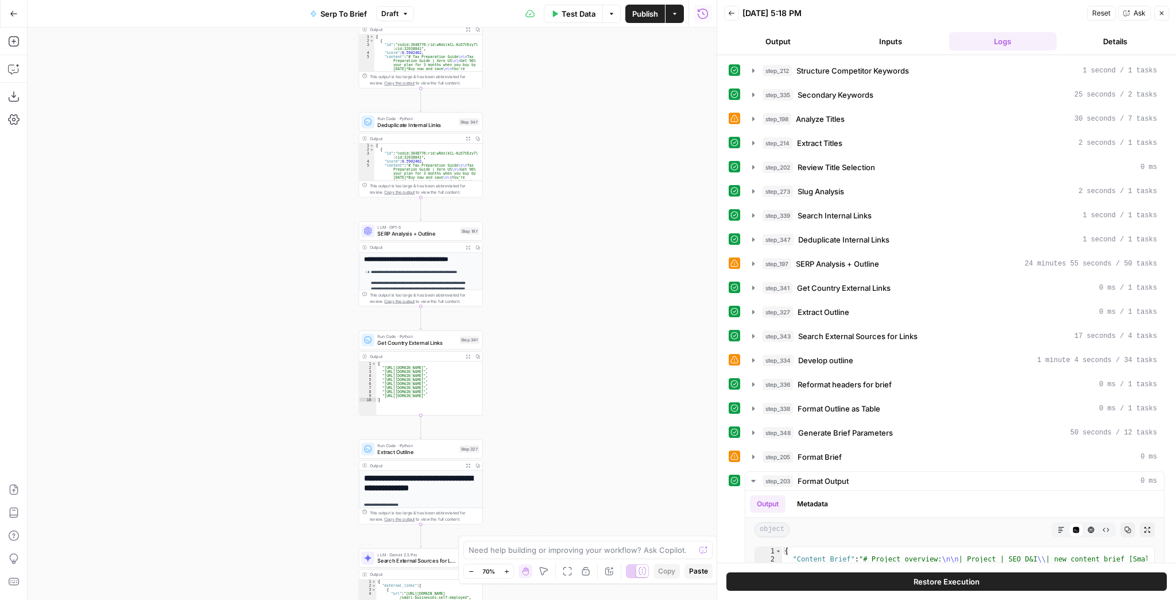
click at [547, 351] on div "Workflow Input Settings Inputs Run Code · JavaScript Structure Competitor Keywo…" at bounding box center [372, 314] width 689 height 572
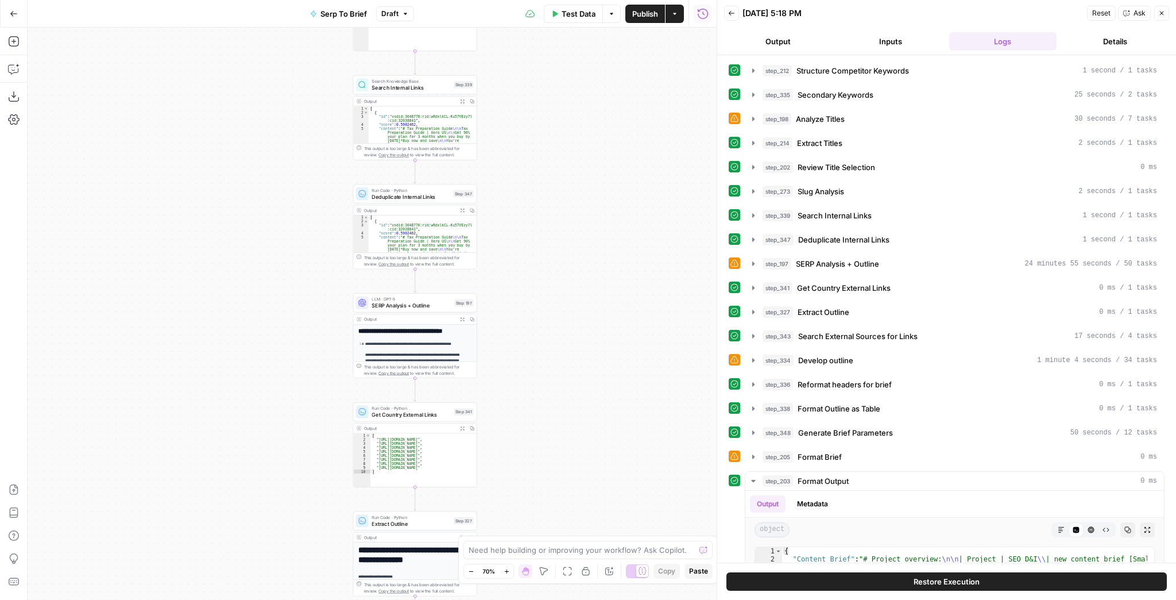
drag, startPoint x: 544, startPoint y: 318, endPoint x: 535, endPoint y: 358, distance: 41.2
click at [535, 358] on div "Workflow Input Settings Inputs Run Code · JavaScript Structure Competitor Keywo…" at bounding box center [372, 314] width 689 height 572
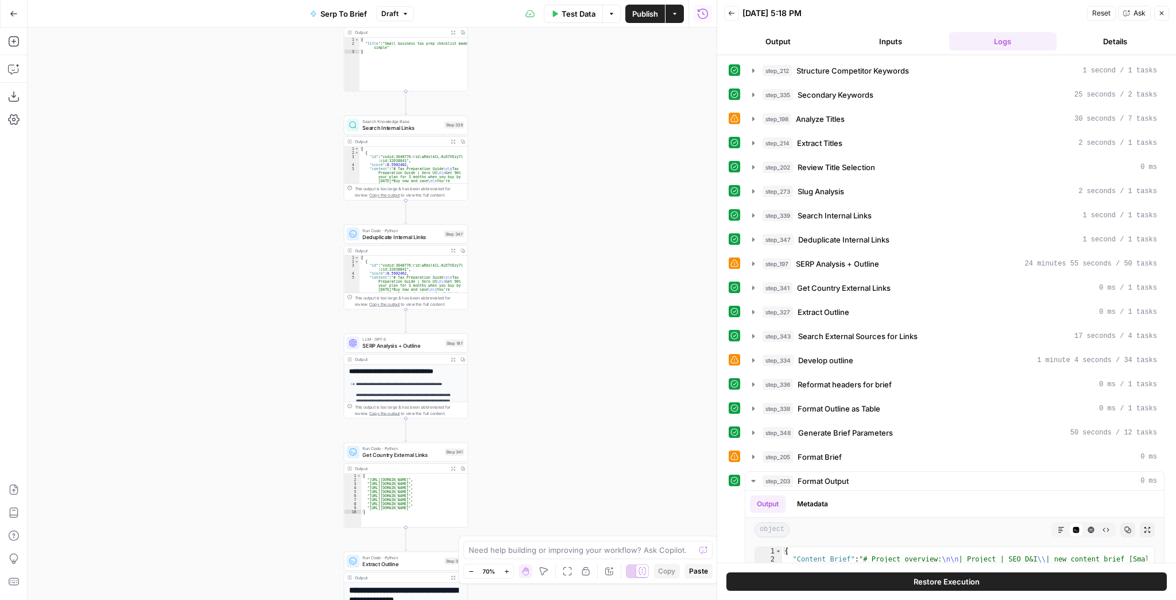
drag, startPoint x: 530, startPoint y: 361, endPoint x: 517, endPoint y: 374, distance: 18.7
click at [517, 374] on div "Workflow Input Settings Inputs Run Code · JavaScript Structure Competitor Keywo…" at bounding box center [372, 314] width 689 height 572
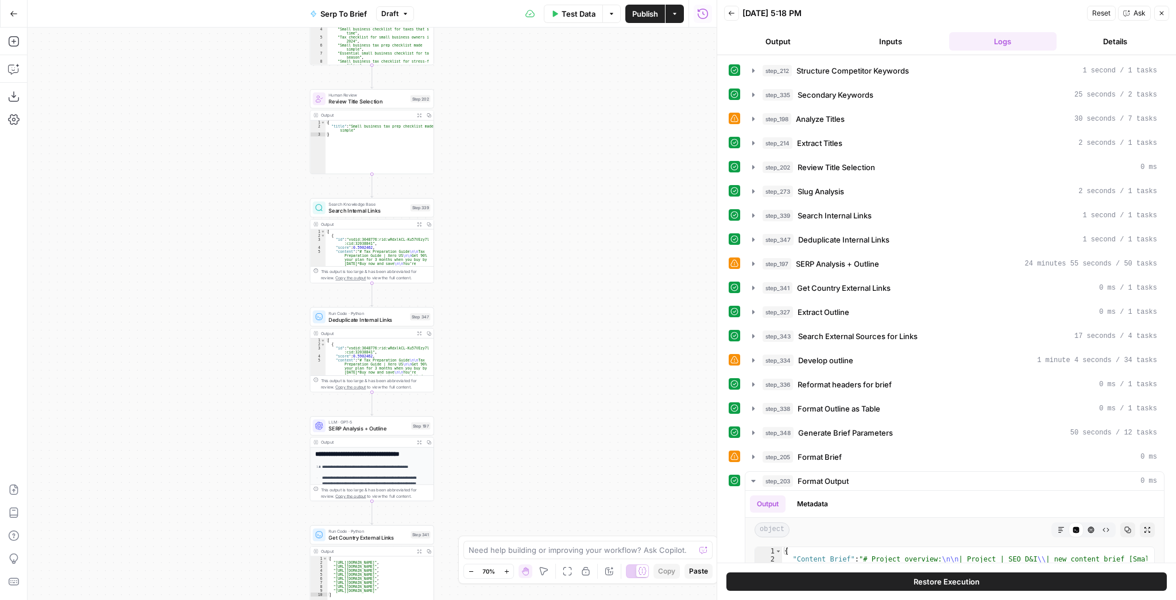
drag, startPoint x: 545, startPoint y: 321, endPoint x: 528, endPoint y: 349, distance: 32.2
click at [529, 348] on div "Workflow Input Settings Inputs Run Code · JavaScript Structure Competitor Keywo…" at bounding box center [372, 314] width 689 height 572
drag, startPoint x: 528, startPoint y: 352, endPoint x: 538, endPoint y: 253, distance: 99.8
click at [542, 235] on div "Workflow Input Settings Inputs Run Code · JavaScript Structure Competitor Keywo…" at bounding box center [372, 314] width 689 height 572
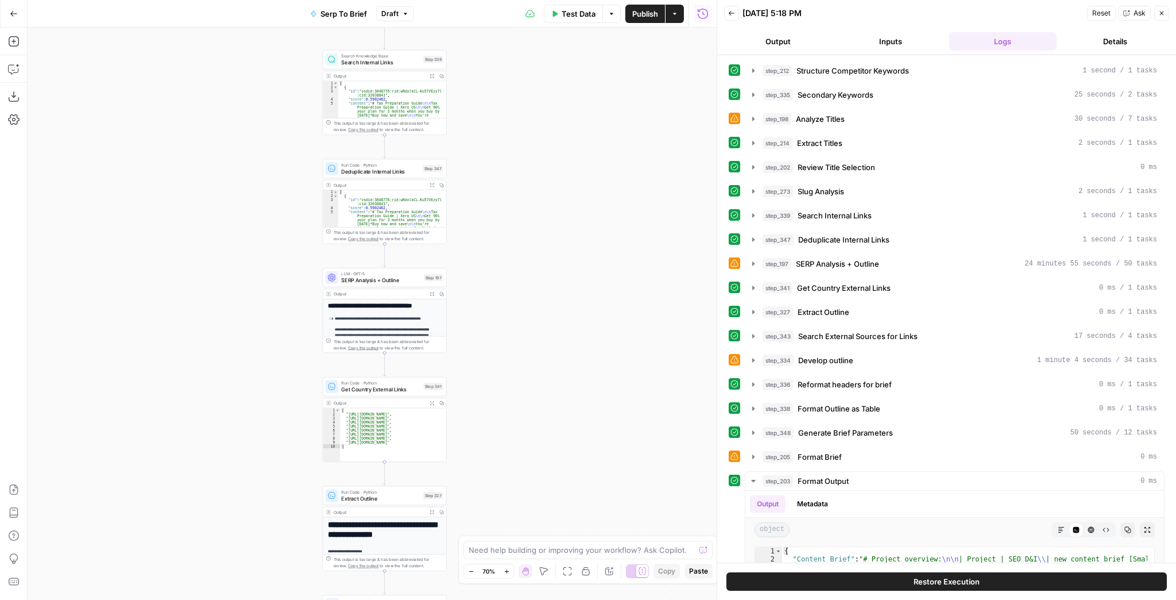
drag, startPoint x: 526, startPoint y: 354, endPoint x: 539, endPoint y: 279, distance: 76.3
click at [538, 276] on div "Workflow Input Settings Inputs Run Code · JavaScript Structure Competitor Keywo…" at bounding box center [372, 314] width 689 height 572
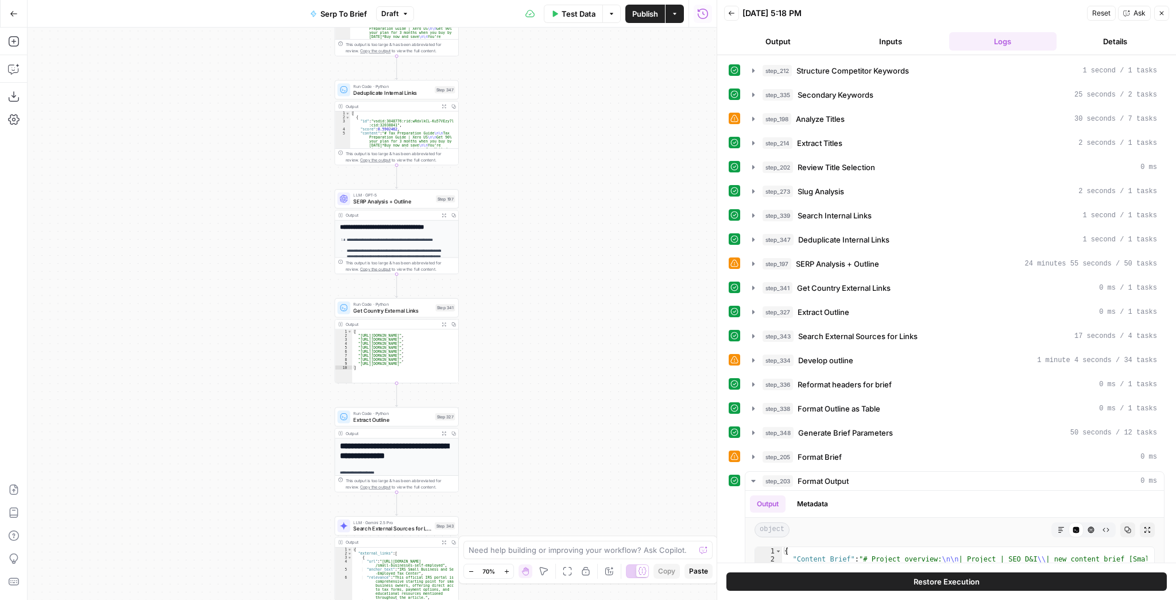
drag, startPoint x: 536, startPoint y: 320, endPoint x: 540, endPoint y: 234, distance: 85.7
click at [540, 244] on div "Workflow Input Settings Inputs Run Code · JavaScript Structure Competitor Keywo…" at bounding box center [372, 314] width 689 height 572
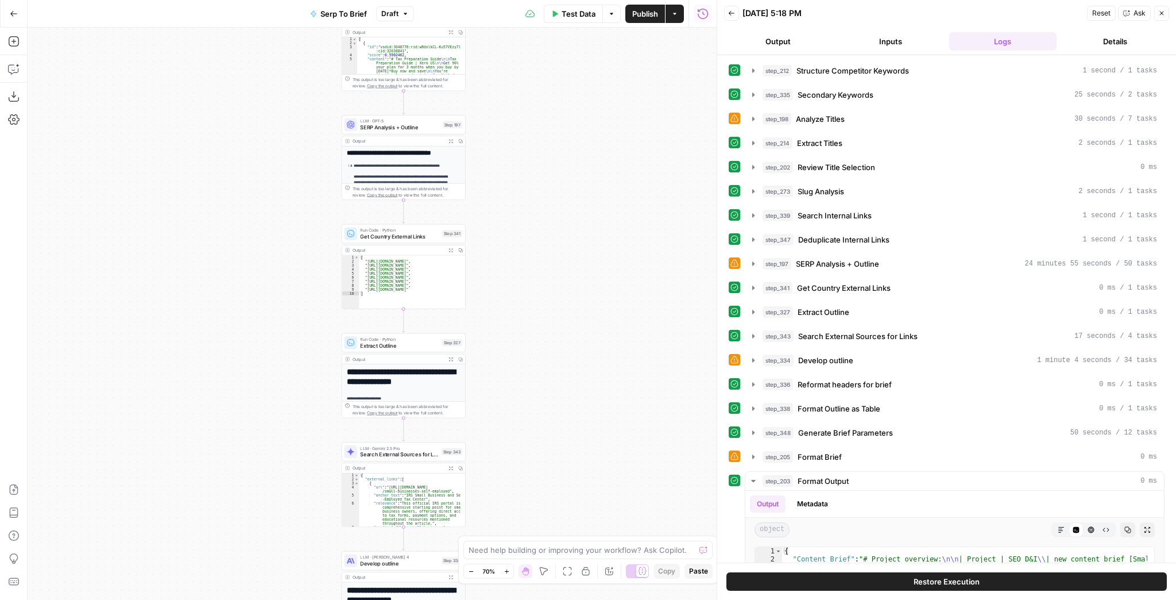
drag, startPoint x: 533, startPoint y: 381, endPoint x: 532, endPoint y: 252, distance: 129.2
click at [532, 252] on div "Workflow Input Settings Inputs Run Code · JavaScript Structure Competitor Keywo…" at bounding box center [372, 314] width 689 height 572
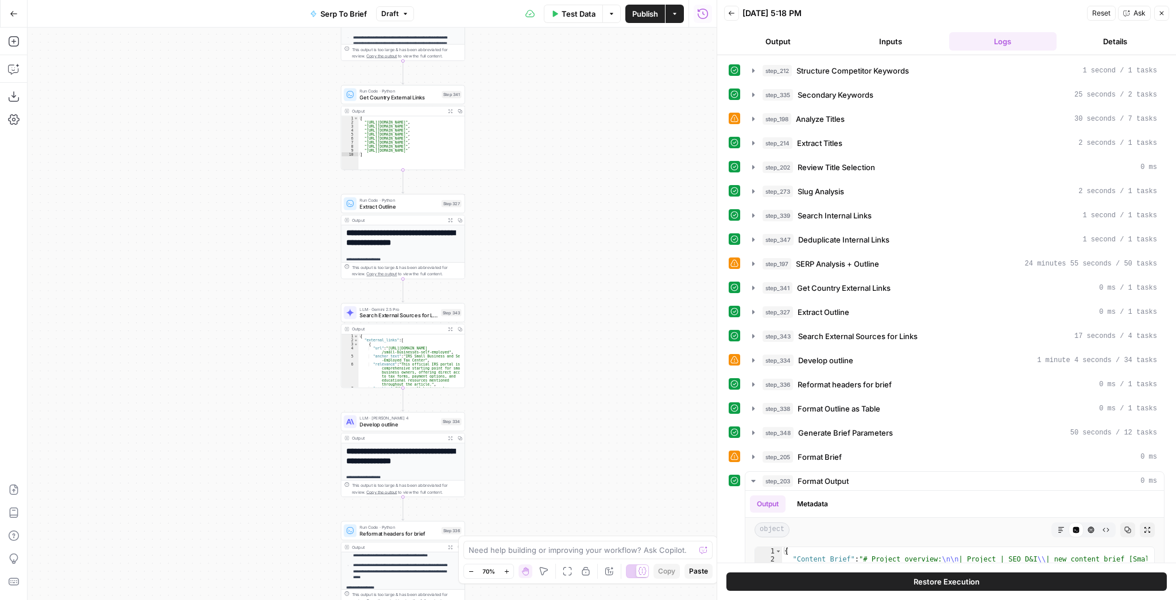
drag, startPoint x: 527, startPoint y: 369, endPoint x: 536, endPoint y: 253, distance: 116.3
click at [536, 253] on div "Workflow Input Settings Inputs Run Code · JavaScript Structure Competitor Keywo…" at bounding box center [372, 314] width 689 height 572
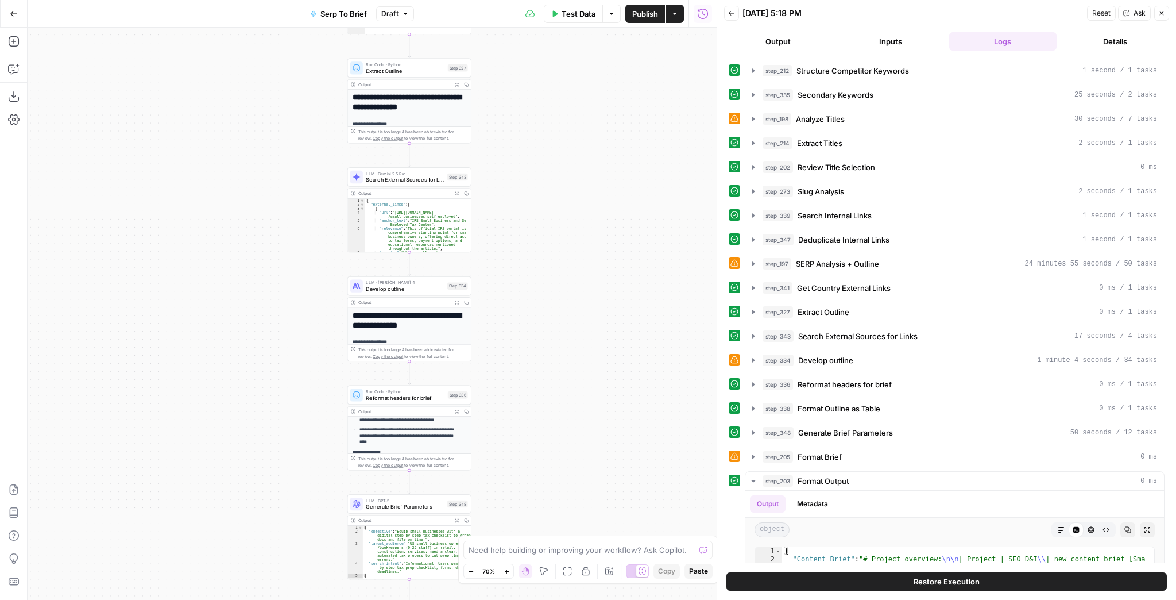
drag, startPoint x: 538, startPoint y: 330, endPoint x: 531, endPoint y: 295, distance: 35.7
click at [531, 295] on div "Workflow Input Settings Inputs Run Code · JavaScript Structure Competitor Keywo…" at bounding box center [372, 314] width 689 height 572
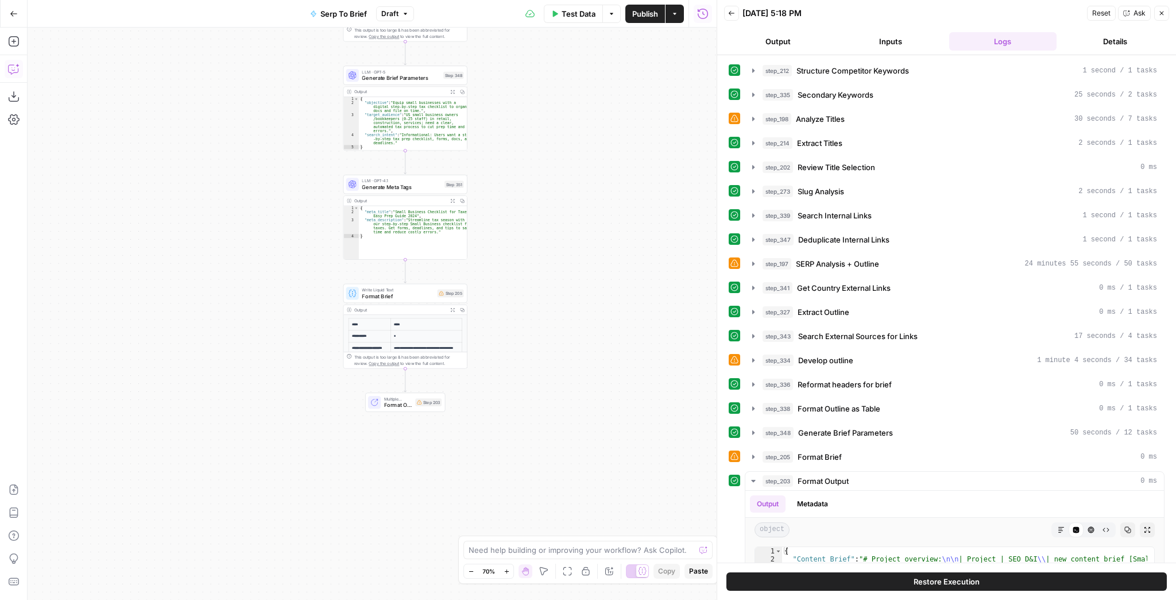
click at [18, 65] on icon "button" at bounding box center [18, 66] width 4 height 4
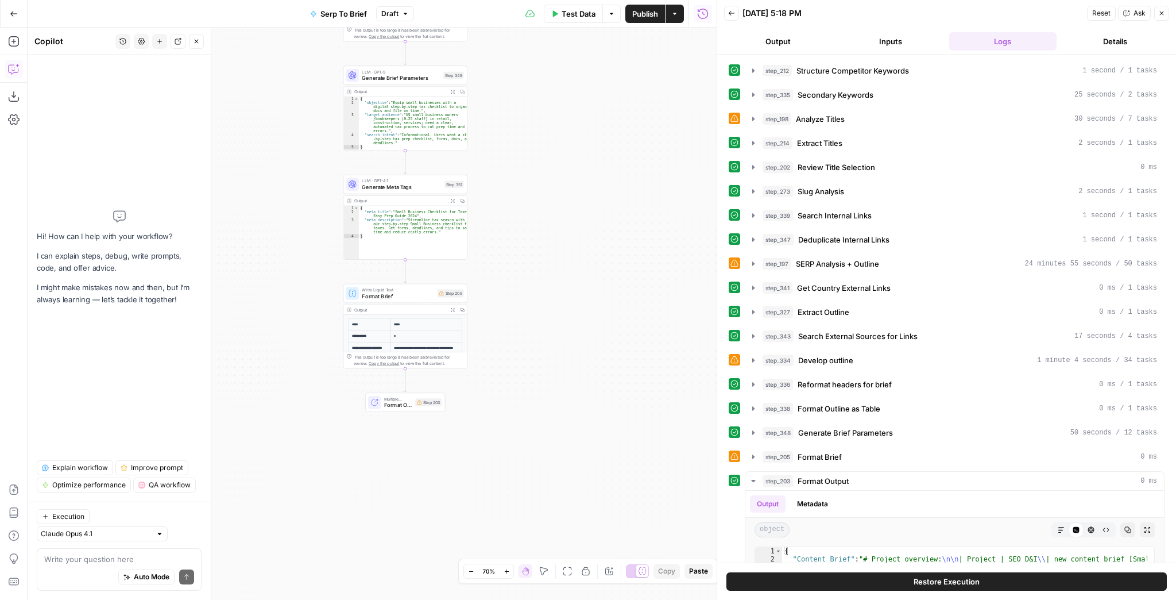
click at [55, 459] on div "Auto Mode Send" at bounding box center [119, 577] width 150 height 25
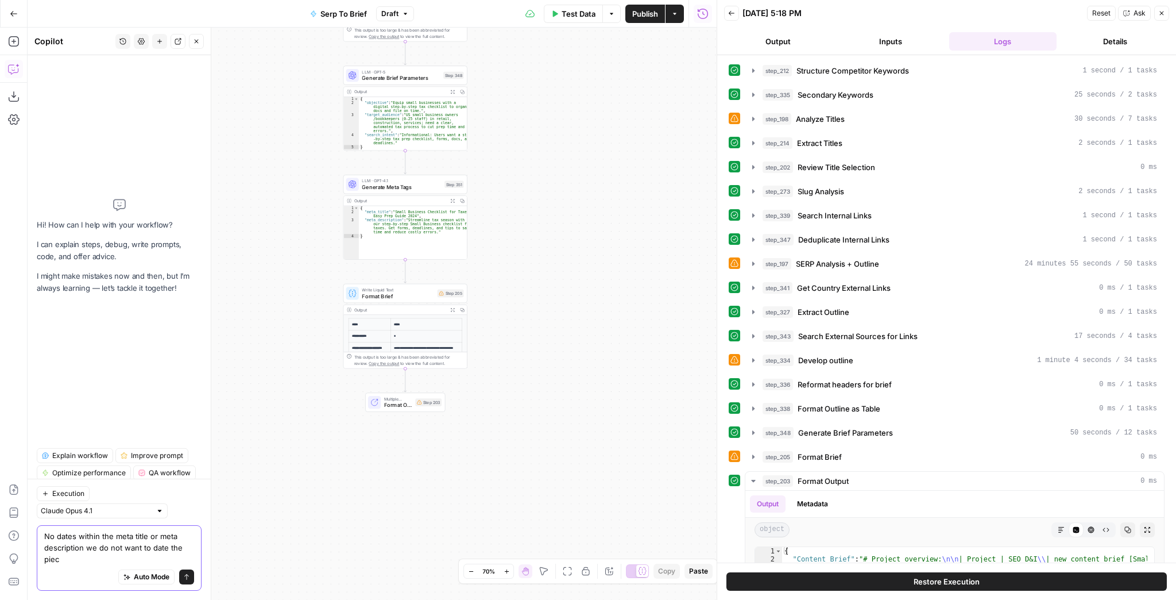
type textarea "No dates within the meta title or meta description we do not want to date the p…"
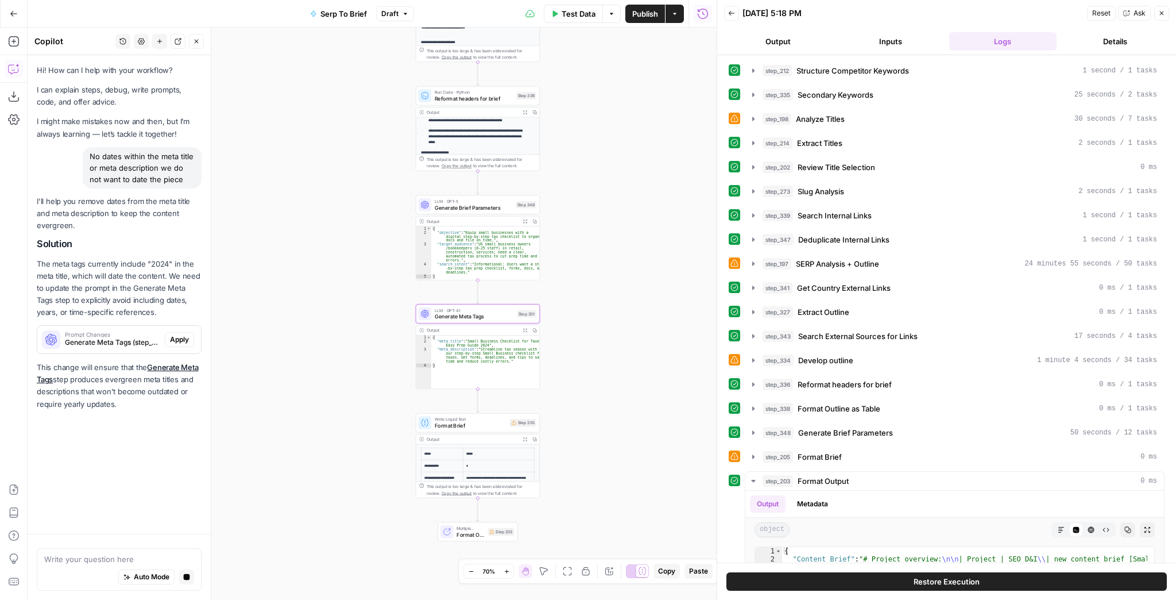
click at [180, 342] on span "Apply" at bounding box center [179, 339] width 19 height 10
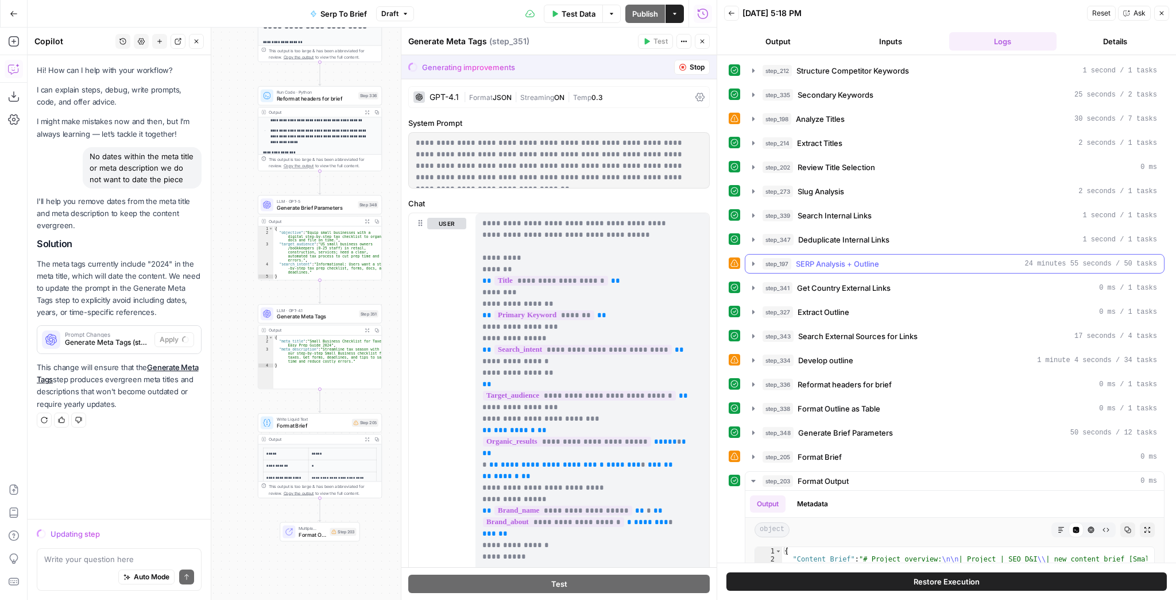
click at [754, 261] on icon "button" at bounding box center [753, 263] width 2 height 4
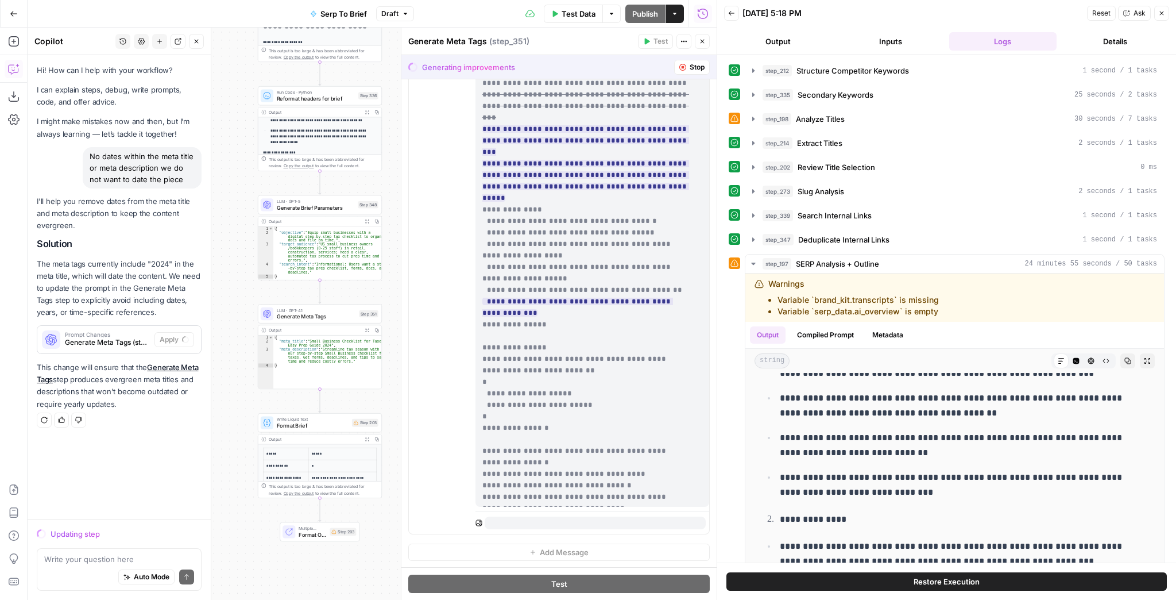
scroll to position [311, 0]
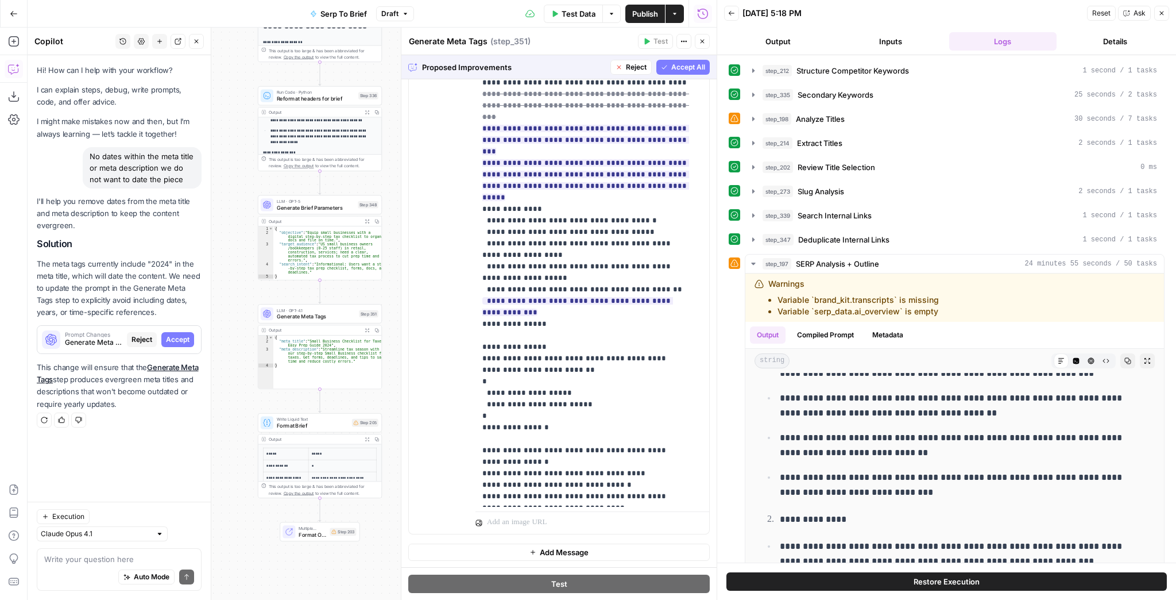
click at [666, 71] on button "Accept All" at bounding box center [682, 67] width 53 height 15
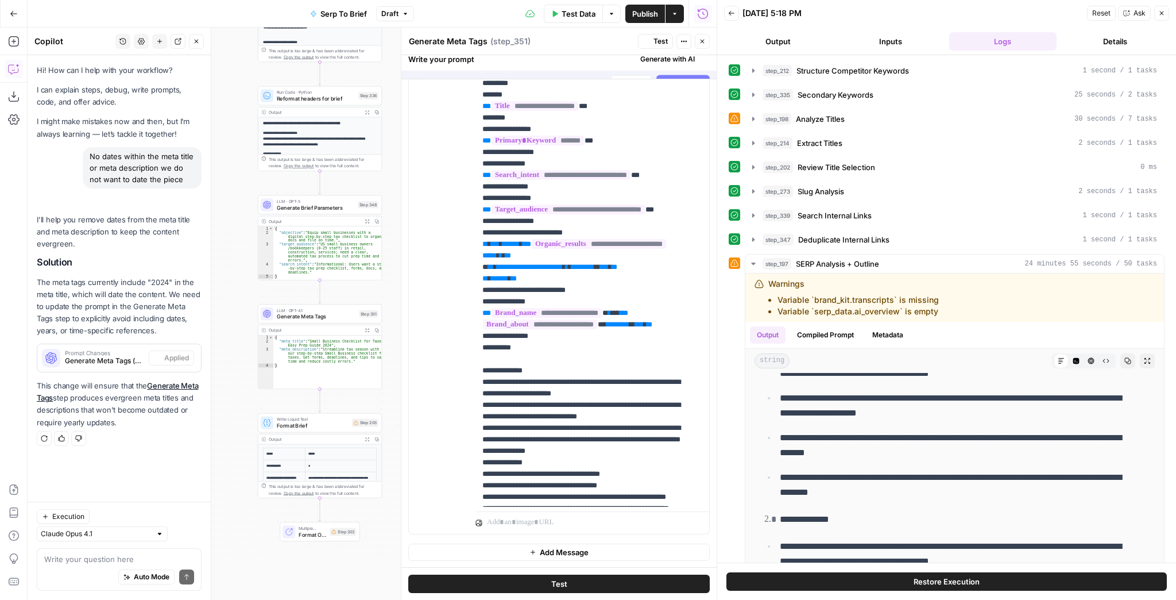
scroll to position [0, 0]
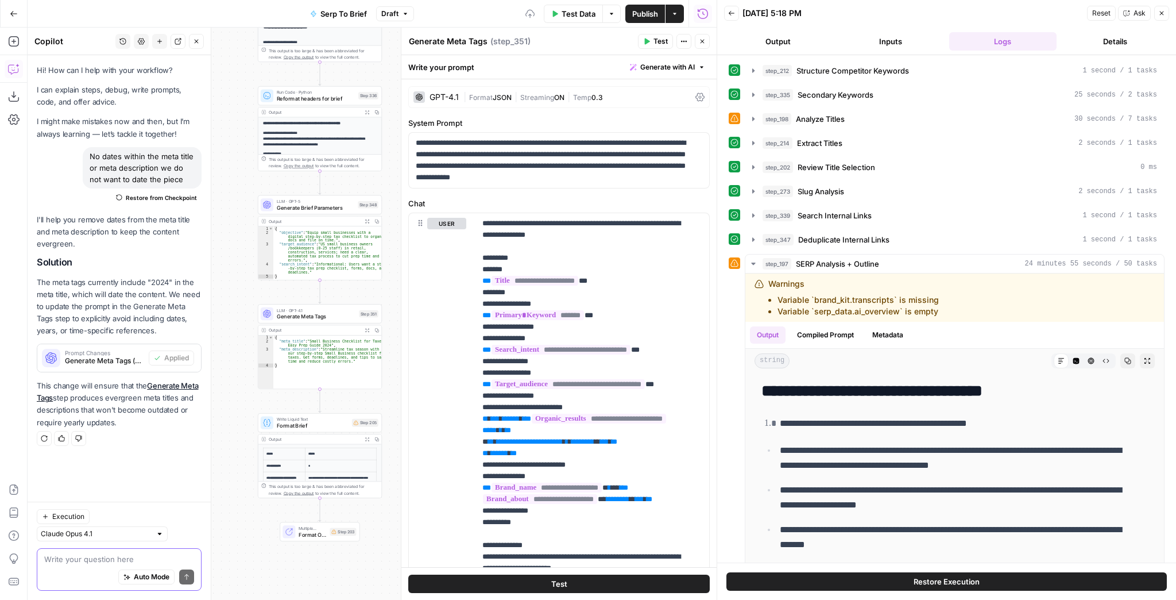
click at [98, 459] on textarea at bounding box center [119, 558] width 150 height 11
type textarea "Should we also base our generation of meta tags off the serp analysis from step…"
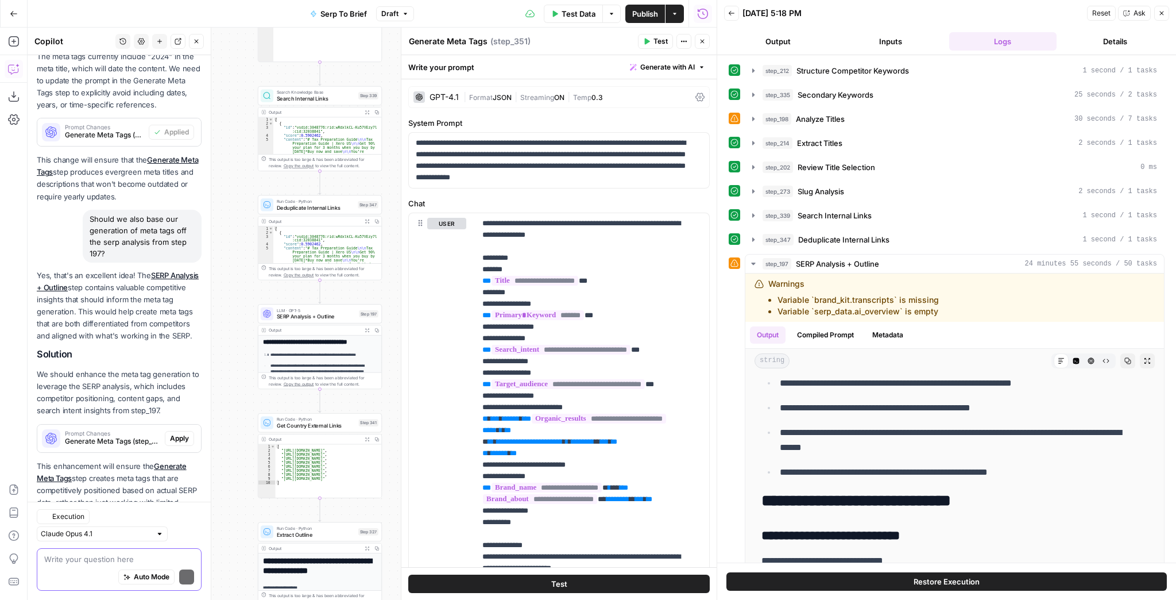
scroll to position [294, 0]
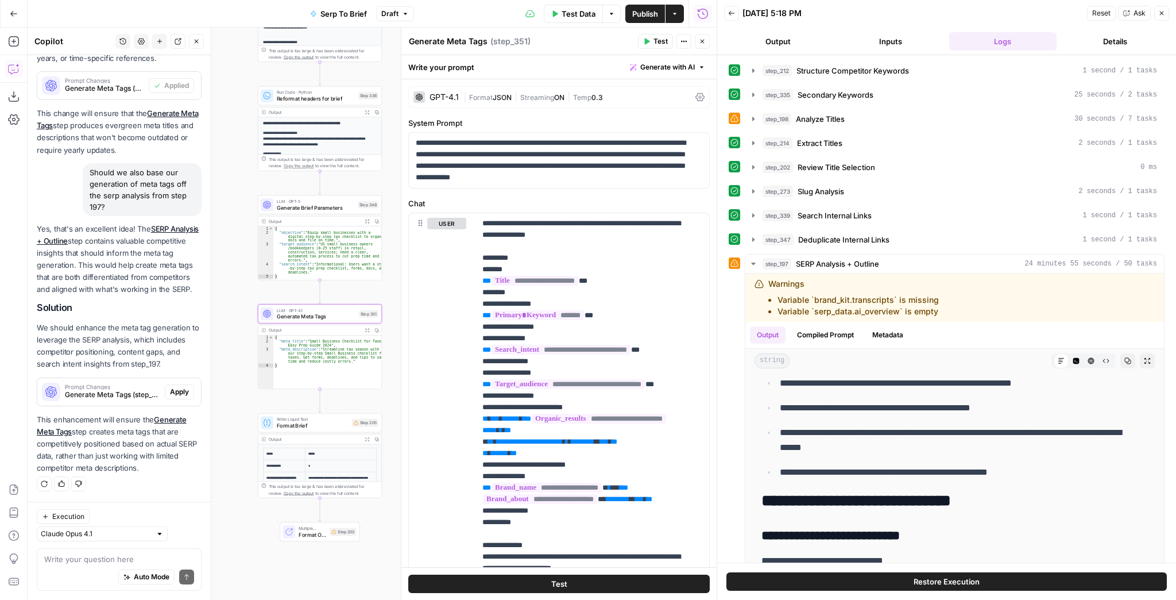
click at [170, 388] on span "Apply" at bounding box center [179, 392] width 19 height 10
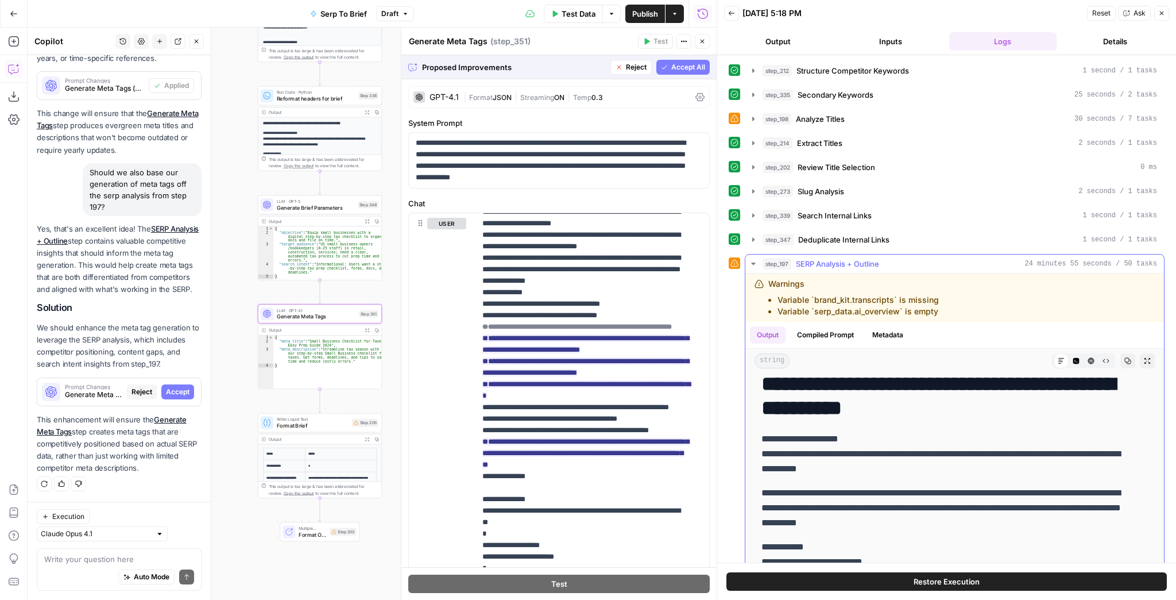
scroll to position [7030, 0]
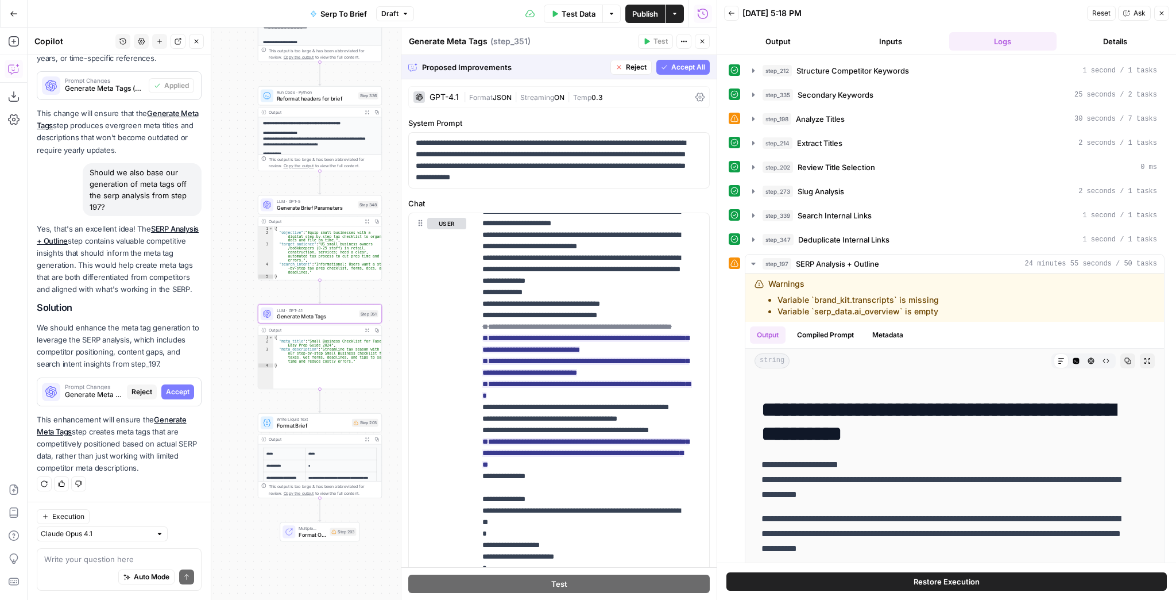
click at [656, 71] on button "Accept All" at bounding box center [682, 67] width 53 height 15
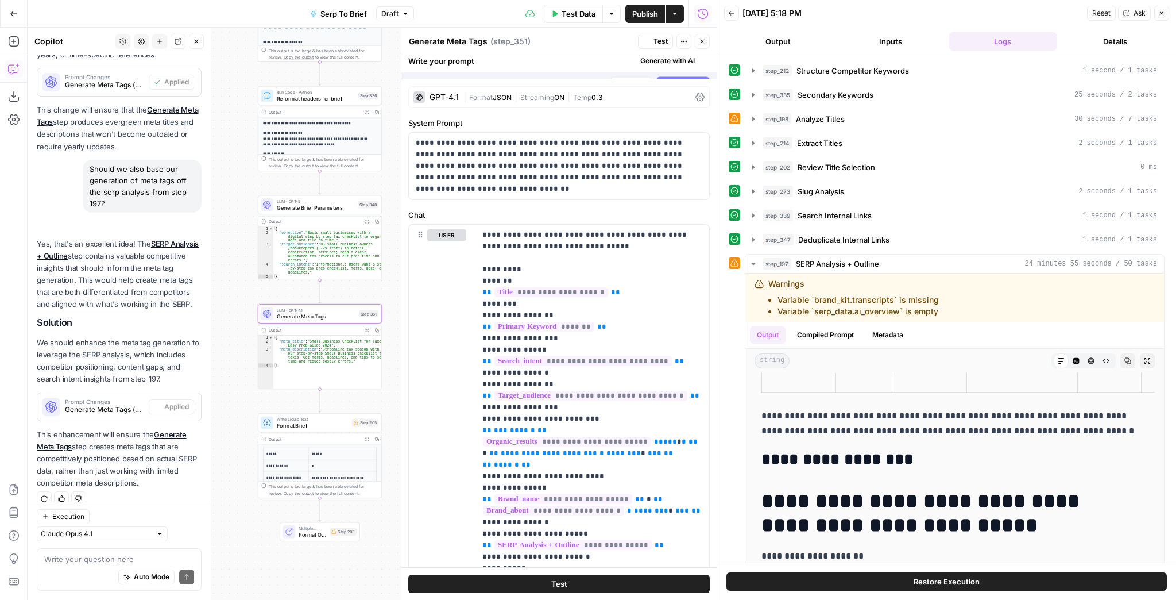
scroll to position [0, 0]
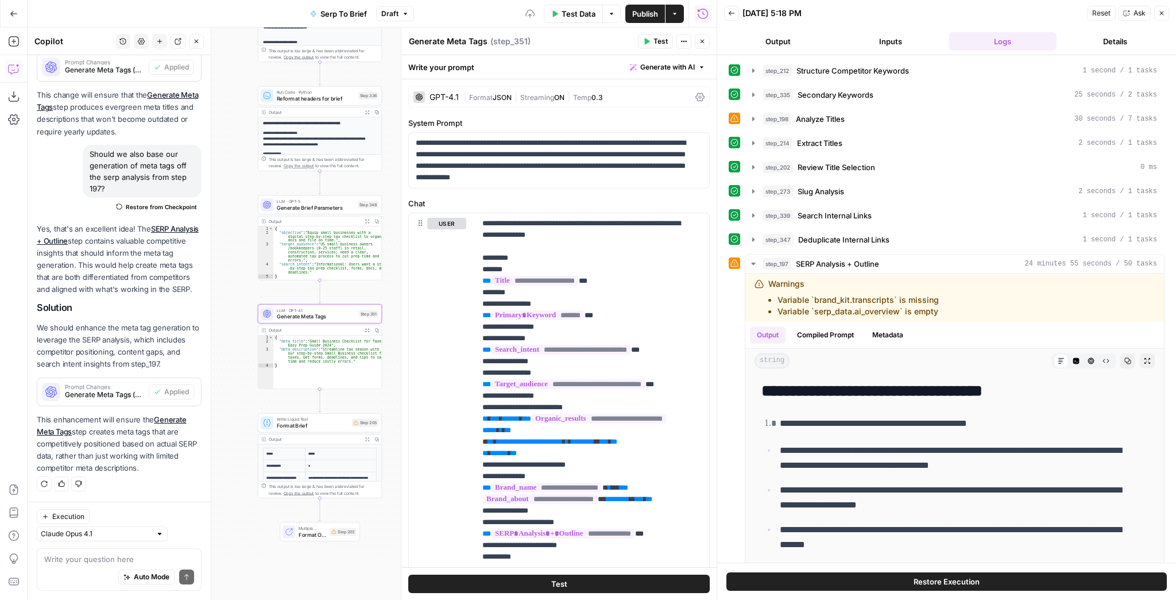
click at [652, 41] on button "Test" at bounding box center [655, 41] width 35 height 15
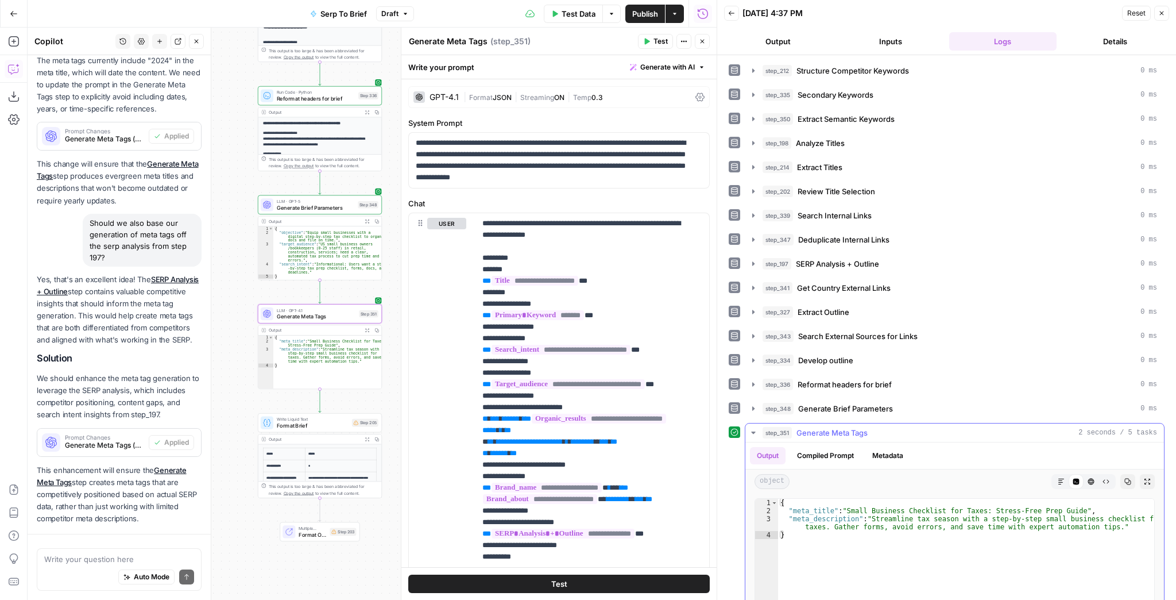
scroll to position [312, 0]
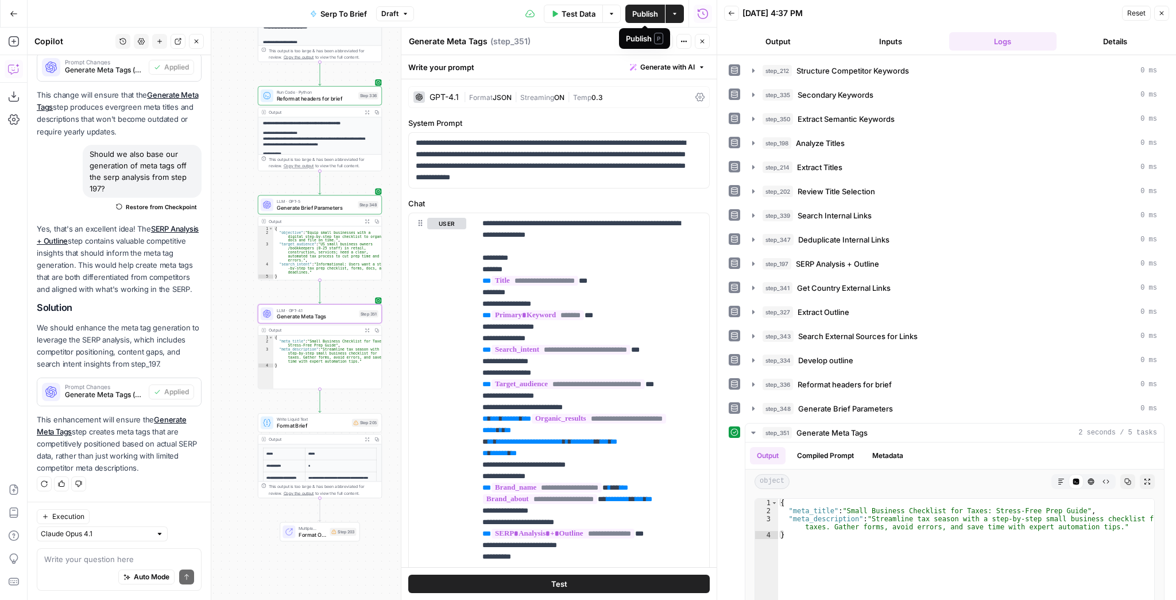
click at [635, 9] on span "Publish" at bounding box center [645, 13] width 26 height 11
click at [705, 43] on icon "button" at bounding box center [702, 41] width 7 height 7
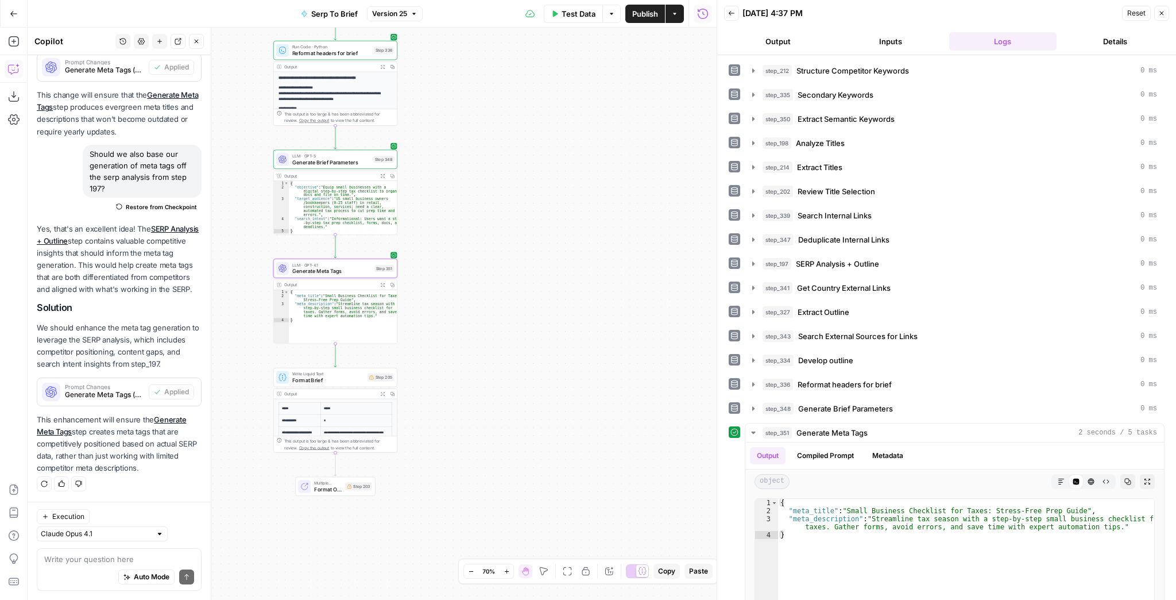
drag, startPoint x: 499, startPoint y: 358, endPoint x: 552, endPoint y: 215, distance: 153.0
click at [577, 185] on div "Workflow Input Settings Inputs Run Code · JavaScript Structure Competitor Keywo…" at bounding box center [372, 314] width 689 height 572
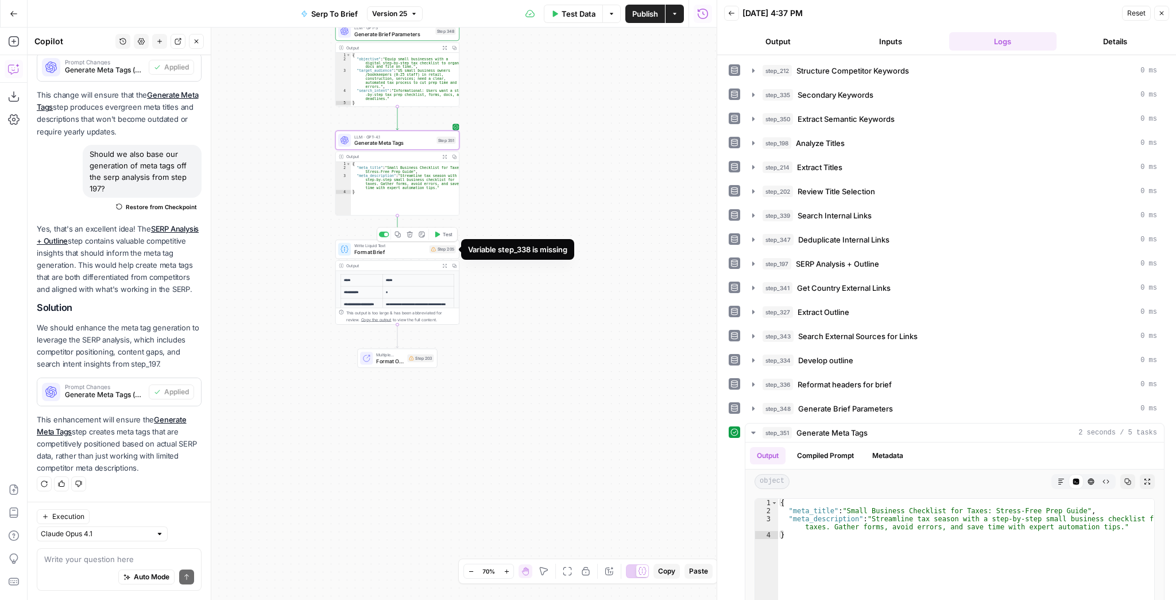
click at [446, 236] on span "Test" at bounding box center [448, 234] width 10 height 7
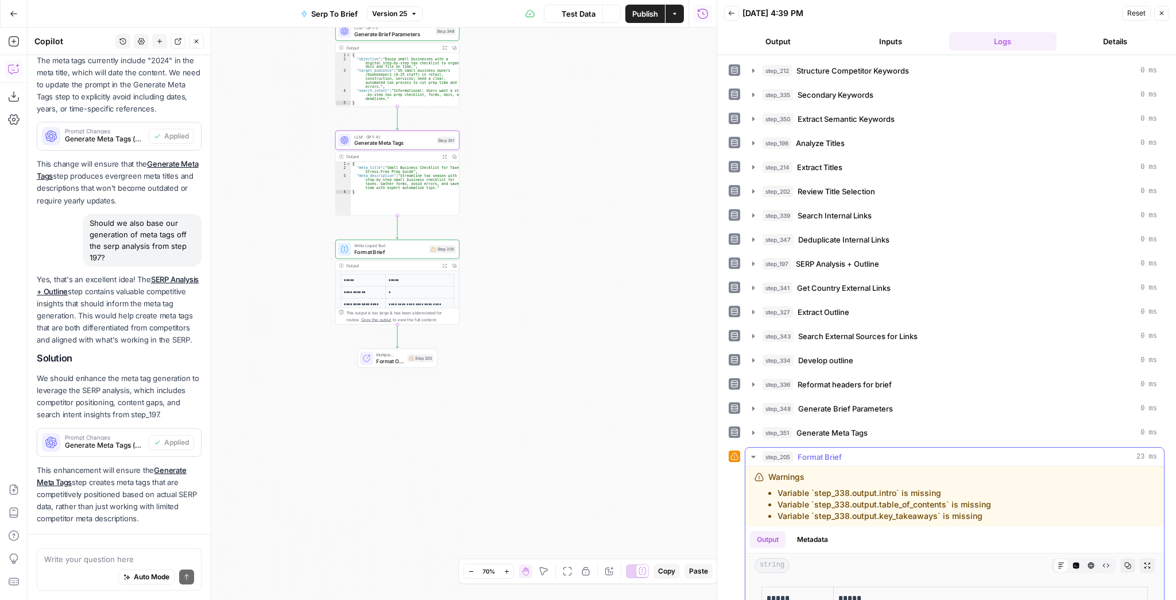
scroll to position [226, 0]
click at [933, 459] on button "Expand Output" at bounding box center [1147, 565] width 15 height 15
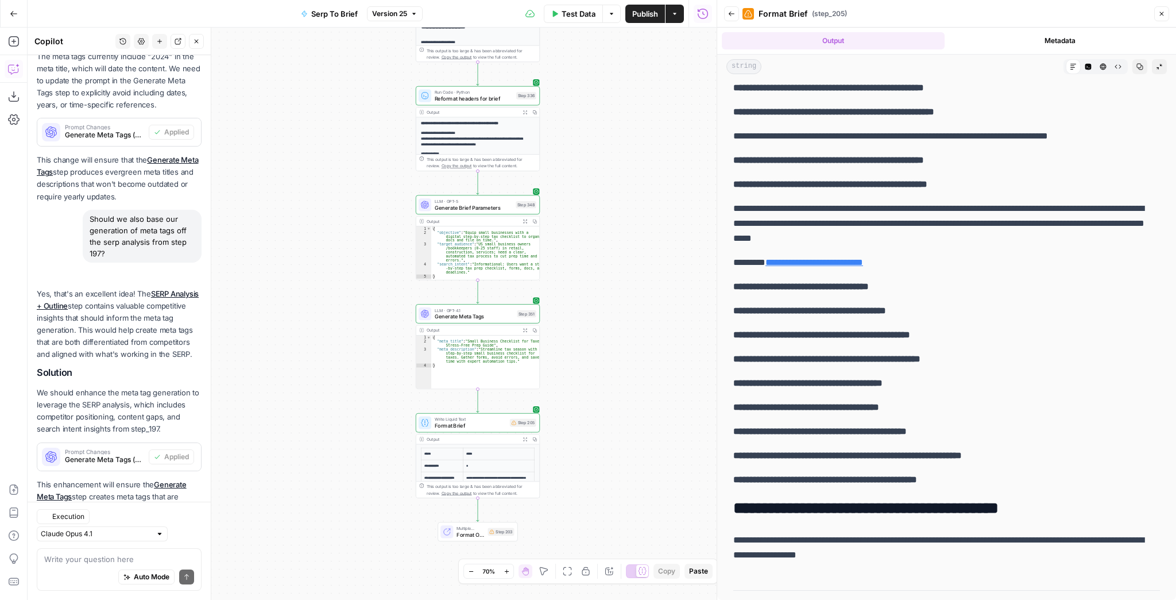
scroll to position [312, 0]
